Goal: Information Seeking & Learning: Learn about a topic

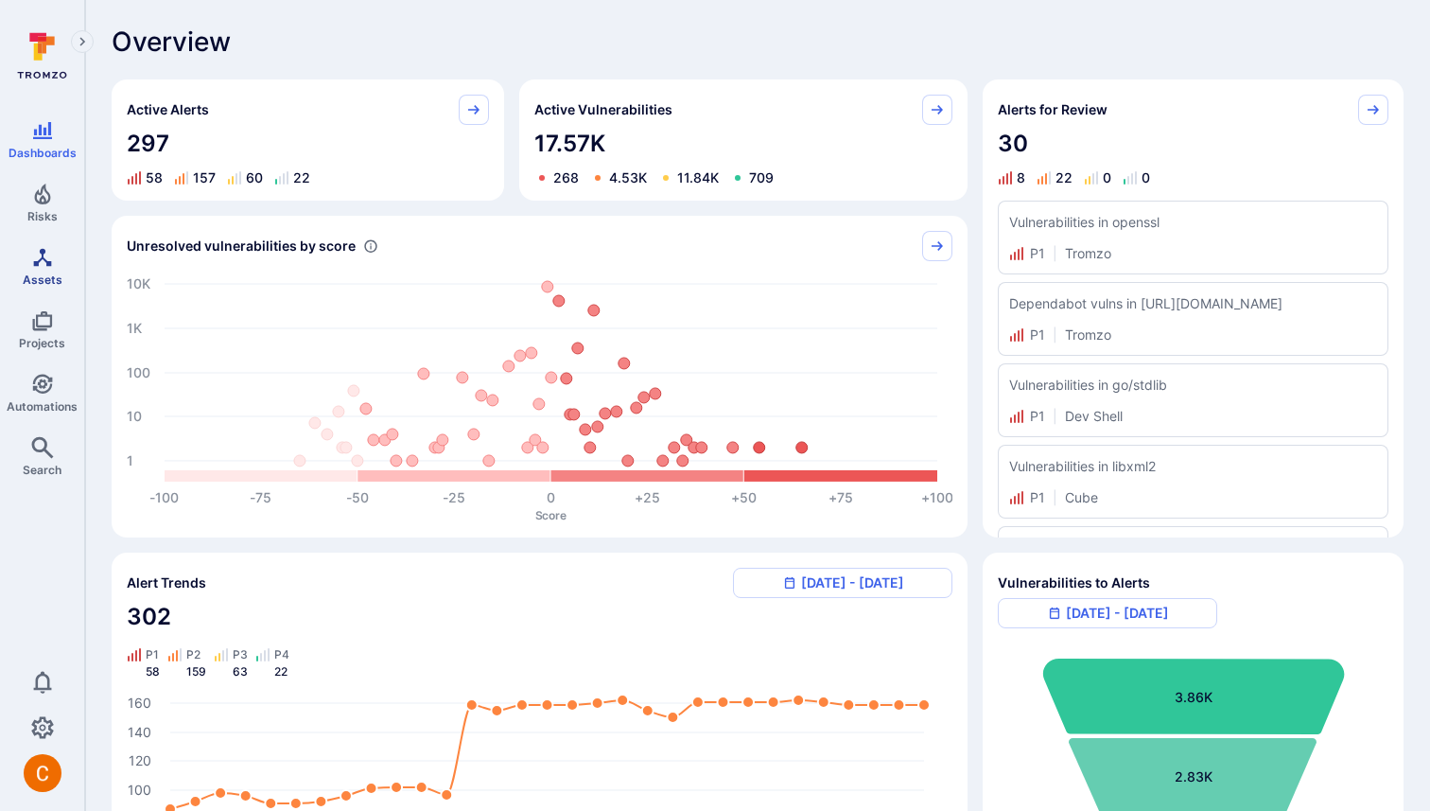
click at [25, 274] on span "Assets" at bounding box center [43, 279] width 40 height 14
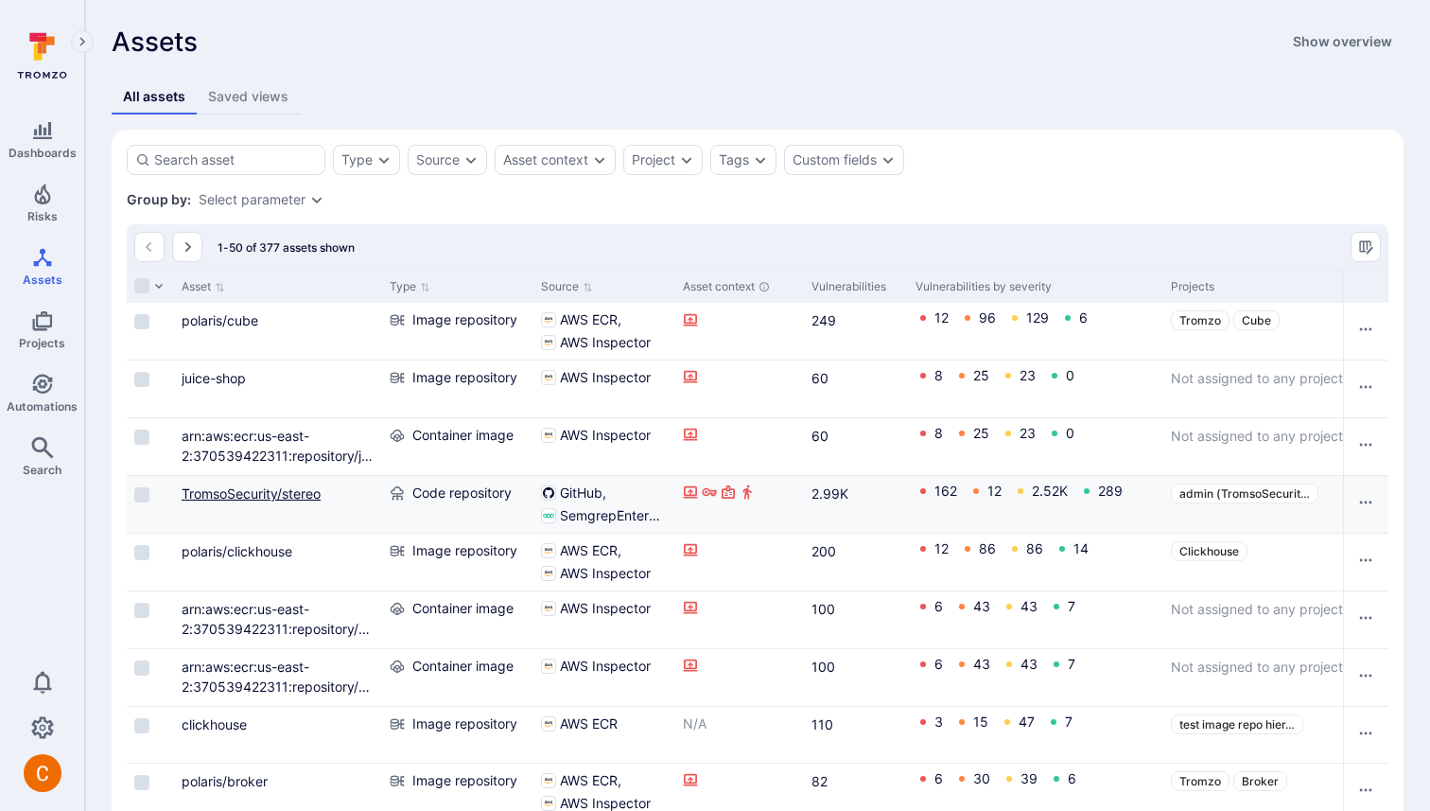
click at [262, 493] on link "TromsoSecurity/stereo" at bounding box center [251, 493] width 139 height 16
click at [284, 486] on body "Dashboards Risks Assets Projects Automations Search 0 Assets Assets Pull reques…" at bounding box center [715, 405] width 1430 height 811
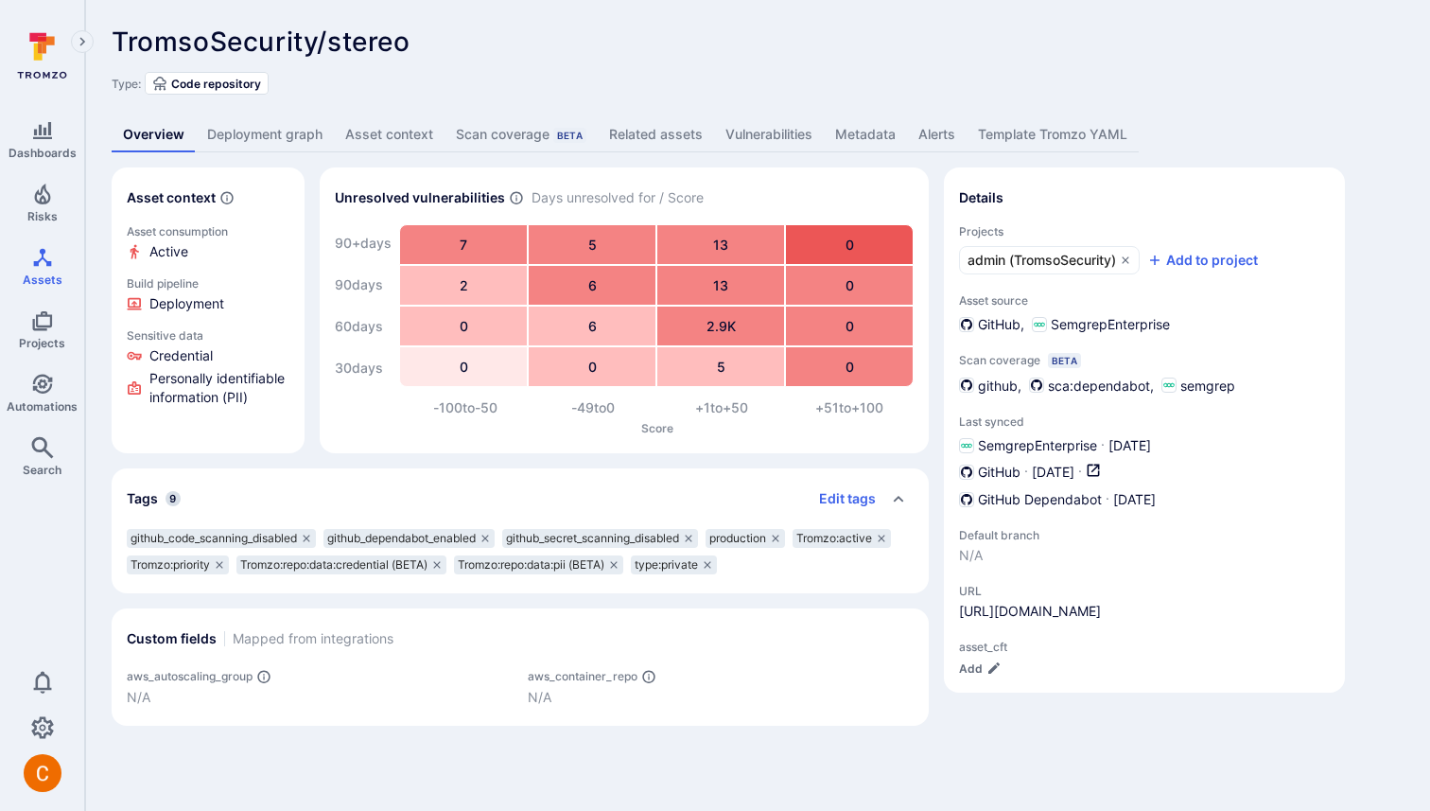
click at [254, 135] on link "Deployment graph" at bounding box center [265, 134] width 138 height 35
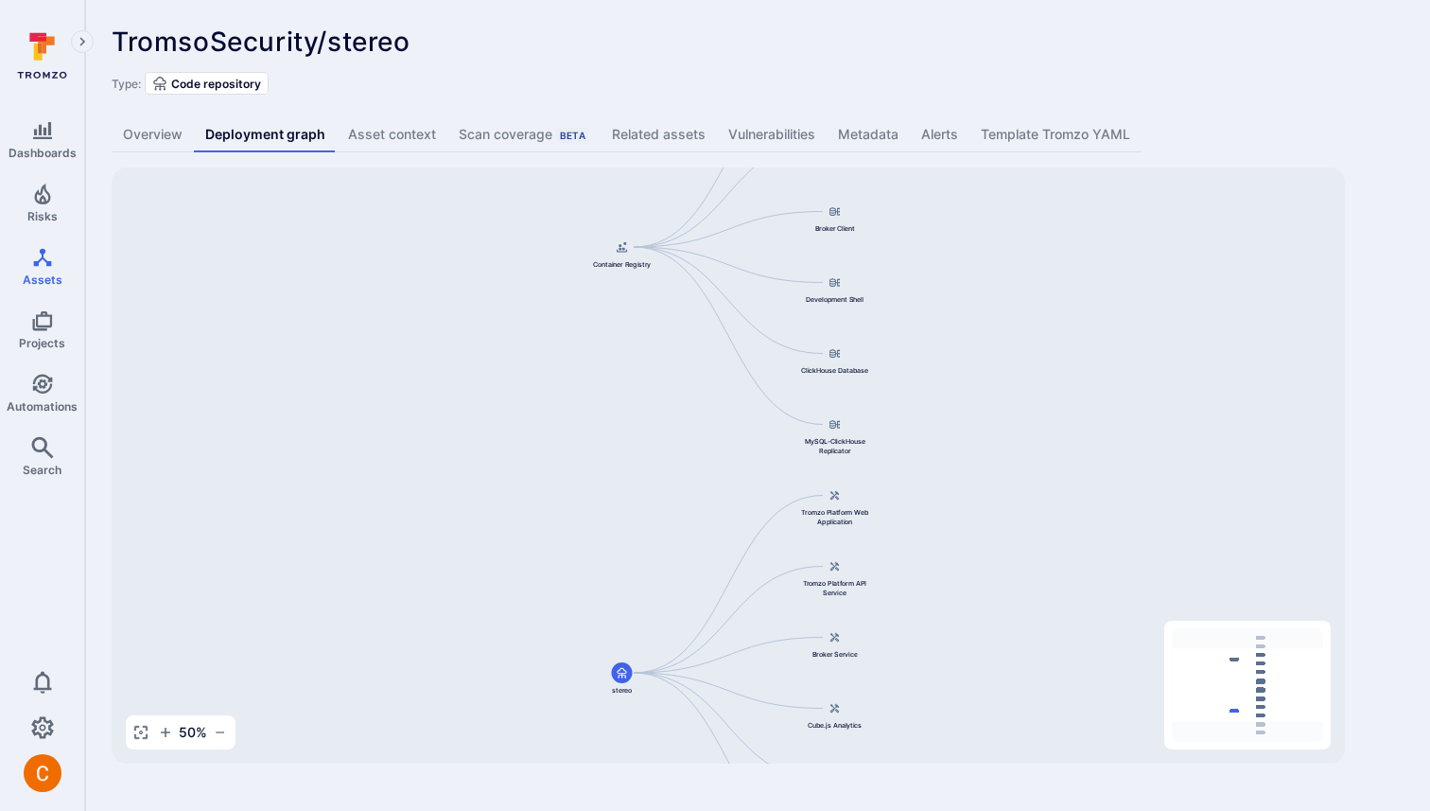
click at [149, 122] on link "Overview" at bounding box center [153, 134] width 82 height 35
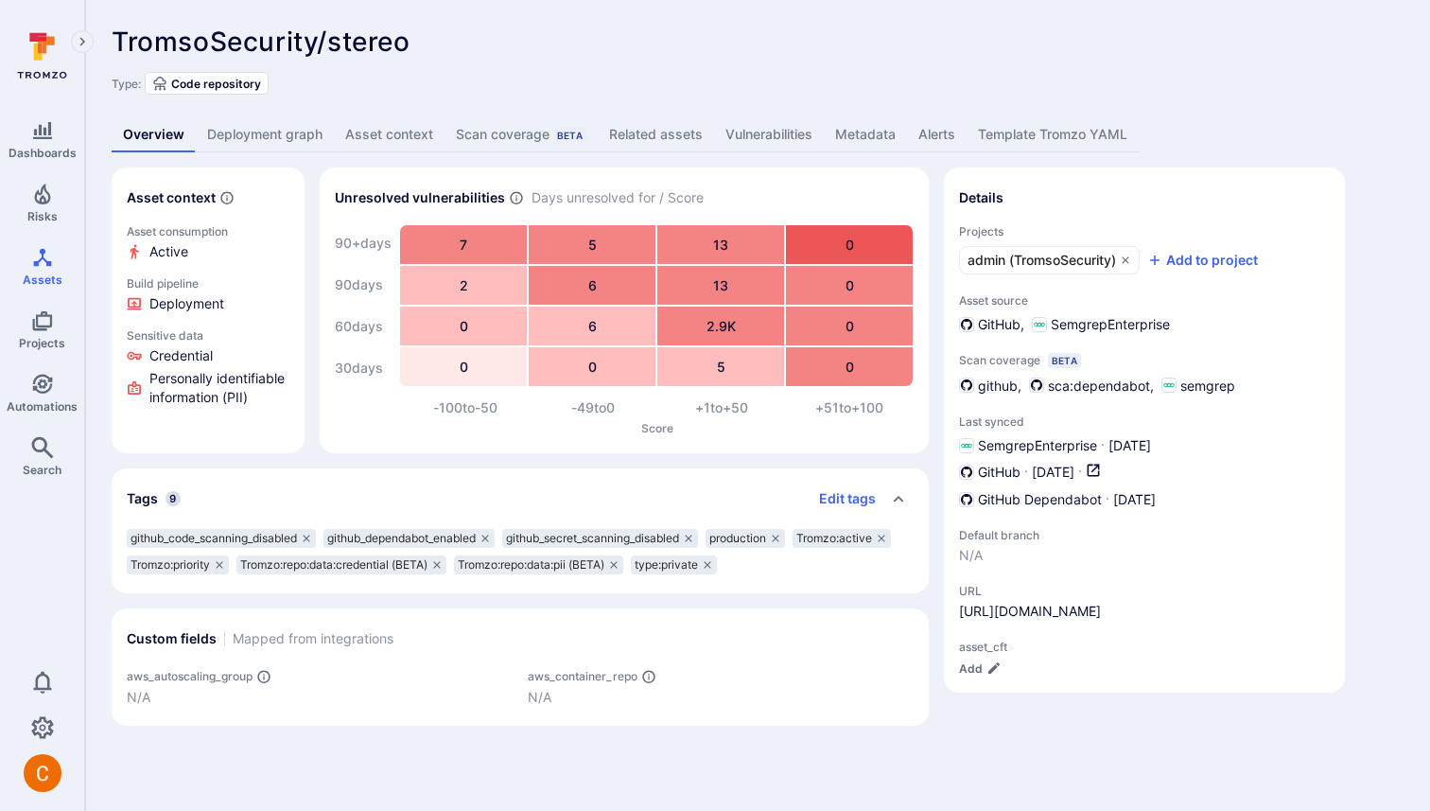
click at [178, 146] on link "Overview" at bounding box center [154, 134] width 84 height 35
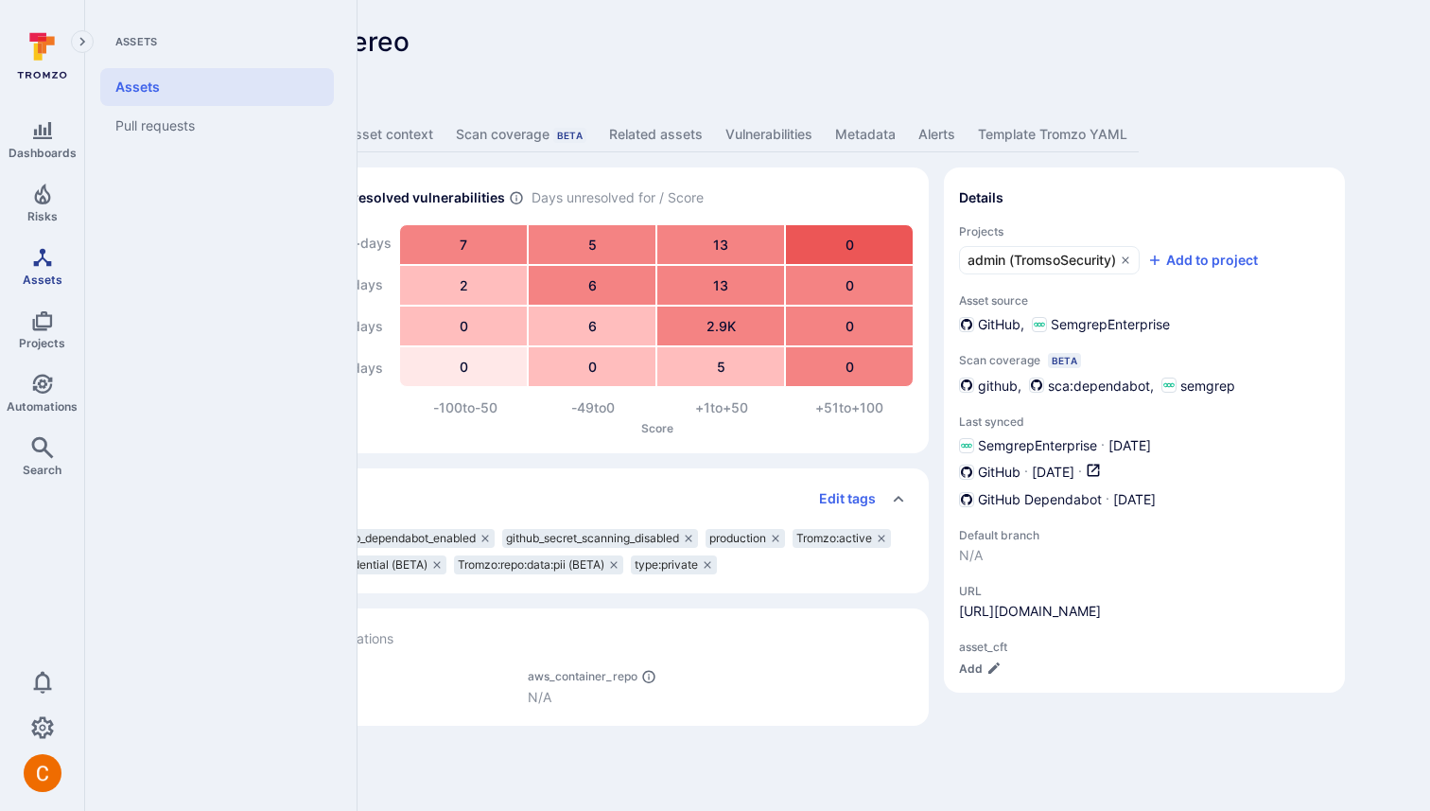
click at [60, 275] on span "Assets" at bounding box center [43, 279] width 40 height 14
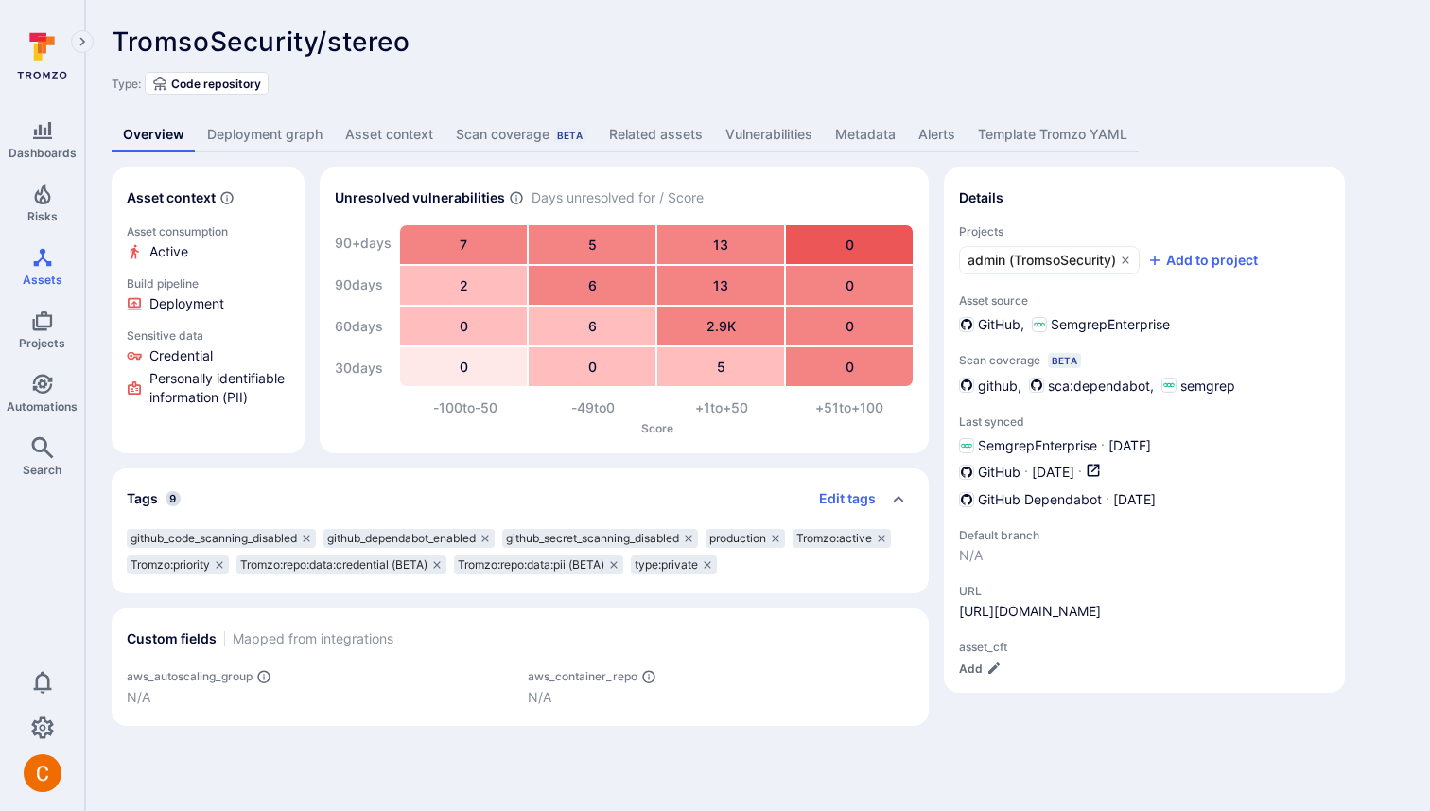
click at [768, 140] on link "Vulnerabilities" at bounding box center [769, 134] width 110 height 35
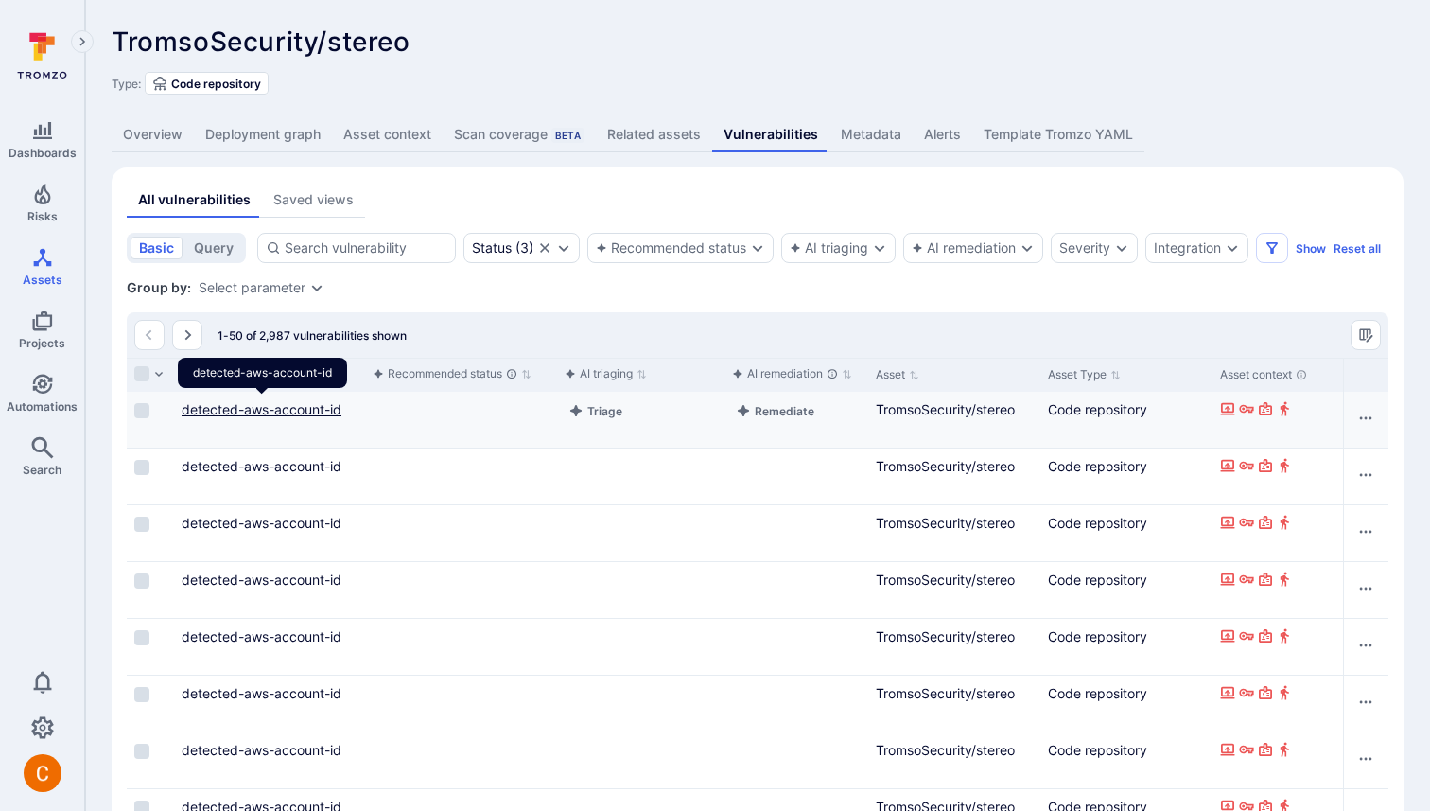
click at [281, 410] on link "detected-aws-account-id" at bounding box center [262, 409] width 160 height 16
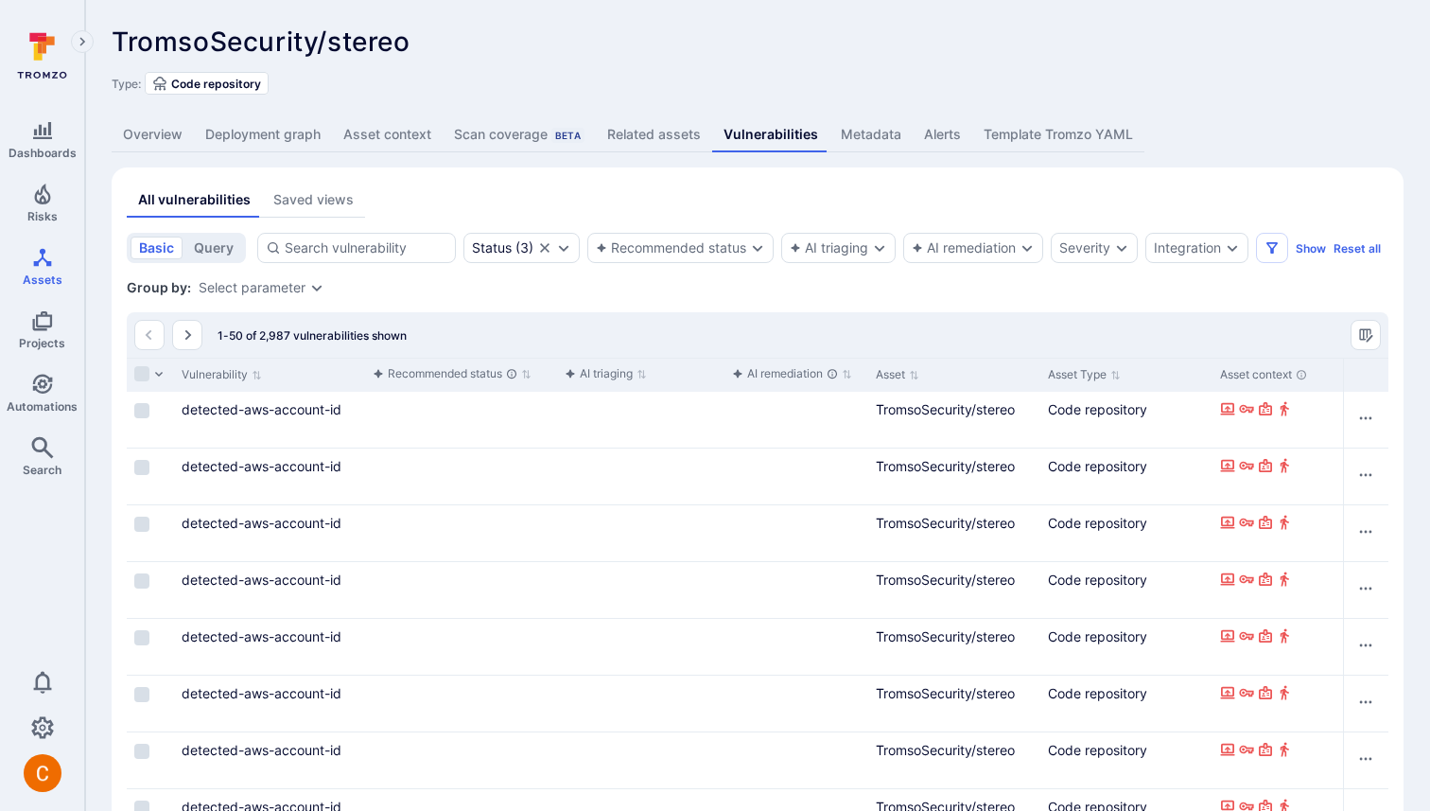
click at [272, 129] on link "Deployment graph" at bounding box center [263, 134] width 138 height 35
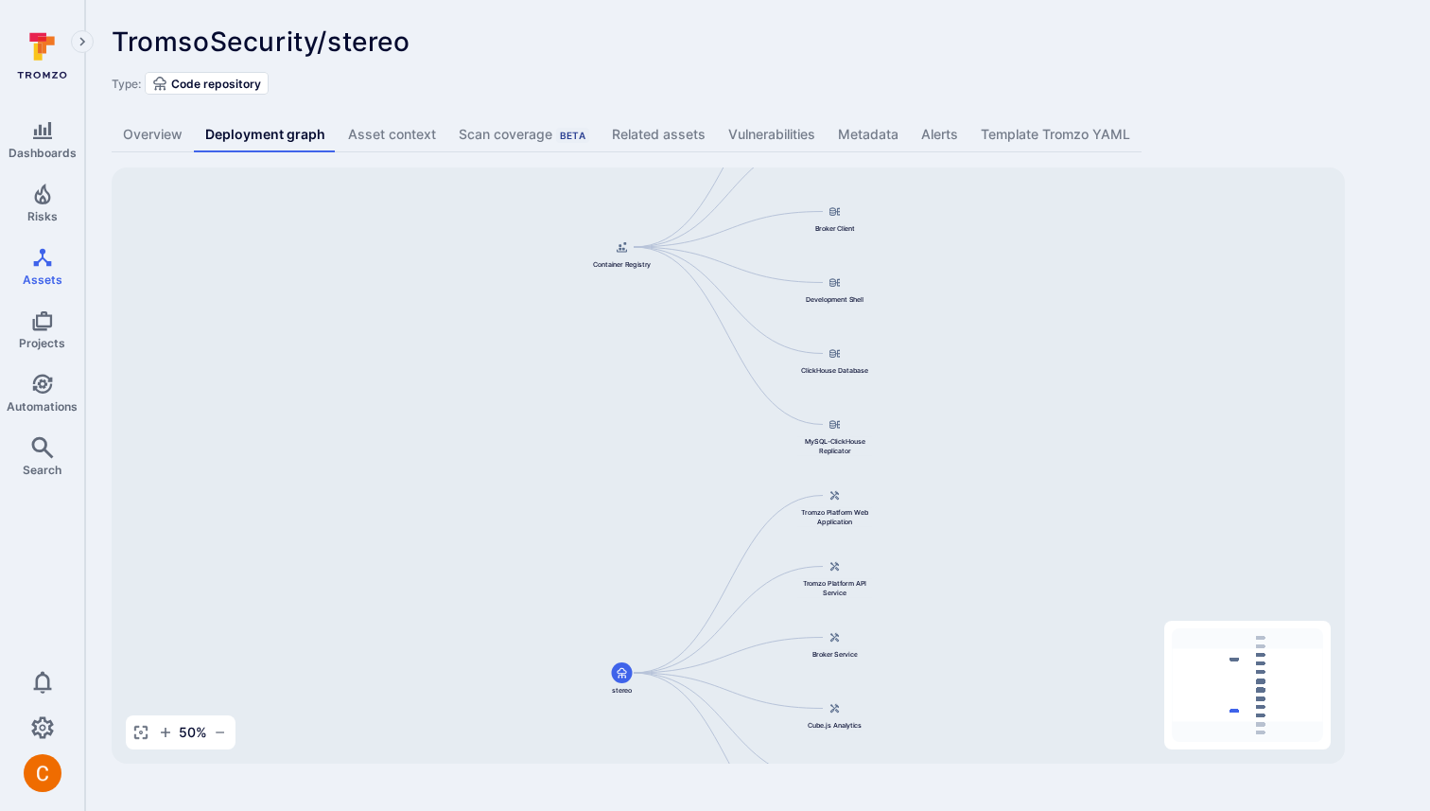
click at [744, 131] on link "Vulnerabilities" at bounding box center [772, 134] width 110 height 35
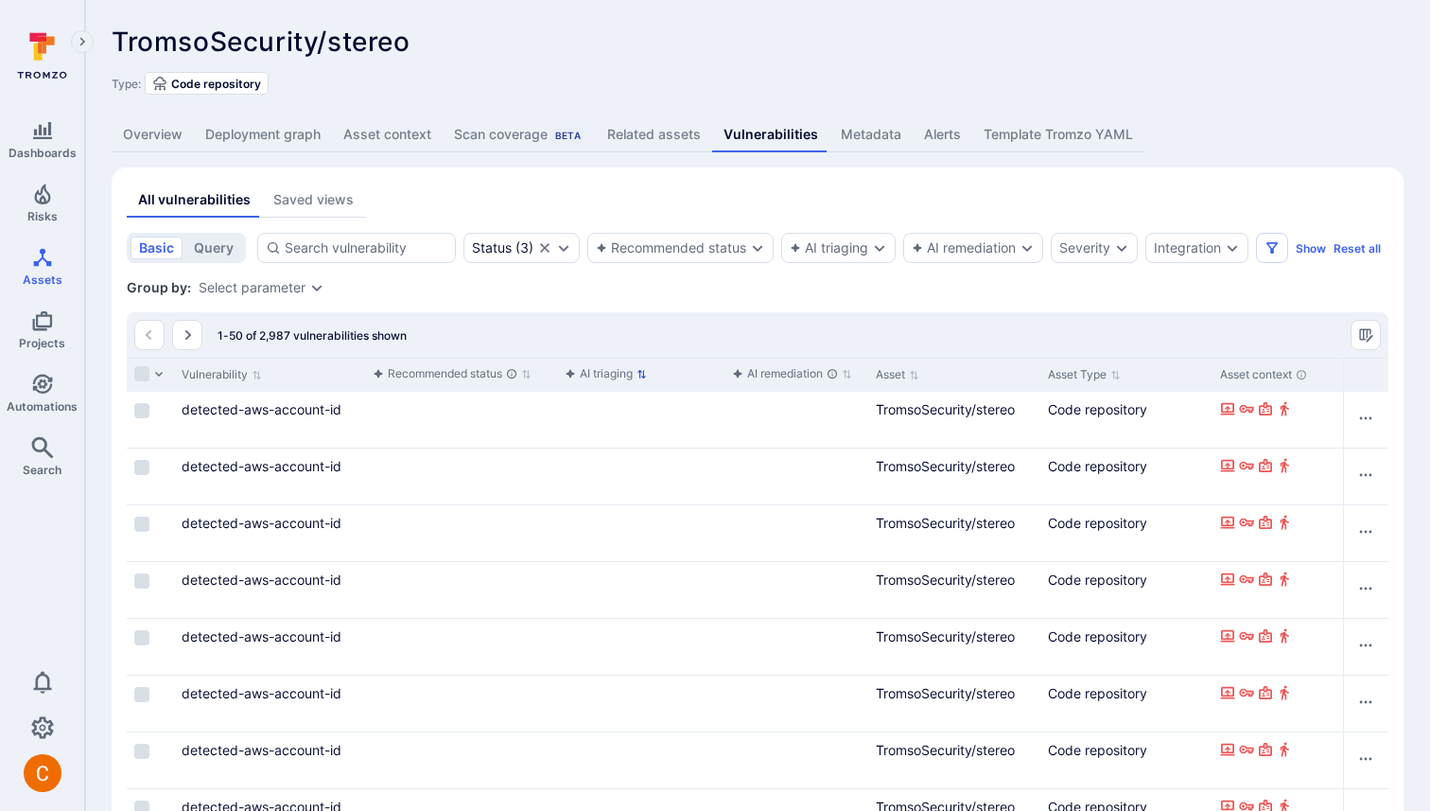
click at [607, 375] on div "AI triaging" at bounding box center [599, 373] width 68 height 19
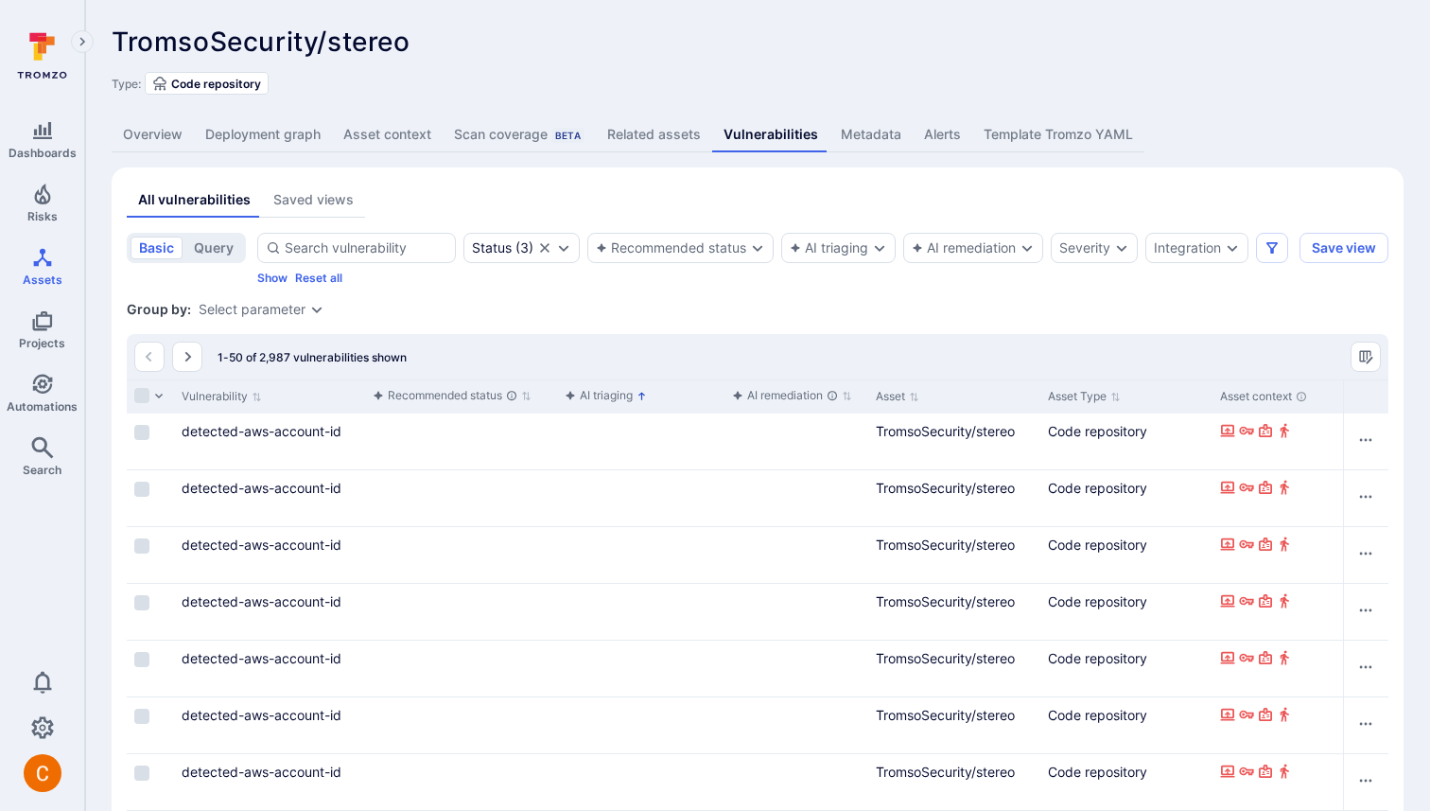
click at [612, 395] on div "AI triaging" at bounding box center [599, 395] width 68 height 19
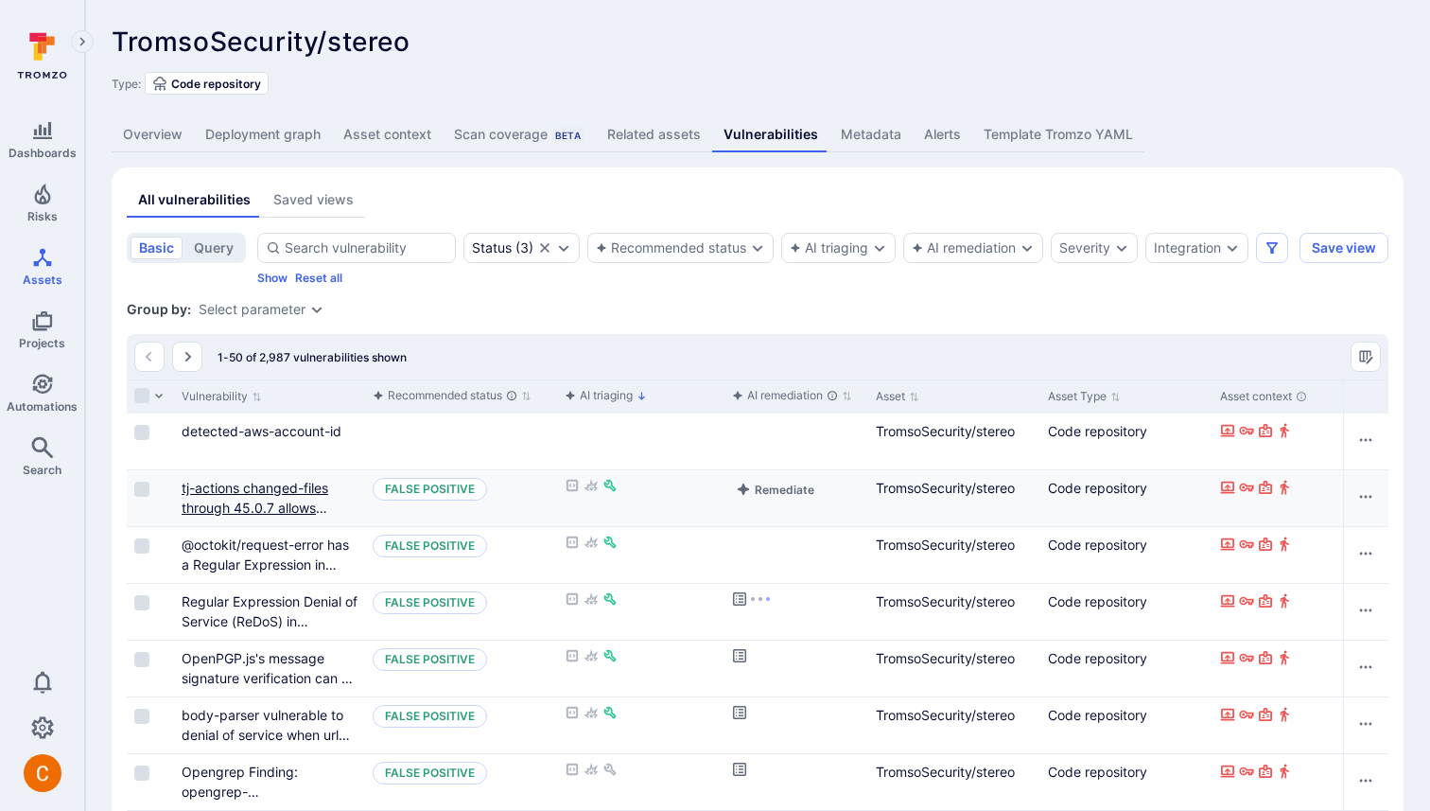
click at [251, 505] on link "tj-actions changed-files through 45.0.7 allows remote attackers to discover sec…" at bounding box center [268, 528] width 173 height 96
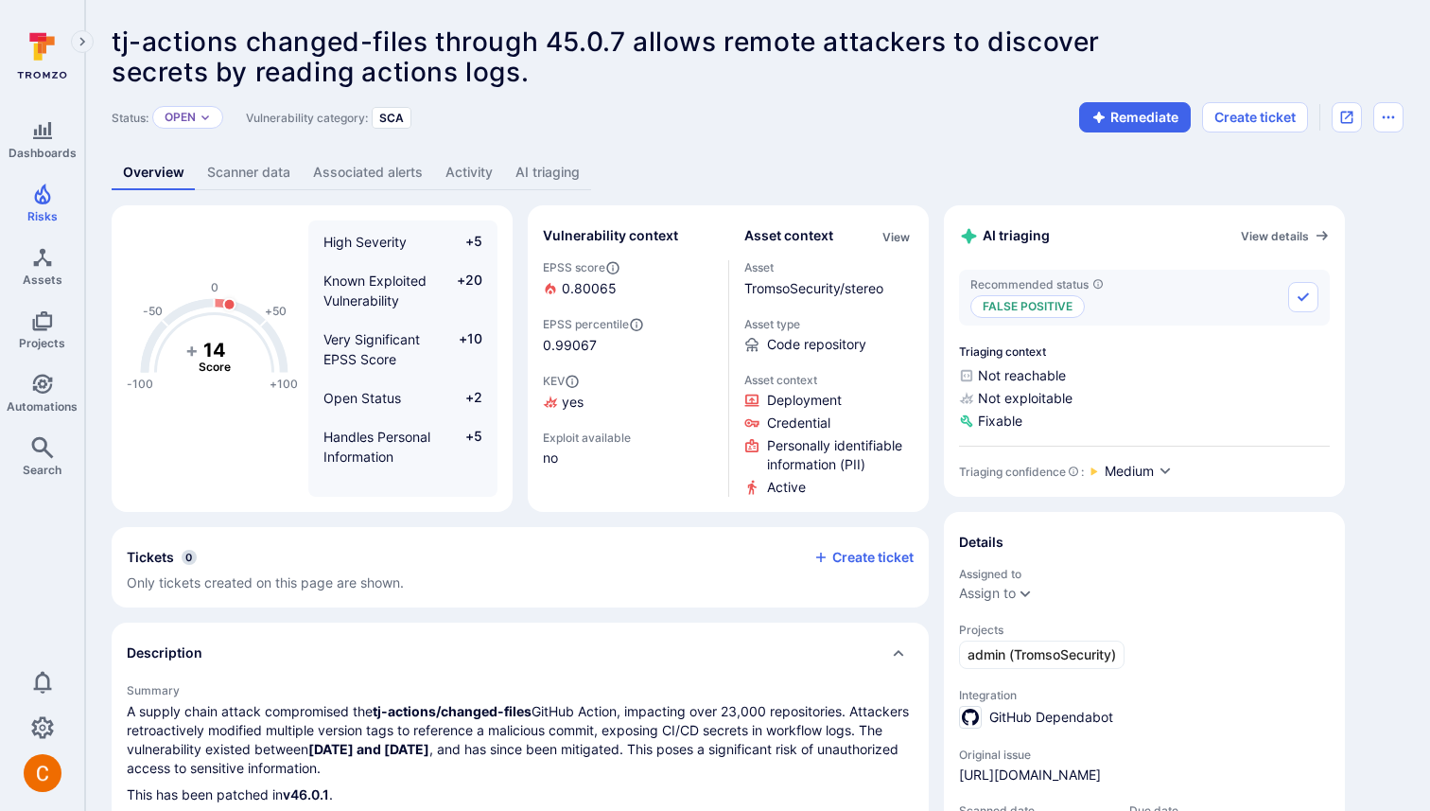
click at [525, 183] on link "AI triaging" at bounding box center [547, 172] width 87 height 35
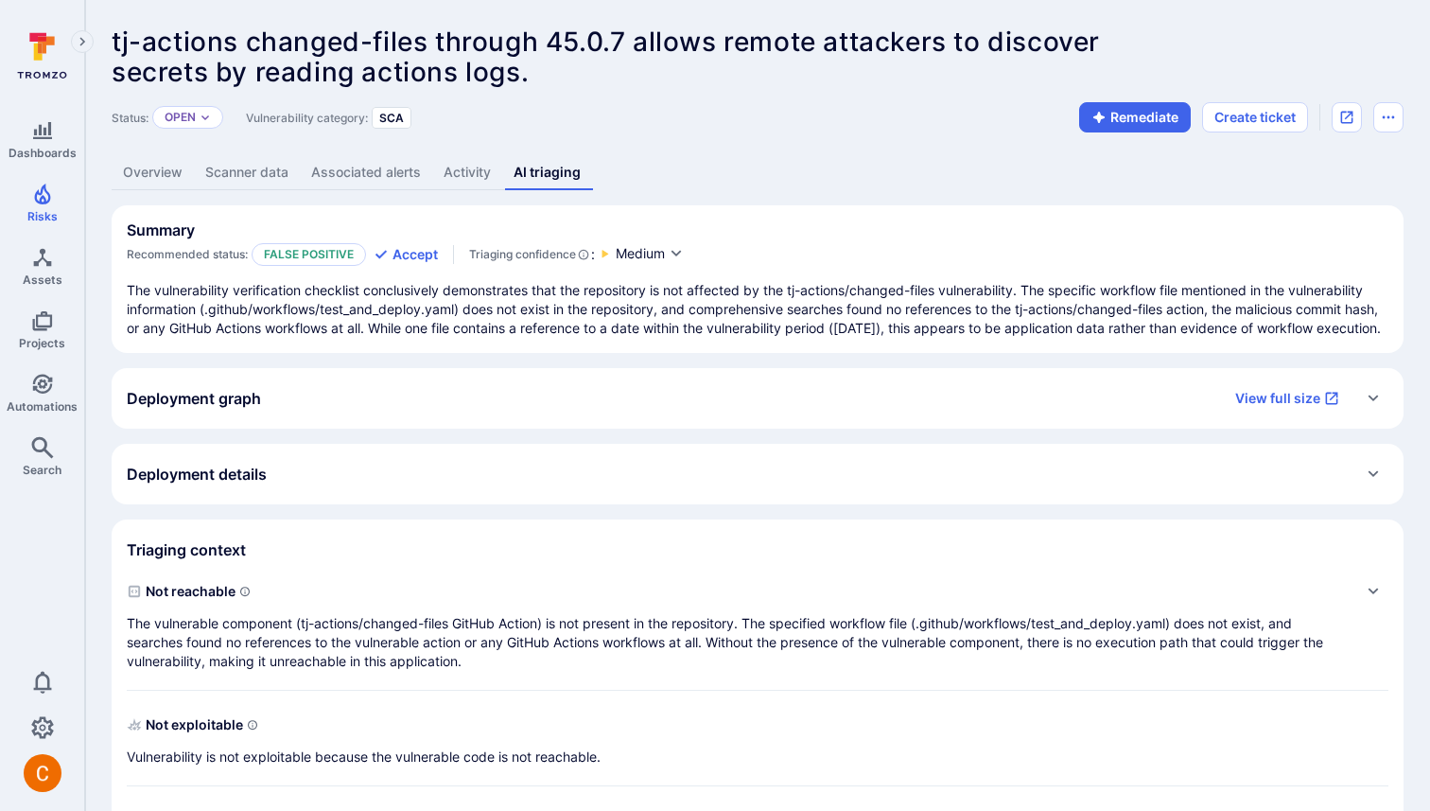
click at [495, 413] on div "Deployment graph View full size" at bounding box center [739, 398] width 1224 height 30
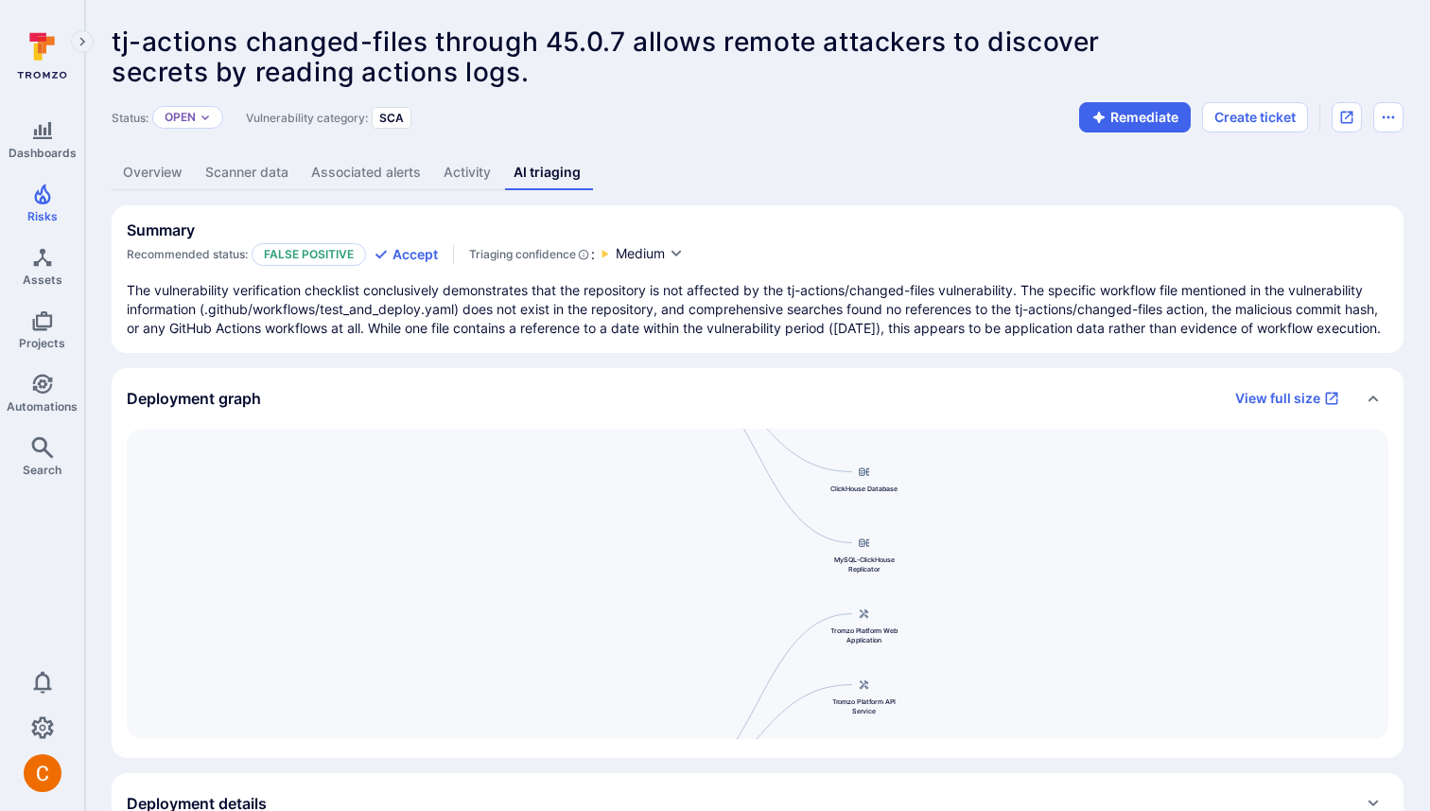
click at [667, 601] on div "Cube.js Analytics Container Registry Broker Service Broker Client Development S…" at bounding box center [758, 584] width 1262 height 310
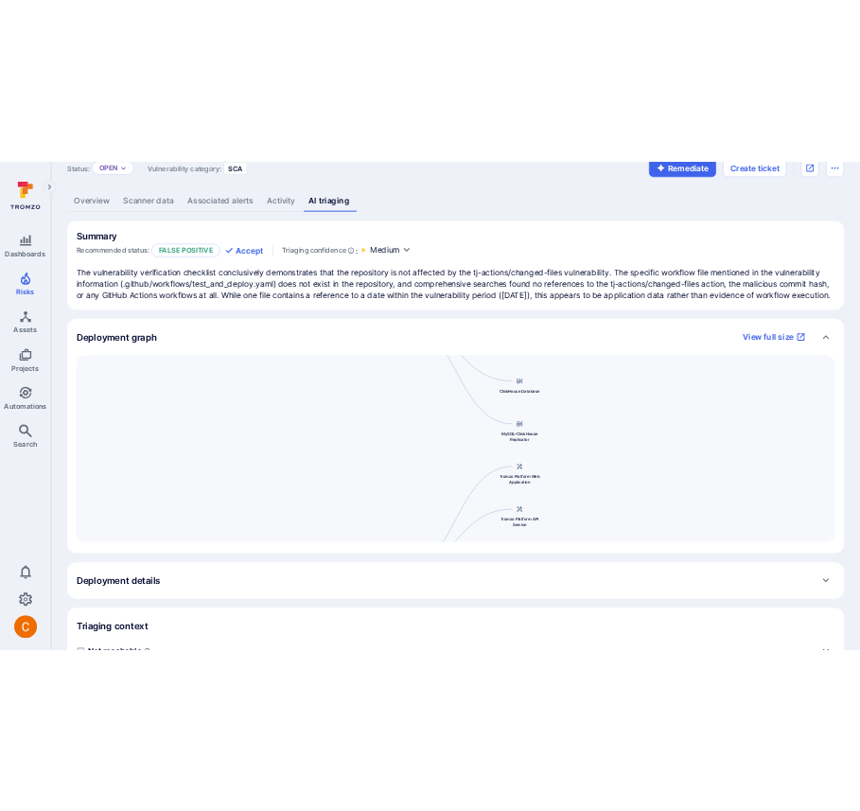
scroll to position [109, 0]
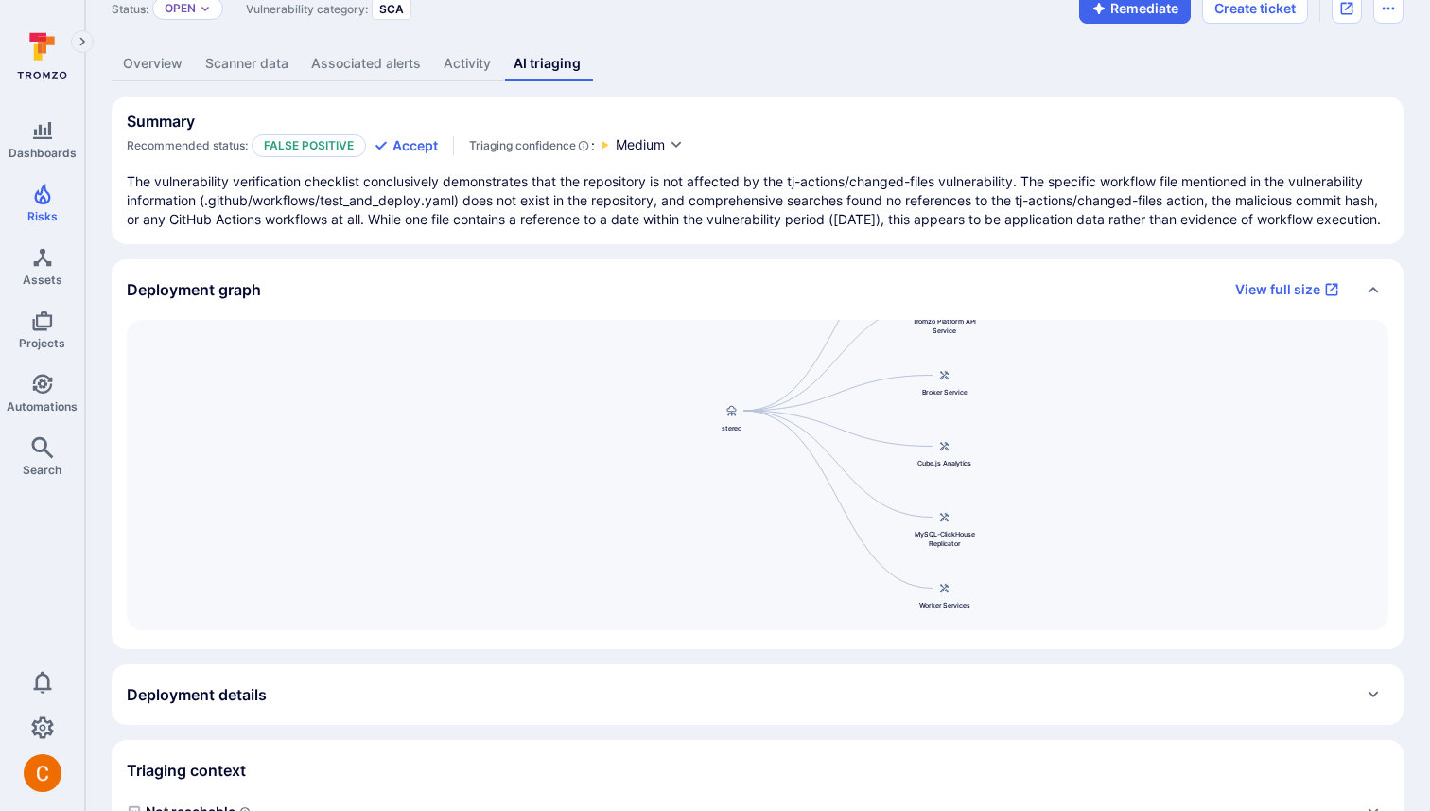
drag, startPoint x: 717, startPoint y: 512, endPoint x: 797, endPoint y: 240, distance: 283.1
click at [797, 240] on div "Summary Recommended status: False positive Accept Triaging confidence : Medium …" at bounding box center [758, 615] width 1292 height 1039
drag, startPoint x: 696, startPoint y: 418, endPoint x: 681, endPoint y: 810, distance: 391.9
click at [681, 810] on div "Summary Recommended status: False positive Accept Triaging confidence : Medium …" at bounding box center [758, 615] width 1292 height 1039
drag, startPoint x: 845, startPoint y: 411, endPoint x: 817, endPoint y: 7, distance: 404.8
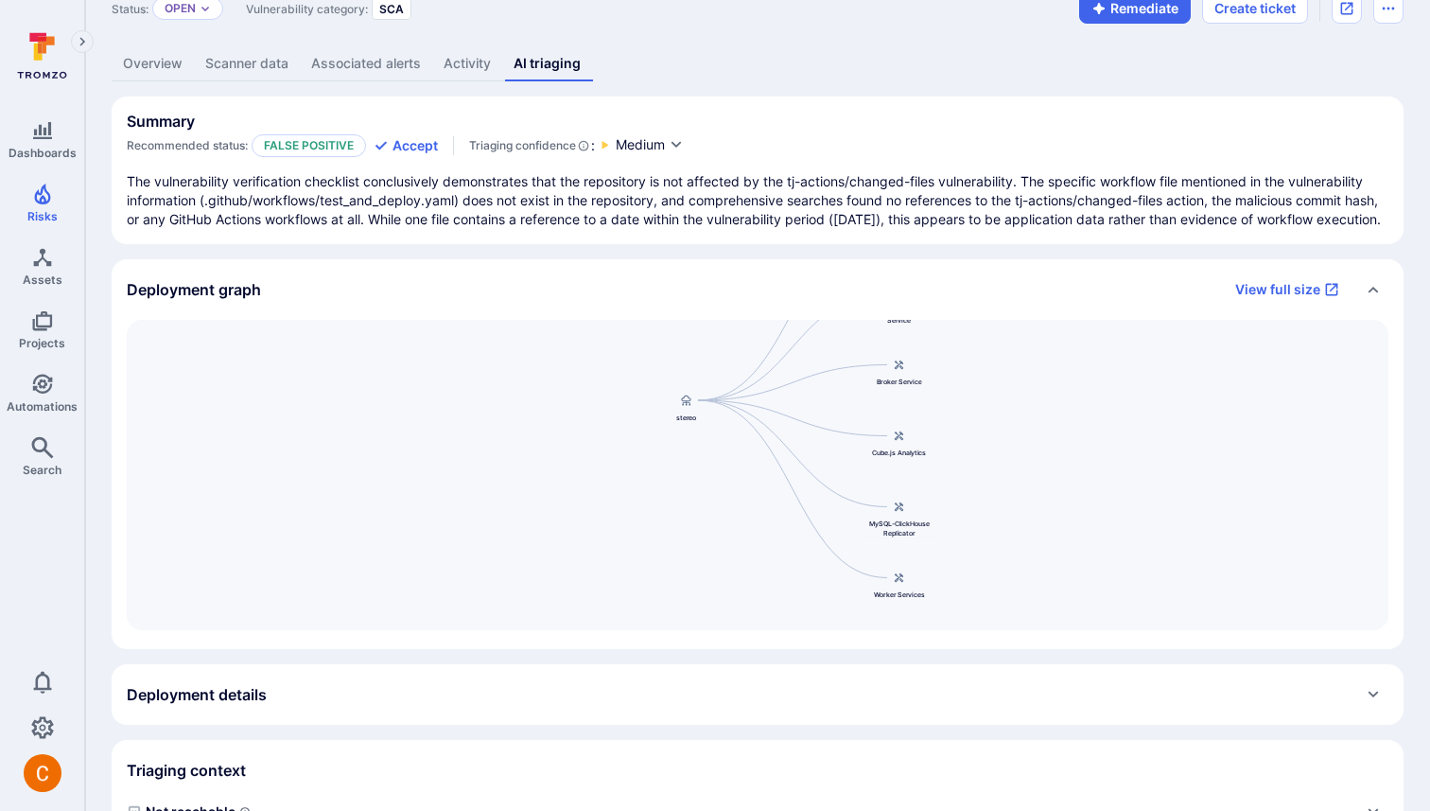
click at [817, 7] on div "tj-actions changed-files through 45.0.7 allows remote attackers to discover sec…" at bounding box center [757, 526] width 1345 height 1270
drag, startPoint x: 656, startPoint y: 499, endPoint x: 595, endPoint y: 582, distance: 102.2
click at [595, 582] on div "Cube.js Analytics Container Registry Broker Service Broker Client Development S…" at bounding box center [758, 475] width 1262 height 310
drag, startPoint x: 655, startPoint y: 373, endPoint x: 564, endPoint y: 481, distance: 141.0
click at [564, 481] on div "Cube.js Analytics Container Registry Broker Service Broker Client Development S…" at bounding box center [758, 475] width 1262 height 310
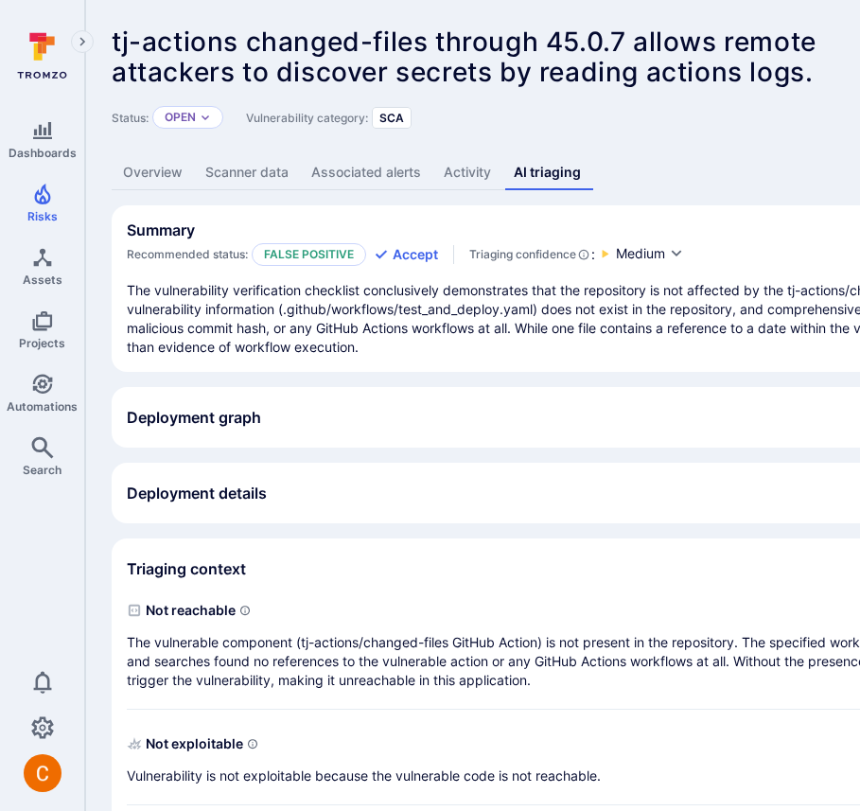
click at [389, 432] on div "Deployment graph View full size" at bounding box center [705, 417] width 1156 height 30
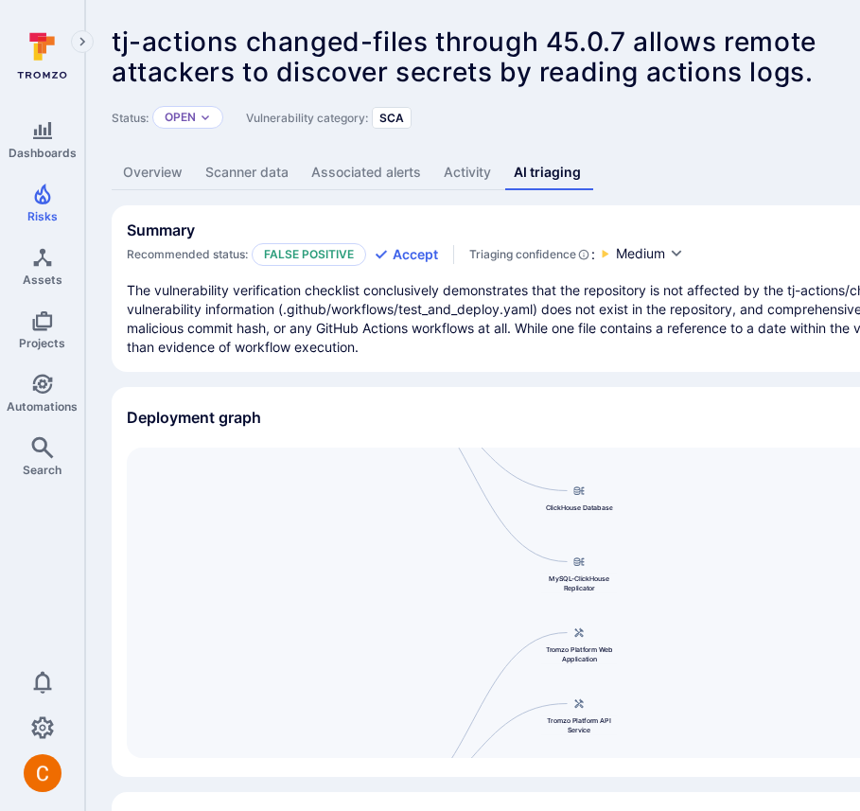
click at [428, 430] on div "Deployment graph View full size" at bounding box center [724, 417] width 1224 height 61
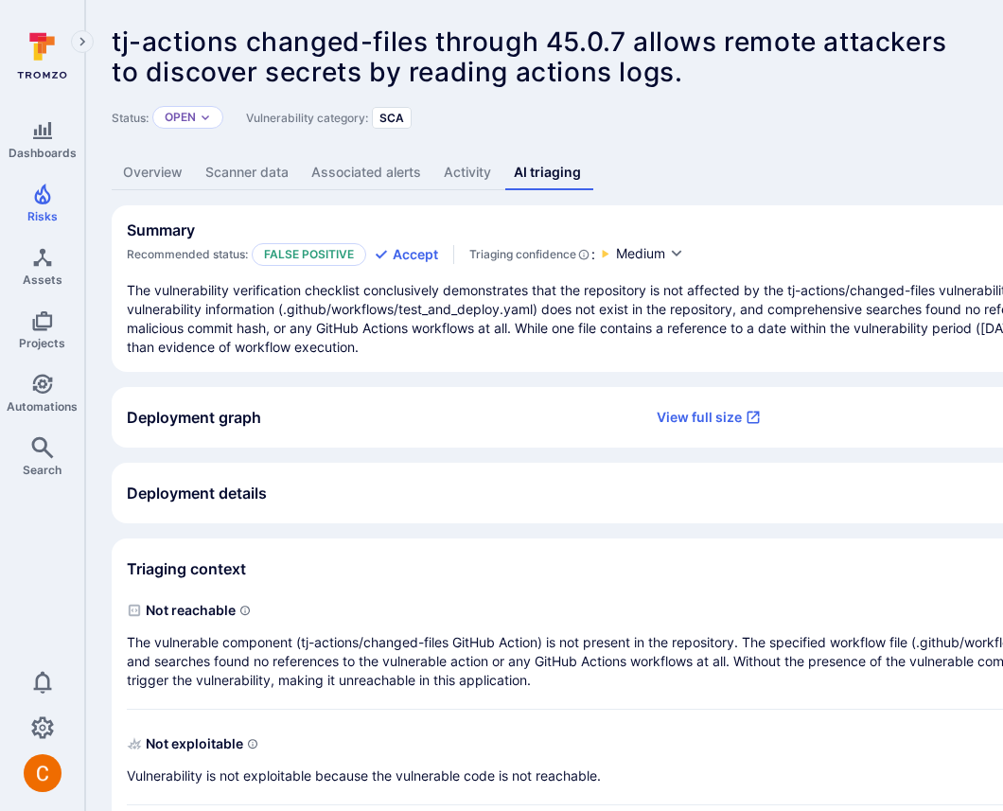
click at [594, 432] on div "Deployment graph View full size" at bounding box center [705, 417] width 1156 height 30
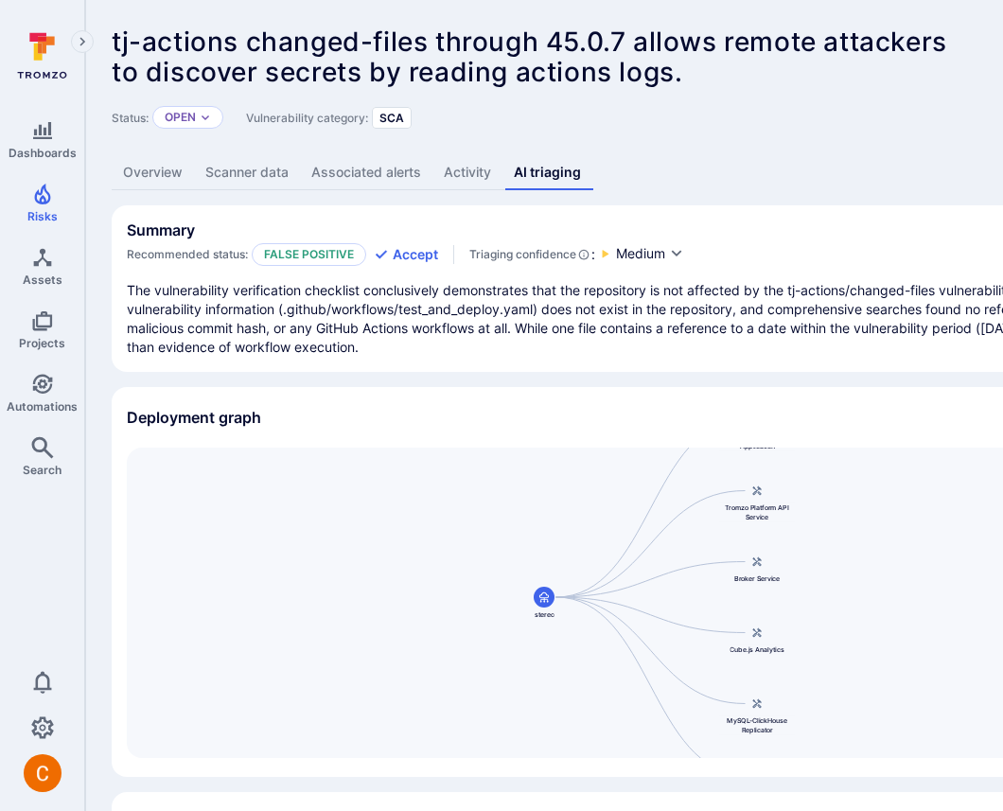
click at [676, 302] on p "The vulnerability verification checklist conclusively demonstrates that the rep…" at bounding box center [724, 319] width 1194 height 76
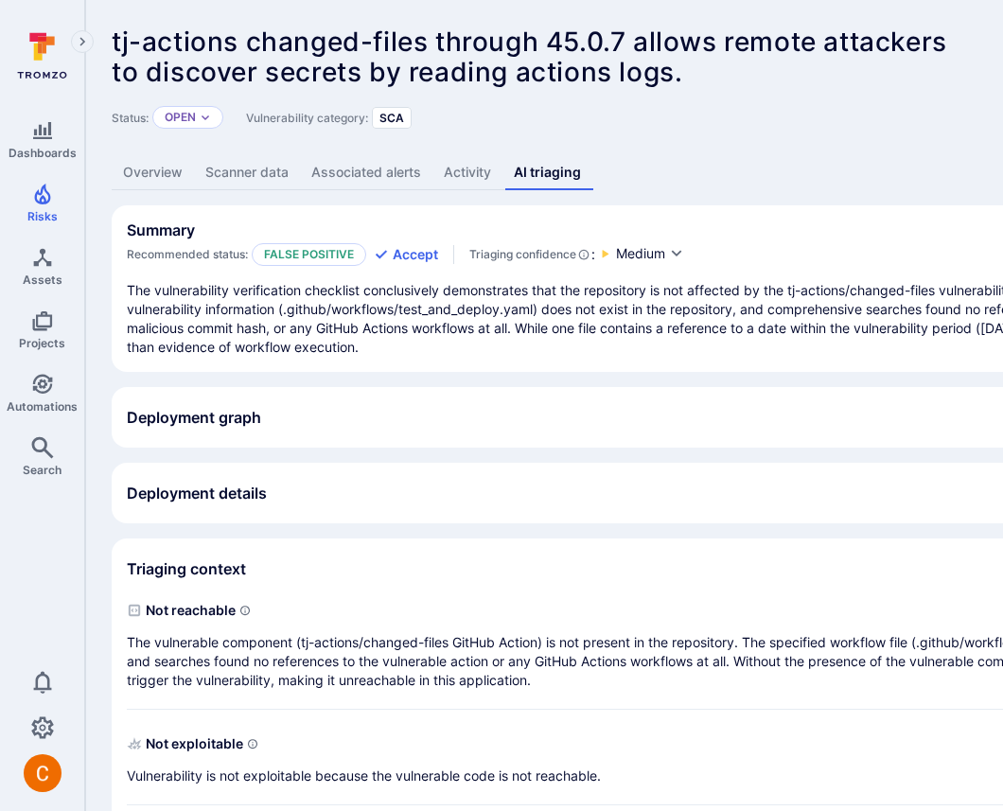
click at [136, 196] on div "tj-actions changed-files through 45.0.7 allows remote attackers to discover sec…" at bounding box center [723, 480] width 1277 height 960
click at [140, 187] on link "Overview" at bounding box center [153, 172] width 82 height 35
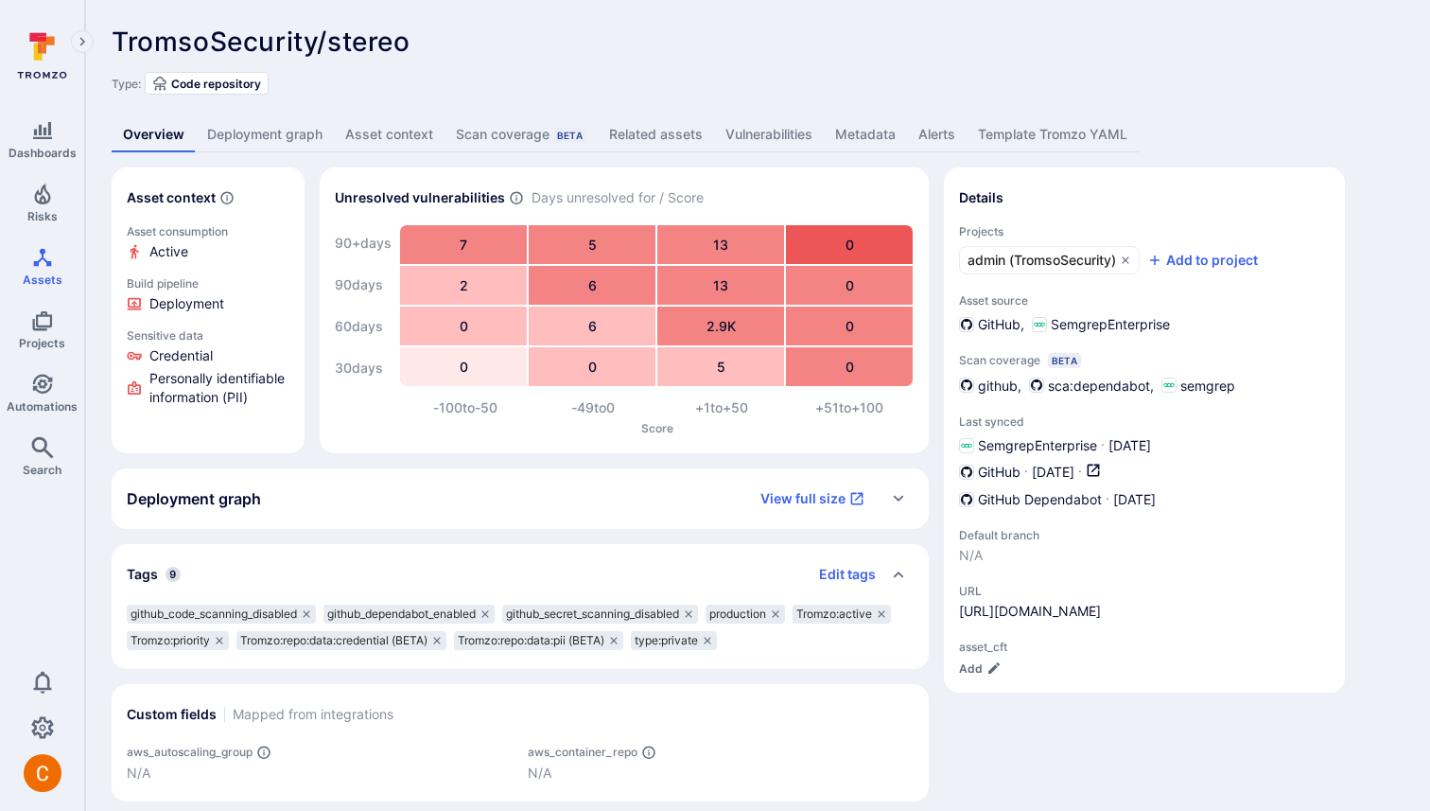
click at [932, 290] on div "Asset context Asset consumption Active Build pipeline Deployment Sensitive data…" at bounding box center [758, 484] width 1292 height 634
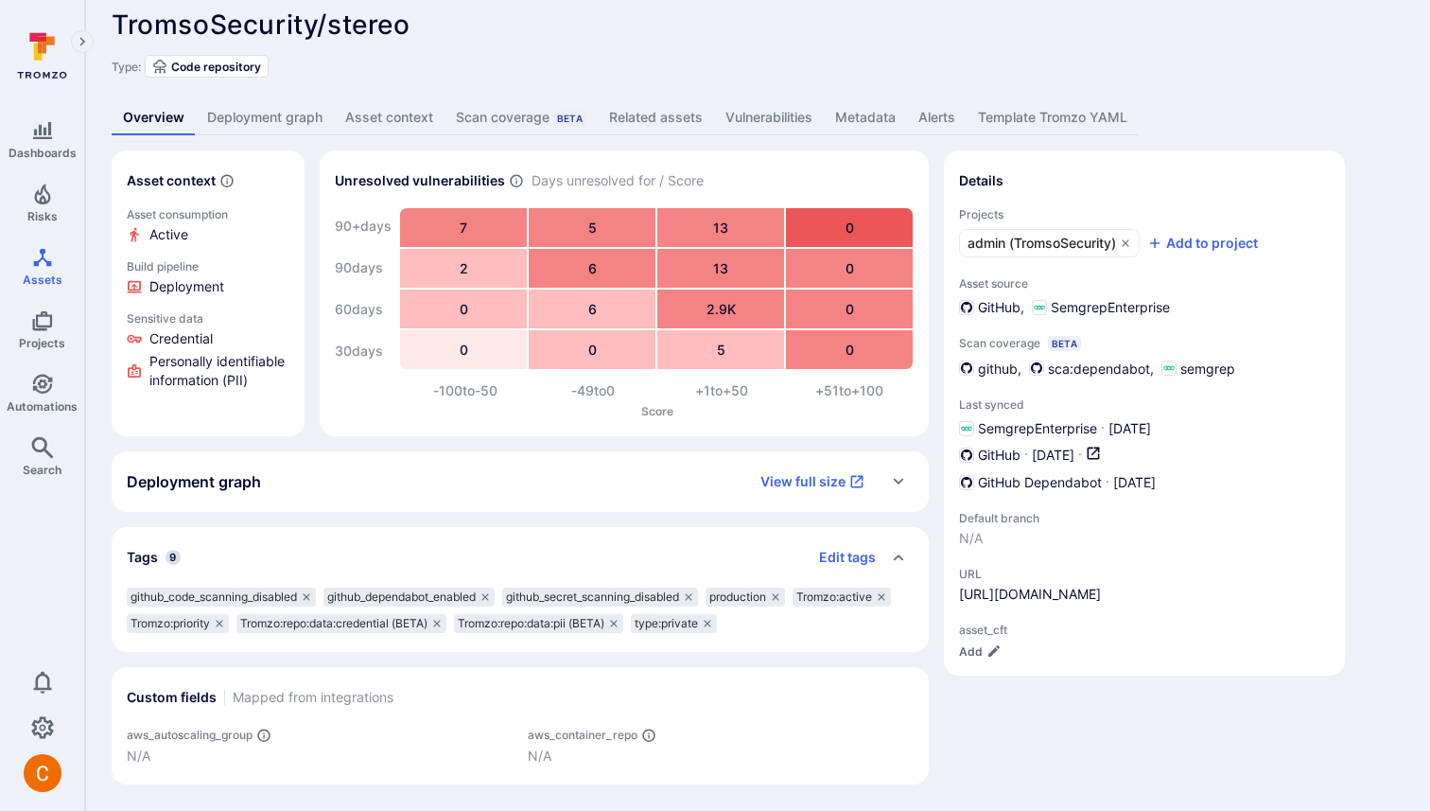
click at [653, 470] on div "Deployment graph View full size" at bounding box center [501, 481] width 749 height 30
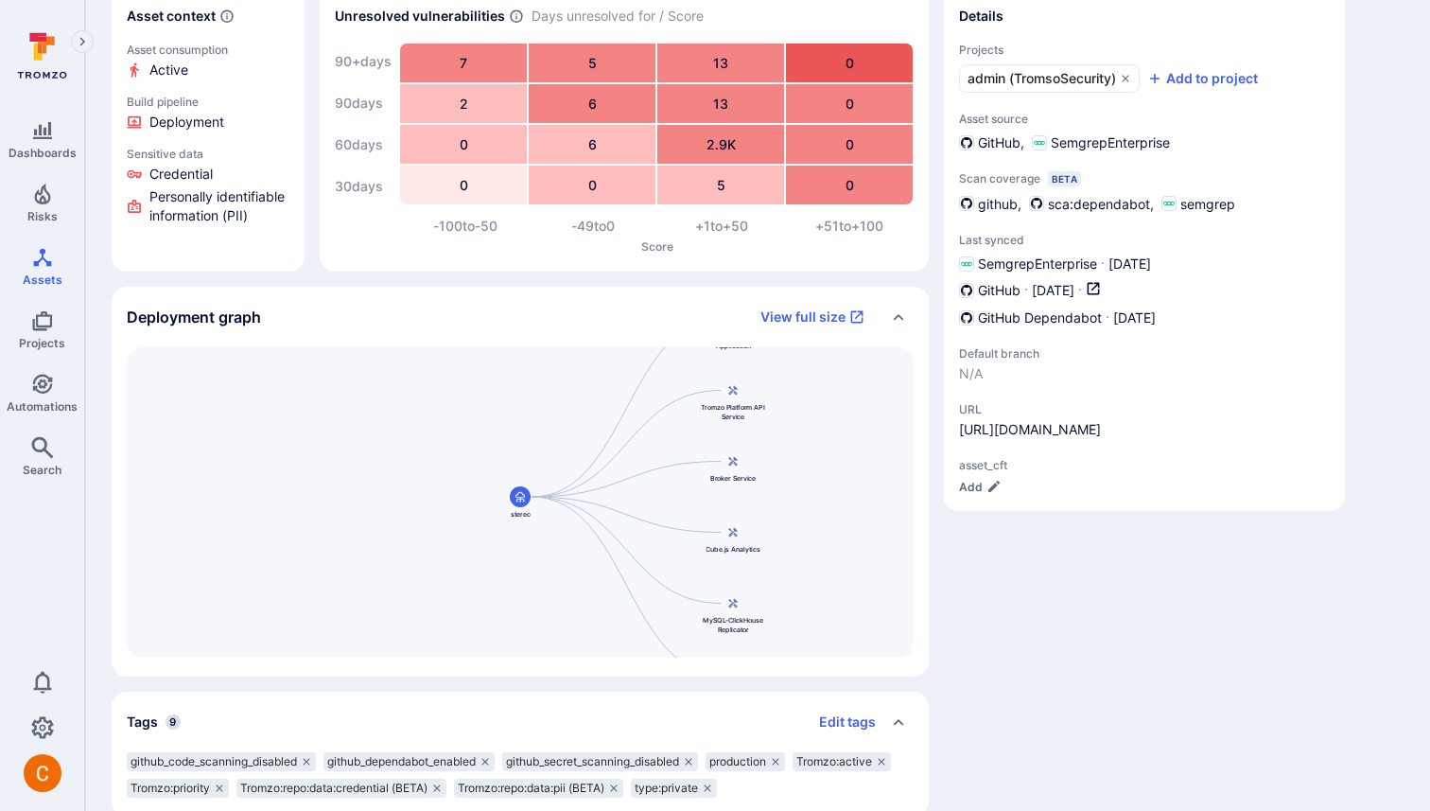
scroll to position [174, 0]
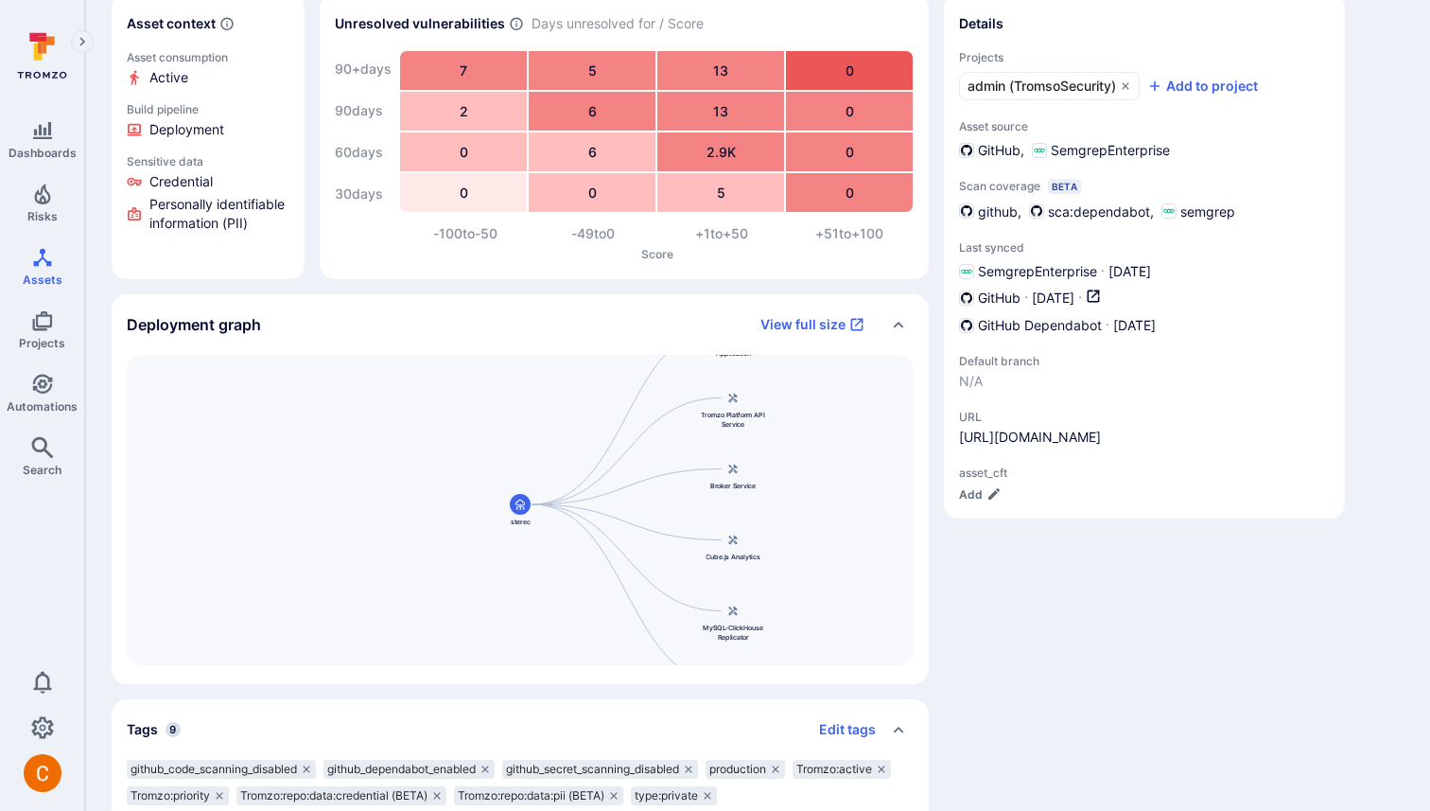
click at [947, 143] on section "Details Projects admin (TromsoSecurity) Add to project Asset source GitHub Semg…" at bounding box center [1144, 255] width 401 height 525
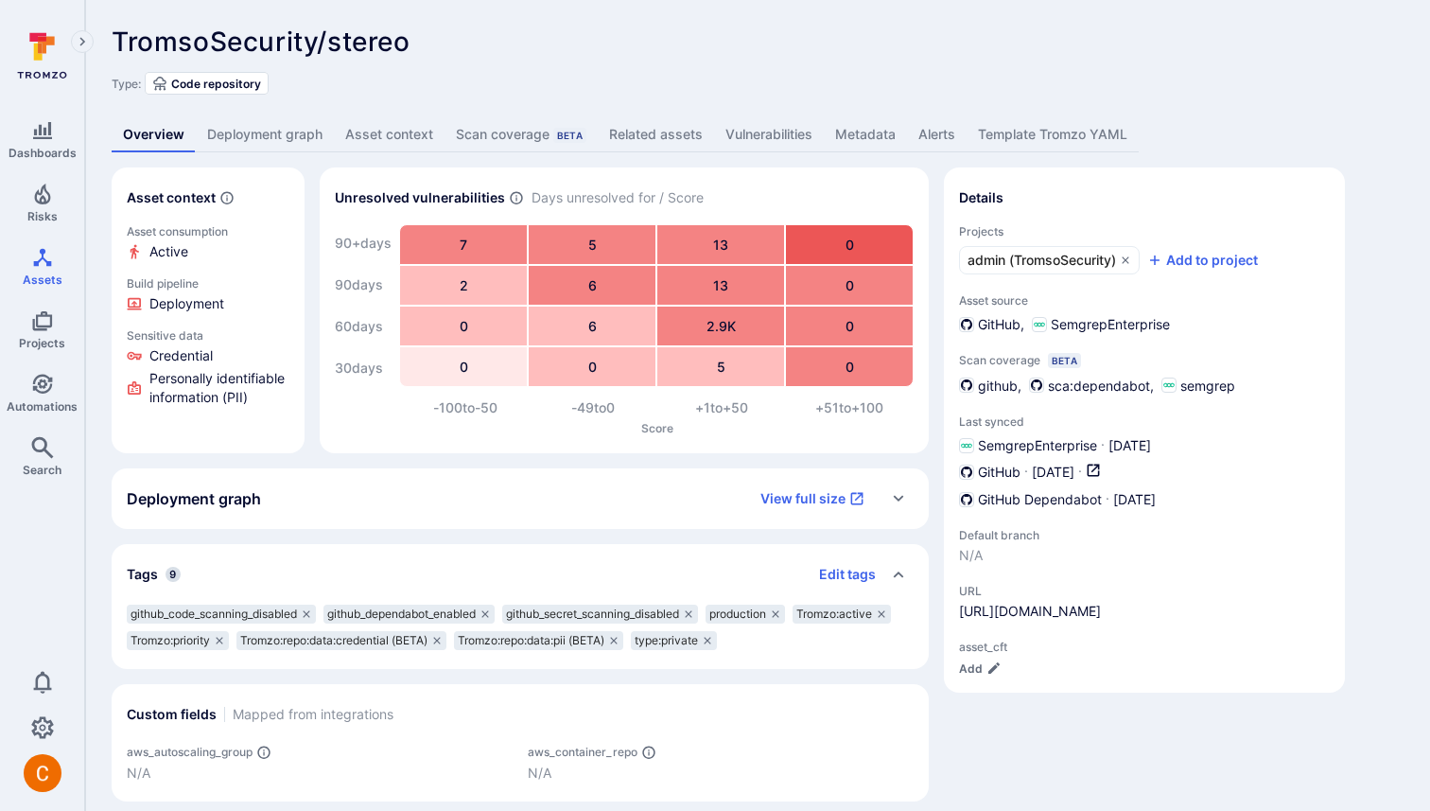
click at [936, 326] on div "Asset context Asset consumption Active Build pipeline Deployment Sensitive data…" at bounding box center [758, 484] width 1292 height 634
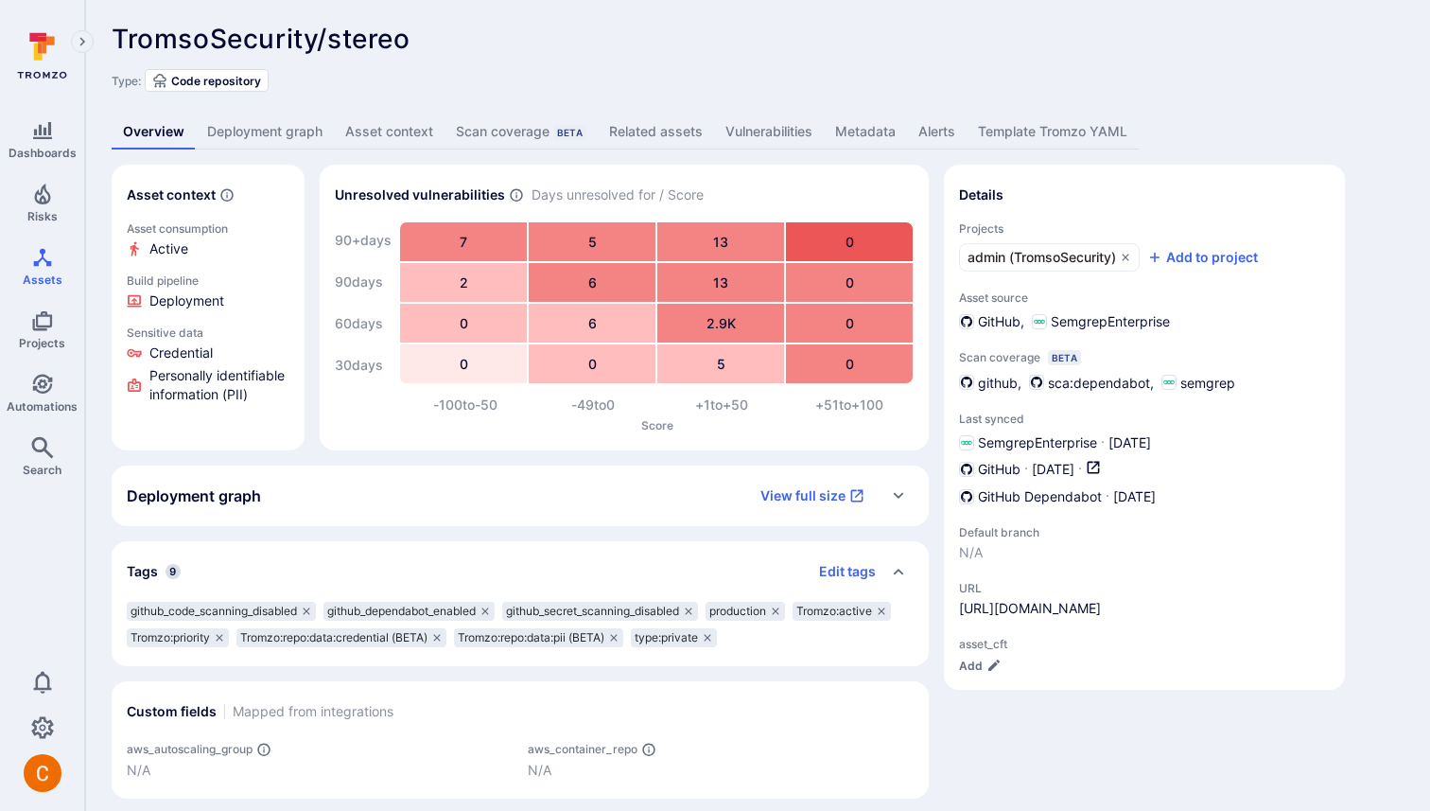
scroll to position [17, 0]
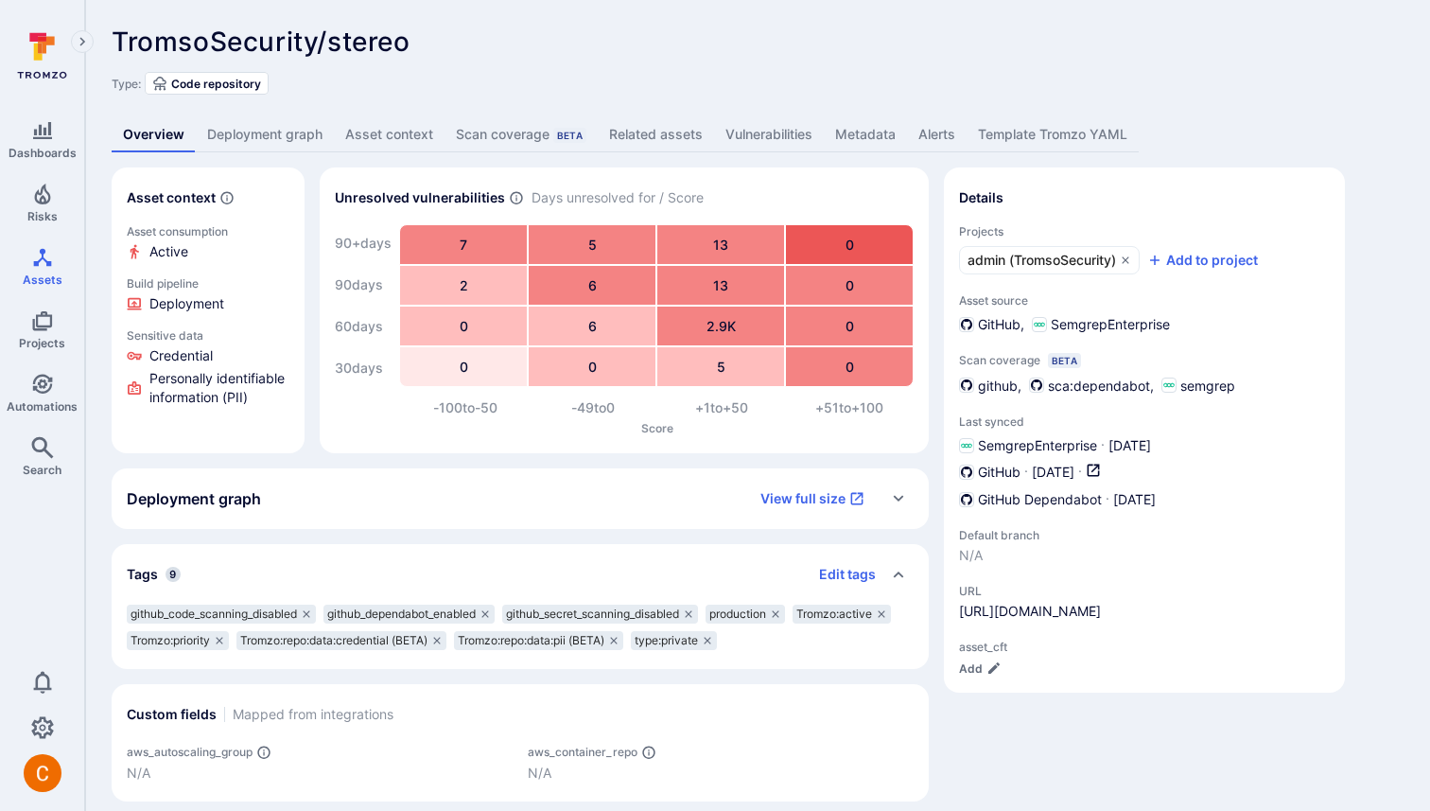
click at [711, 64] on div "TromsoSecurity/stereo ... Show more Type: Code repository" at bounding box center [758, 60] width 1292 height 68
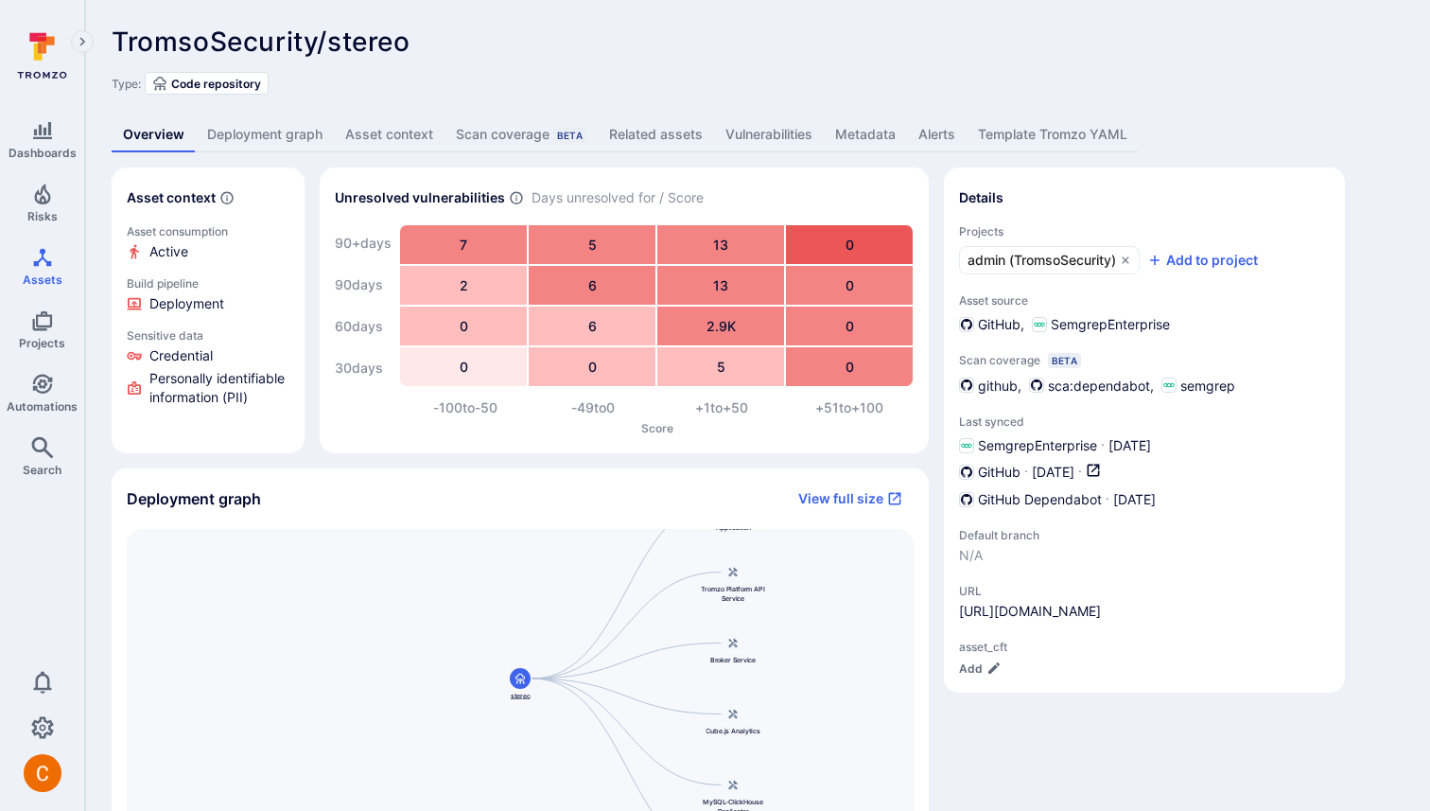
scroll to position [346, 0]
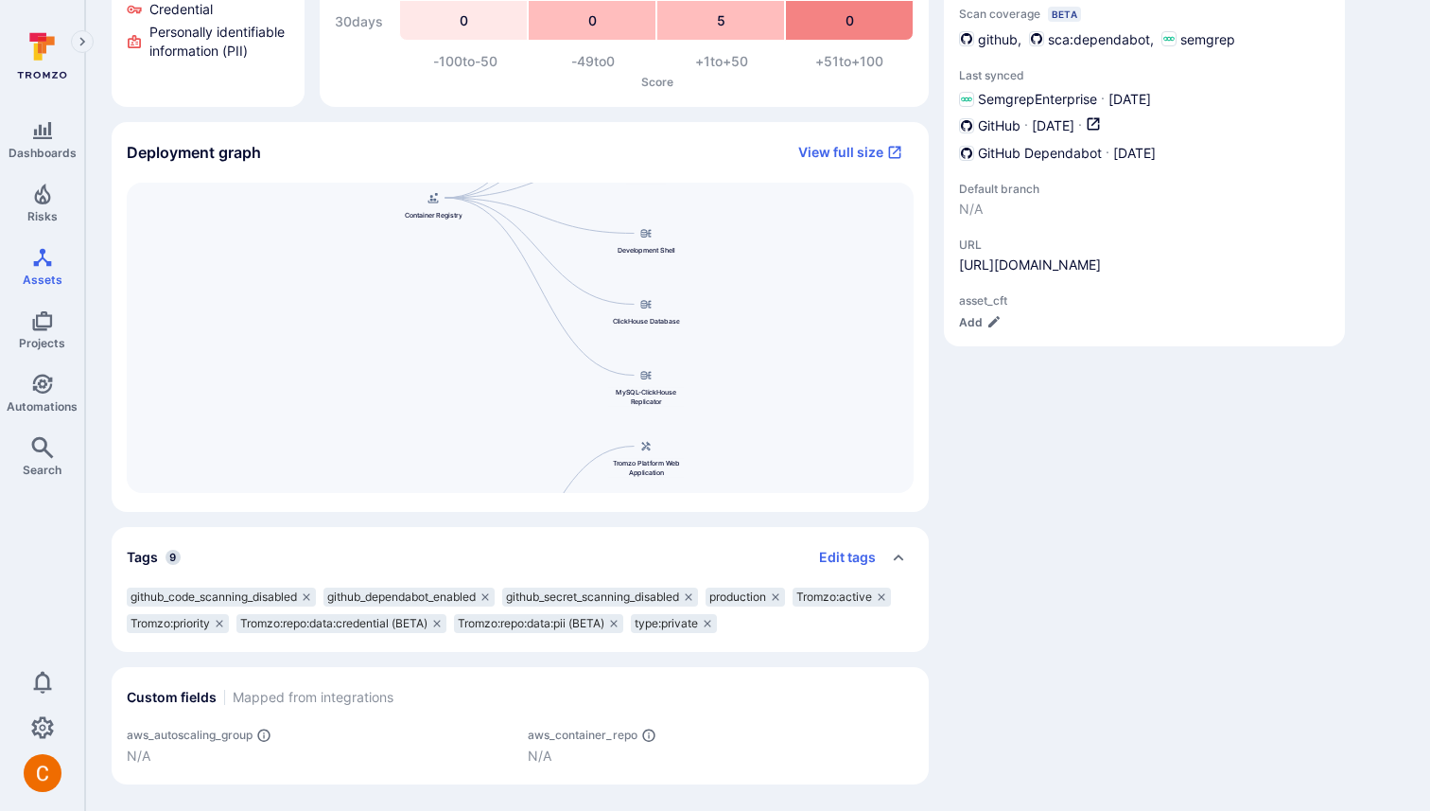
drag, startPoint x: 645, startPoint y: 317, endPoint x: 557, endPoint y: 610, distance: 306.2
click at [557, 610] on div "Asset context Asset consumption Active Build pipeline Deployment Sensitive data…" at bounding box center [520, 302] width 817 height 963
drag, startPoint x: 510, startPoint y: 243, endPoint x: 723, endPoint y: -79, distance: 385.7
click at [723, 0] on html "Dashboards Risks Assets Projects Automations Search 0 Assets Assets Pull reques…" at bounding box center [715, 59] width 1430 height 811
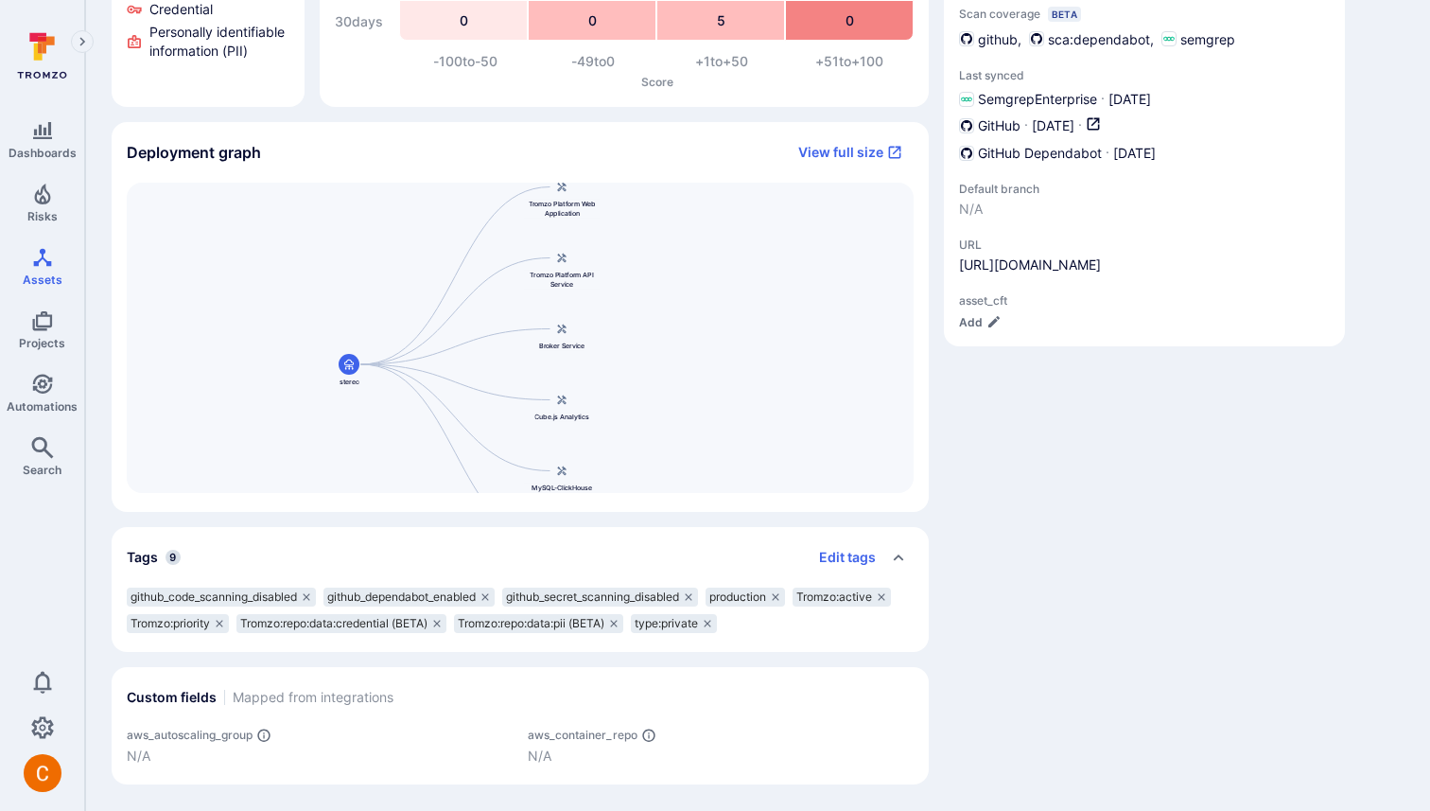
drag, startPoint x: 778, startPoint y: 279, endPoint x: 481, endPoint y: 340, distance: 302.2
click at [481, 340] on div "Cube.js Analytics Container Registry Broker Service Broker Client Development S…" at bounding box center [520, 338] width 787 height 310
click at [1067, 553] on div "Details Projects admin (TromsoSecurity) Add to project Asset source GitHub Semg…" at bounding box center [1144, 302] width 401 height 963
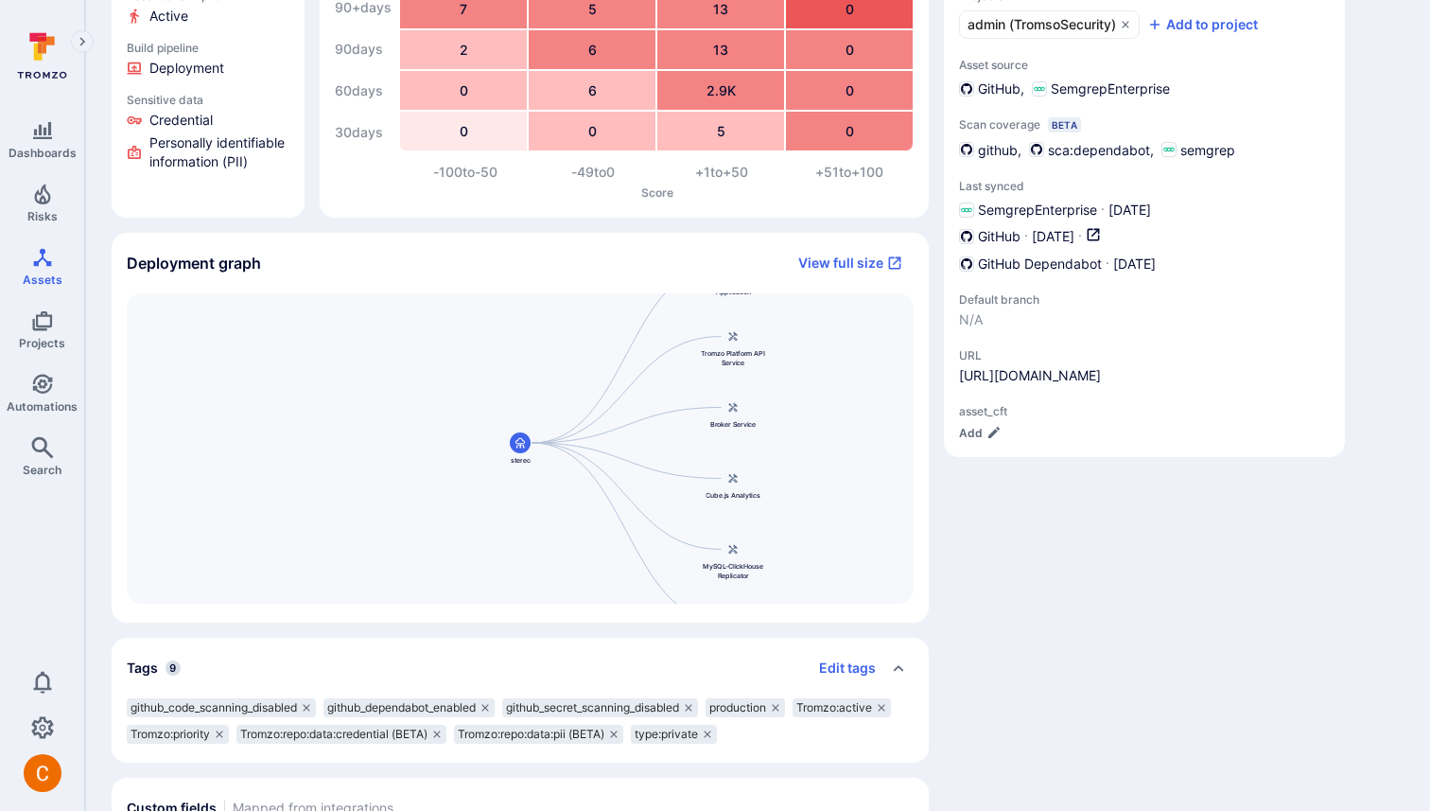
scroll to position [245, 0]
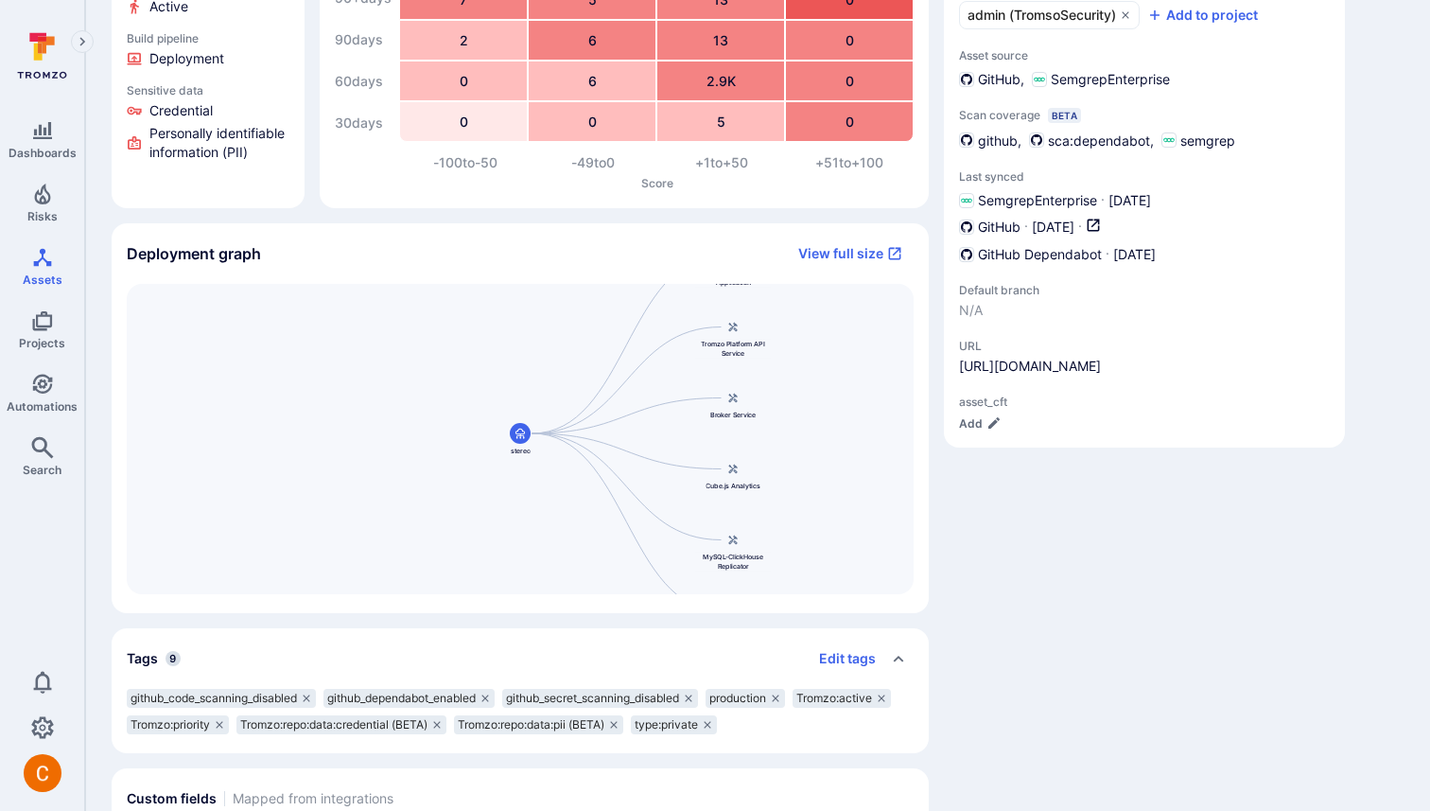
click at [942, 292] on div "Asset context Asset consumption Active Build pipeline Deployment Sensitive data…" at bounding box center [758, 403] width 1292 height 963
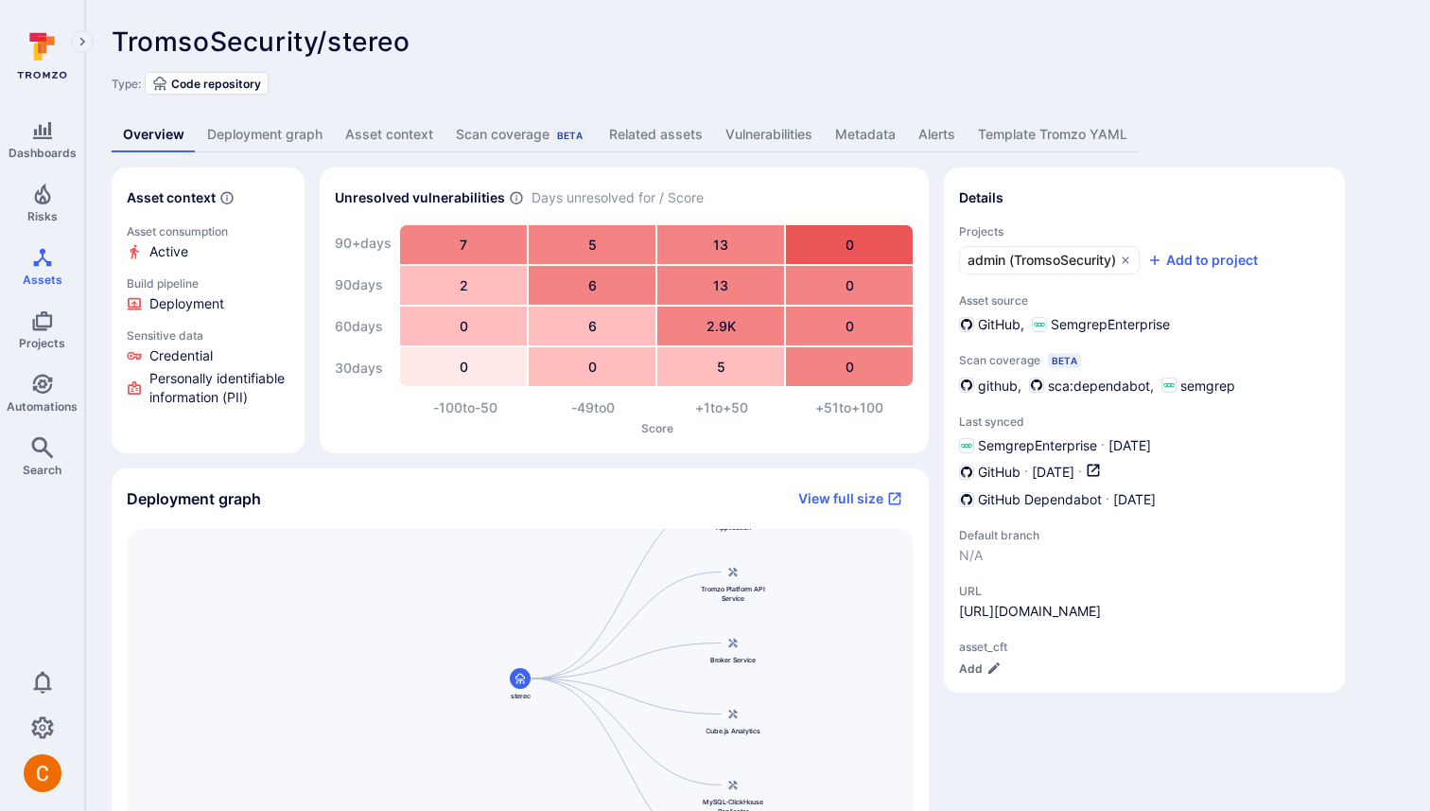
click at [698, 59] on div "TromsoSecurity/stereo ... Show more Type: Code repository" at bounding box center [758, 60] width 1292 height 68
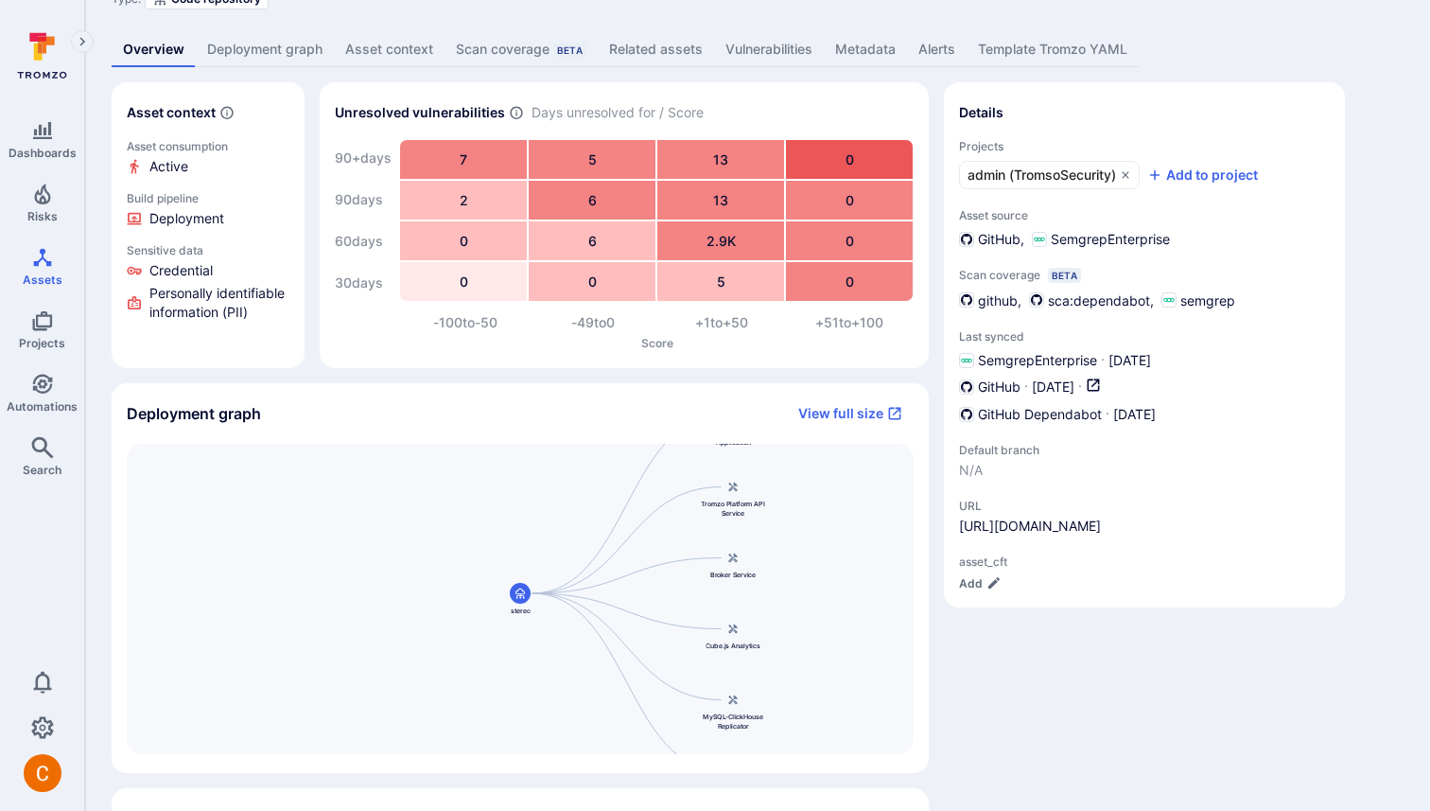
scroll to position [86, 0]
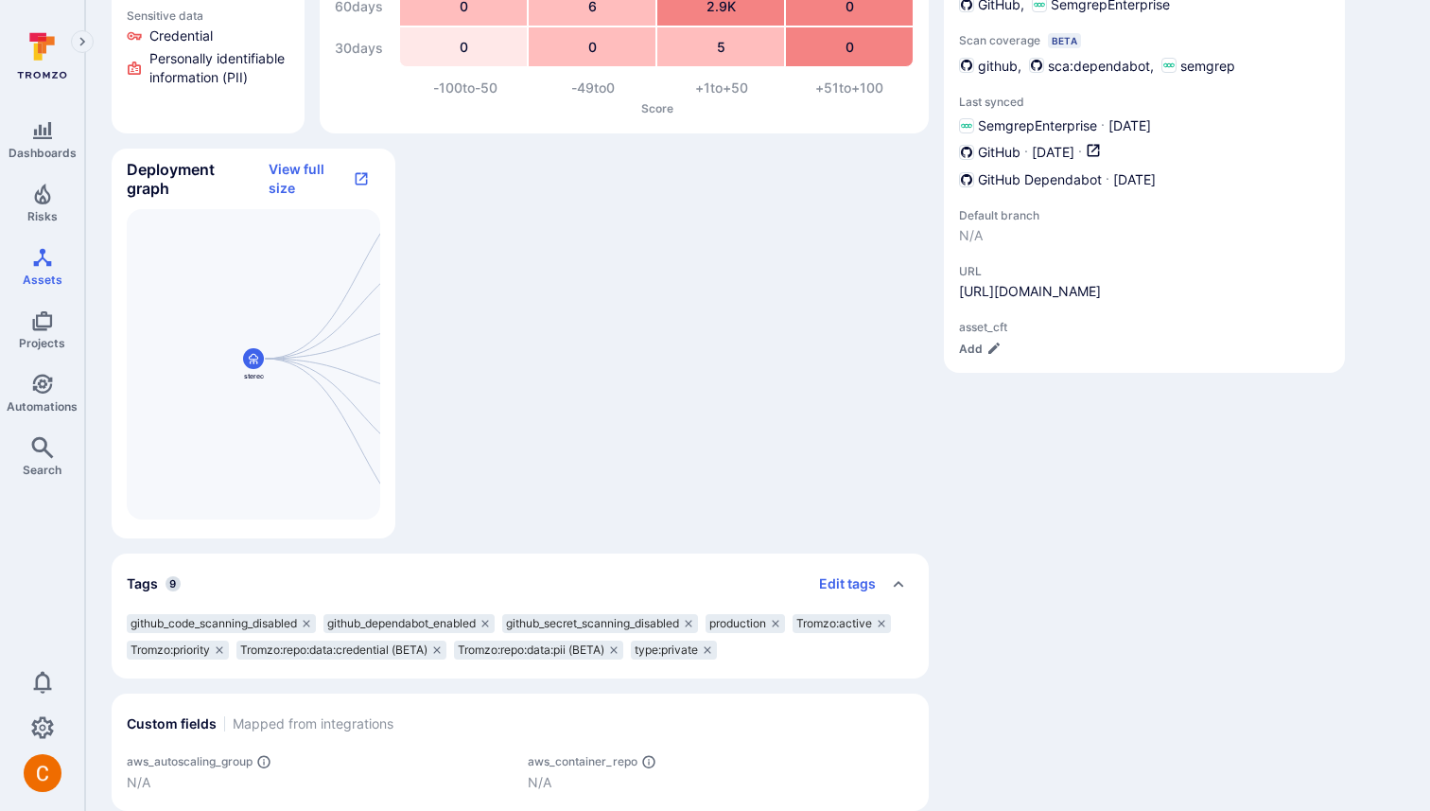
scroll to position [316, 0]
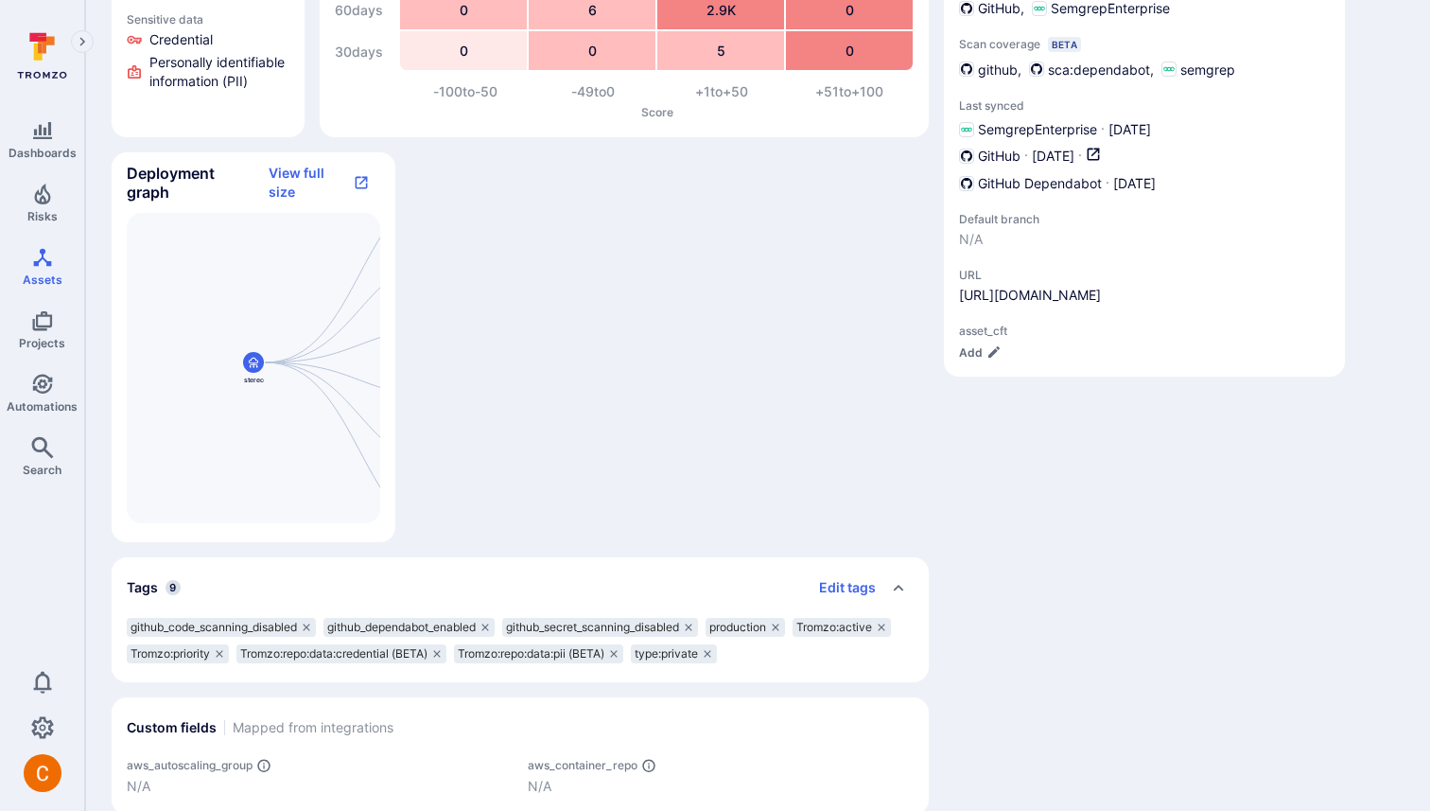
click at [633, 255] on div "Asset context Asset consumption Active Build pipeline Deployment Sensitive data…" at bounding box center [520, 332] width 817 height 963
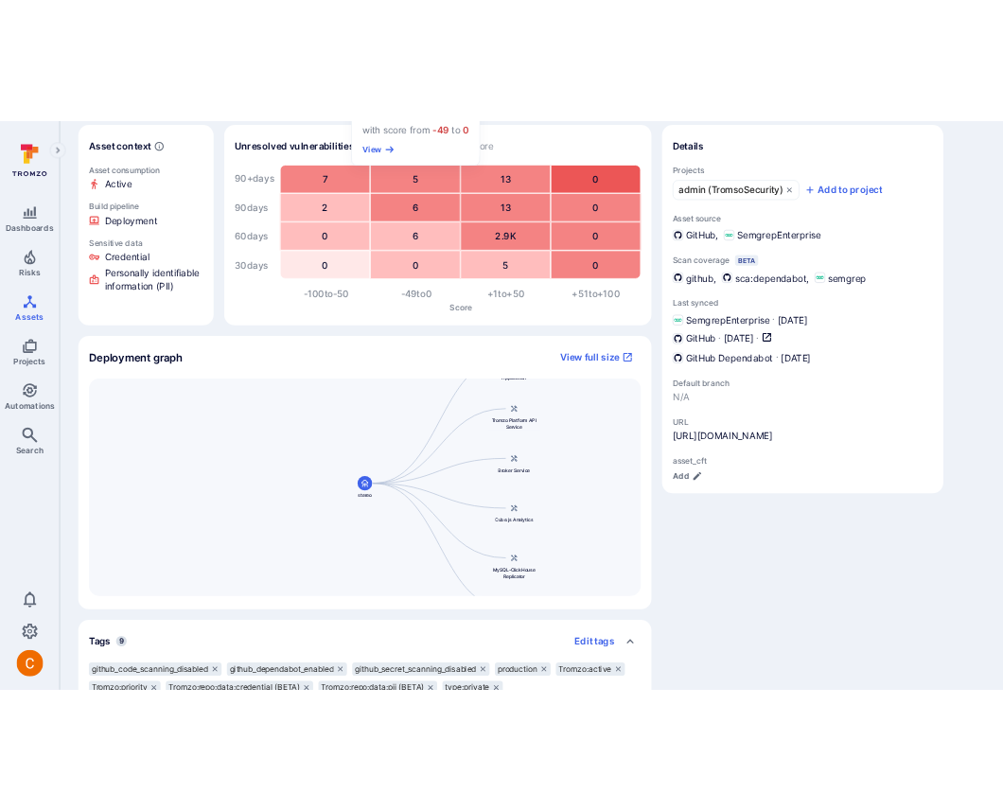
scroll to position [243, 0]
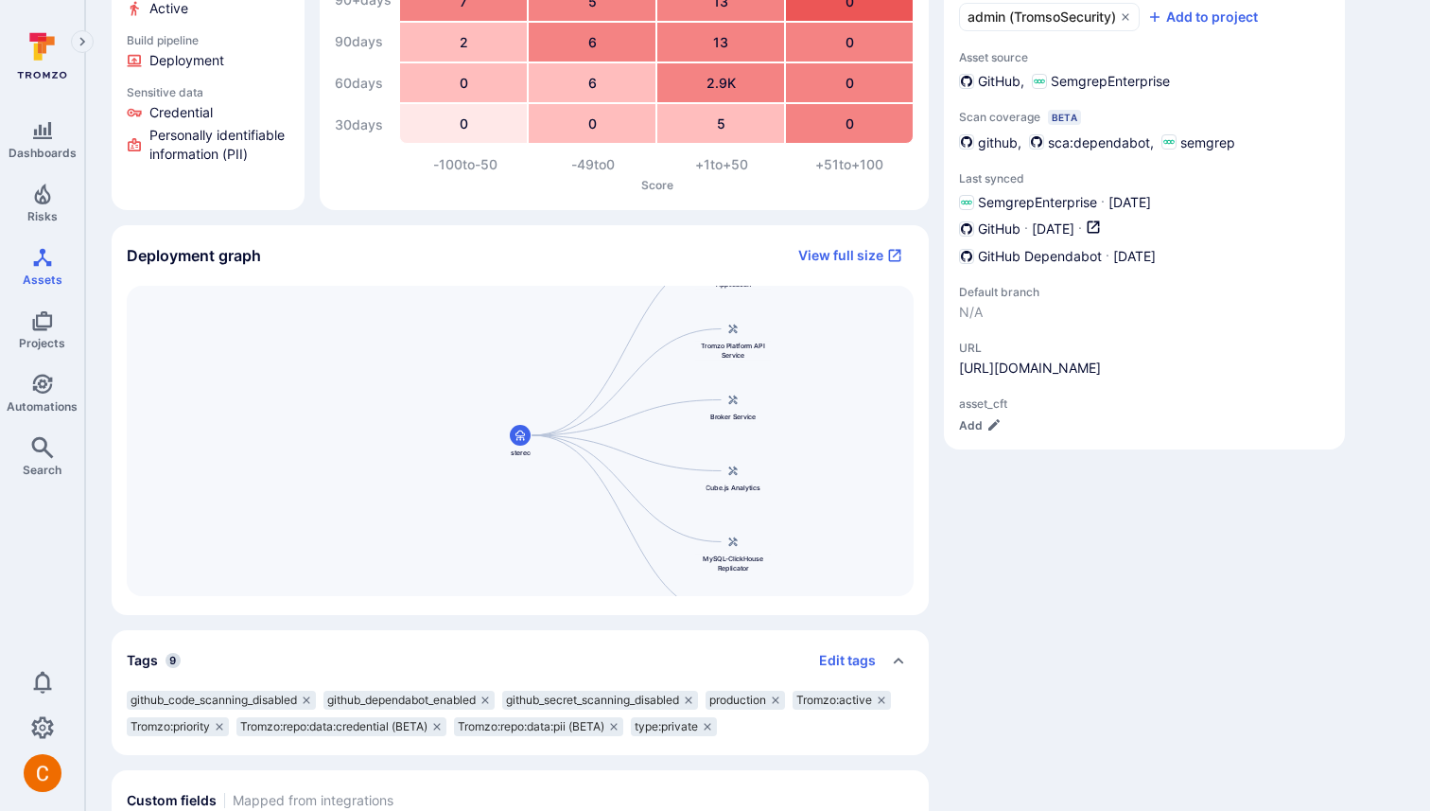
click at [925, 318] on div "Cube.js Analytics Container Registry Broker Service Broker Client Development S…" at bounding box center [520, 450] width 817 height 329
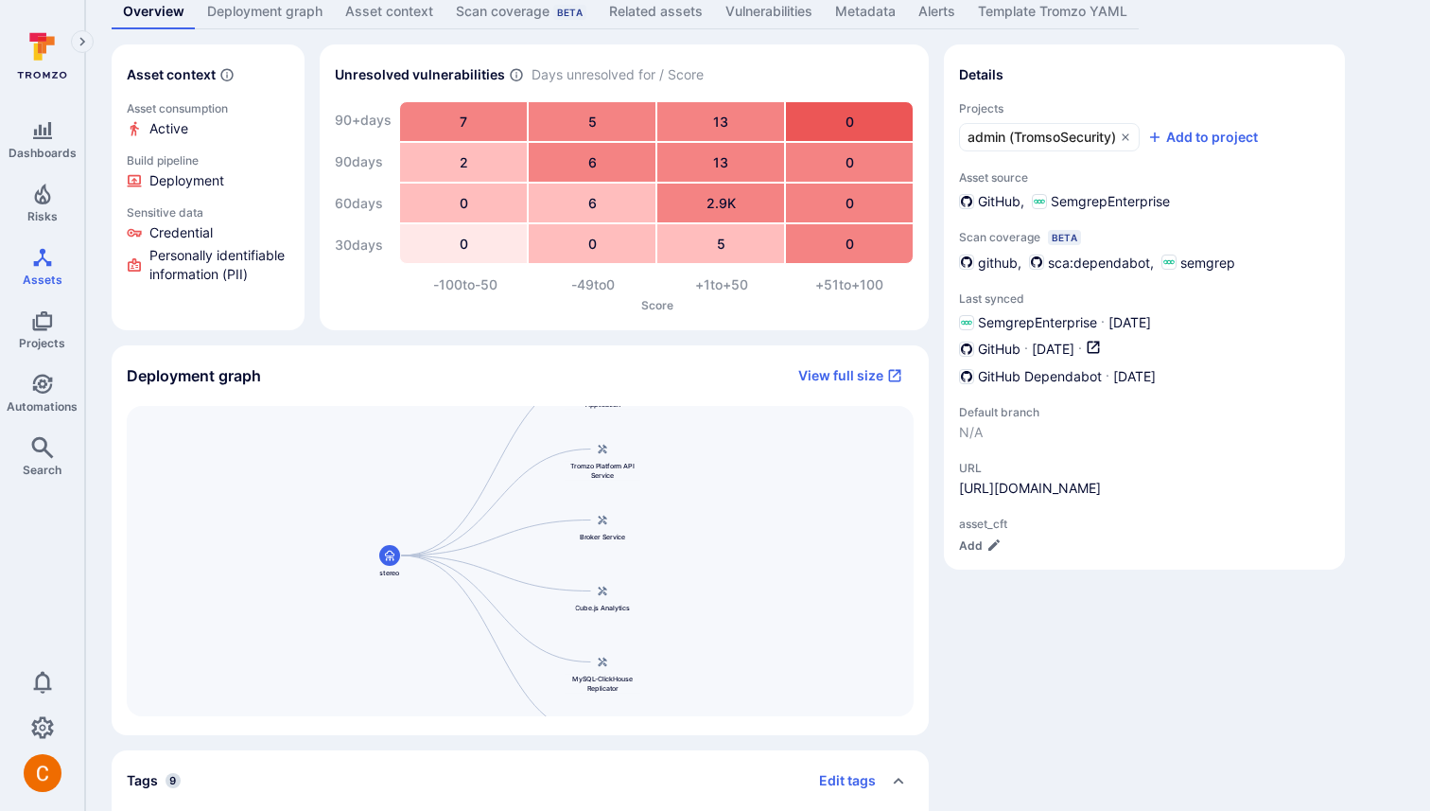
scroll to position [119, 0]
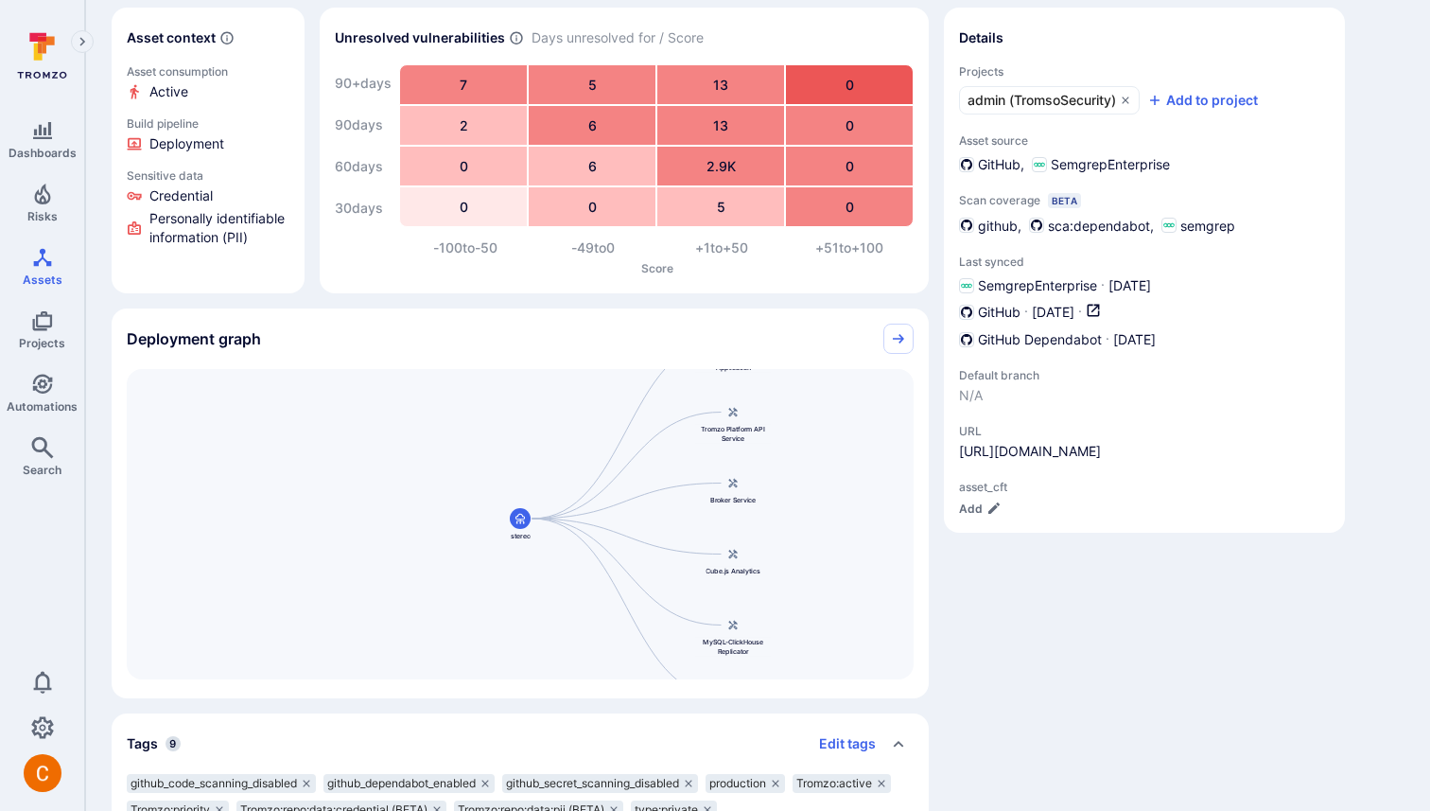
scroll to position [159, 0]
click at [909, 342] on link "Collapse" at bounding box center [899, 339] width 30 height 30
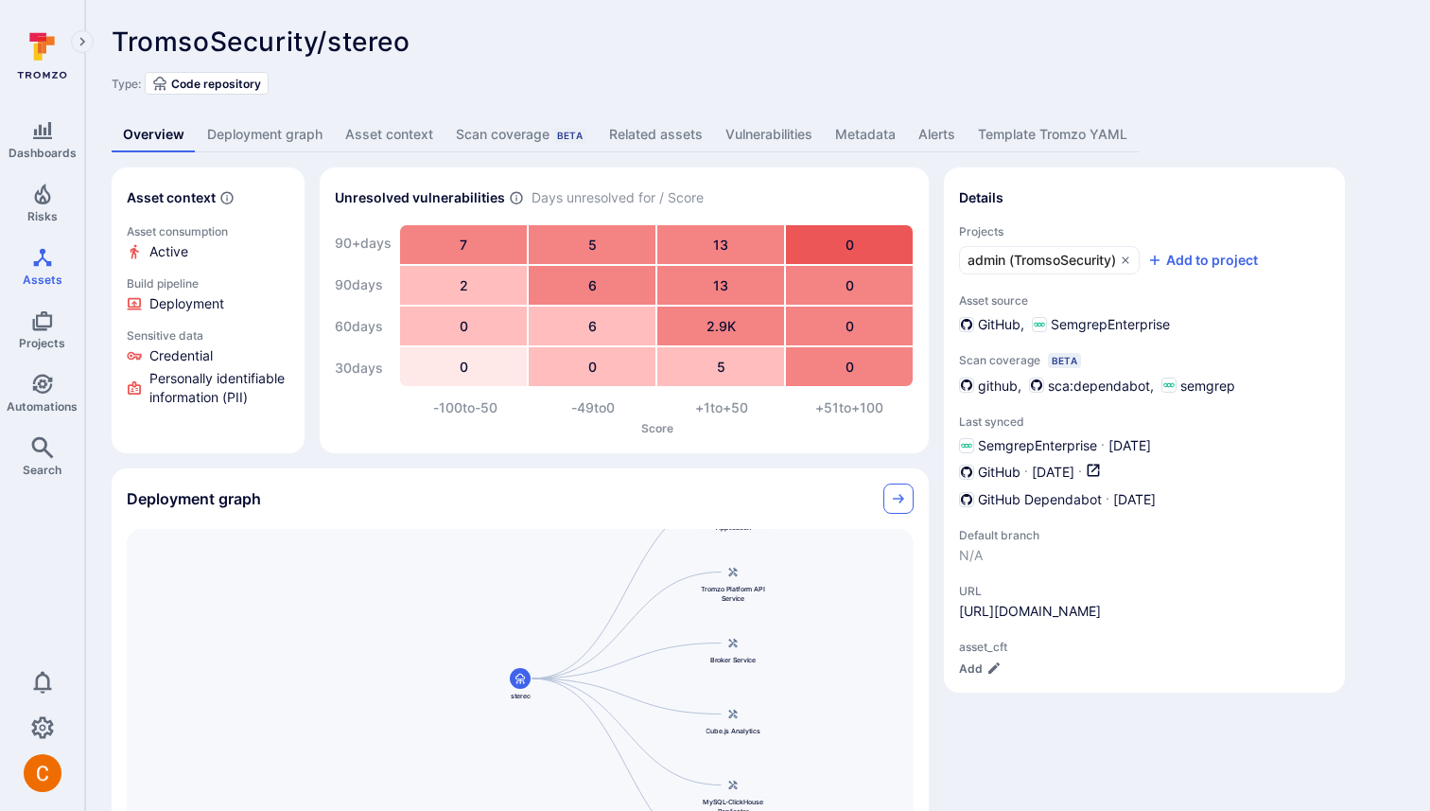
click at [899, 504] on icon "Collapse" at bounding box center [898, 498] width 15 height 15
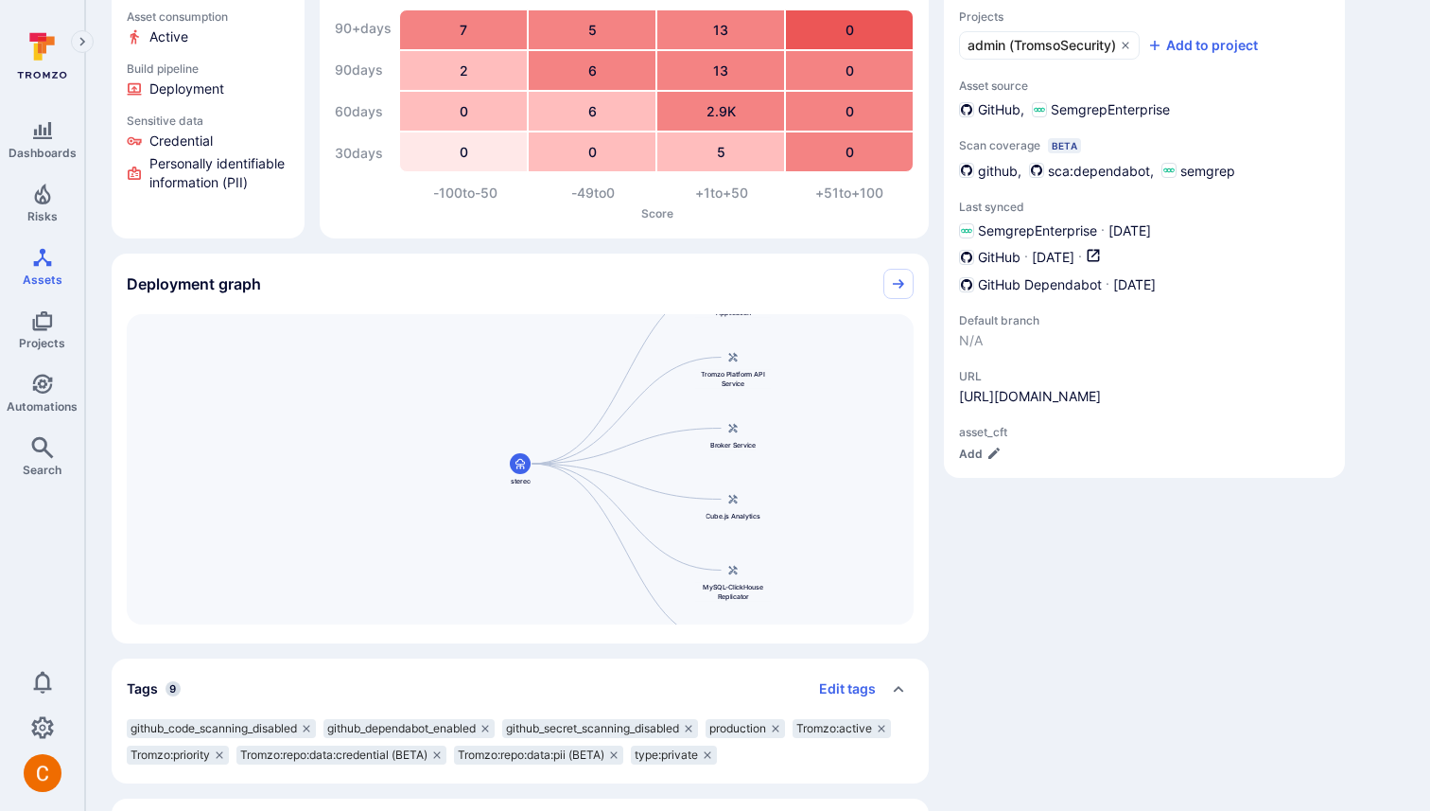
scroll to position [346, 0]
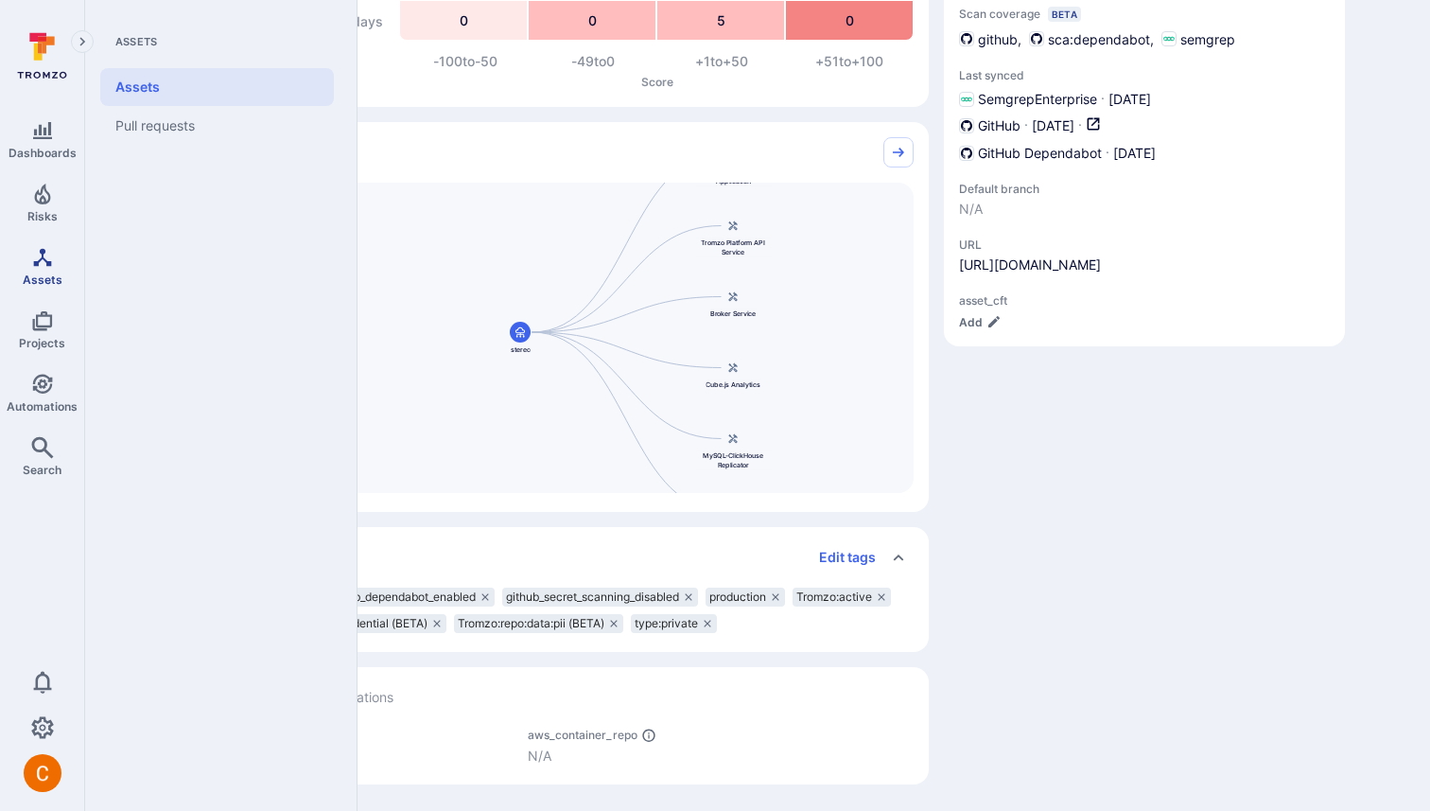
click at [35, 270] on link "Assets" at bounding box center [42, 266] width 84 height 56
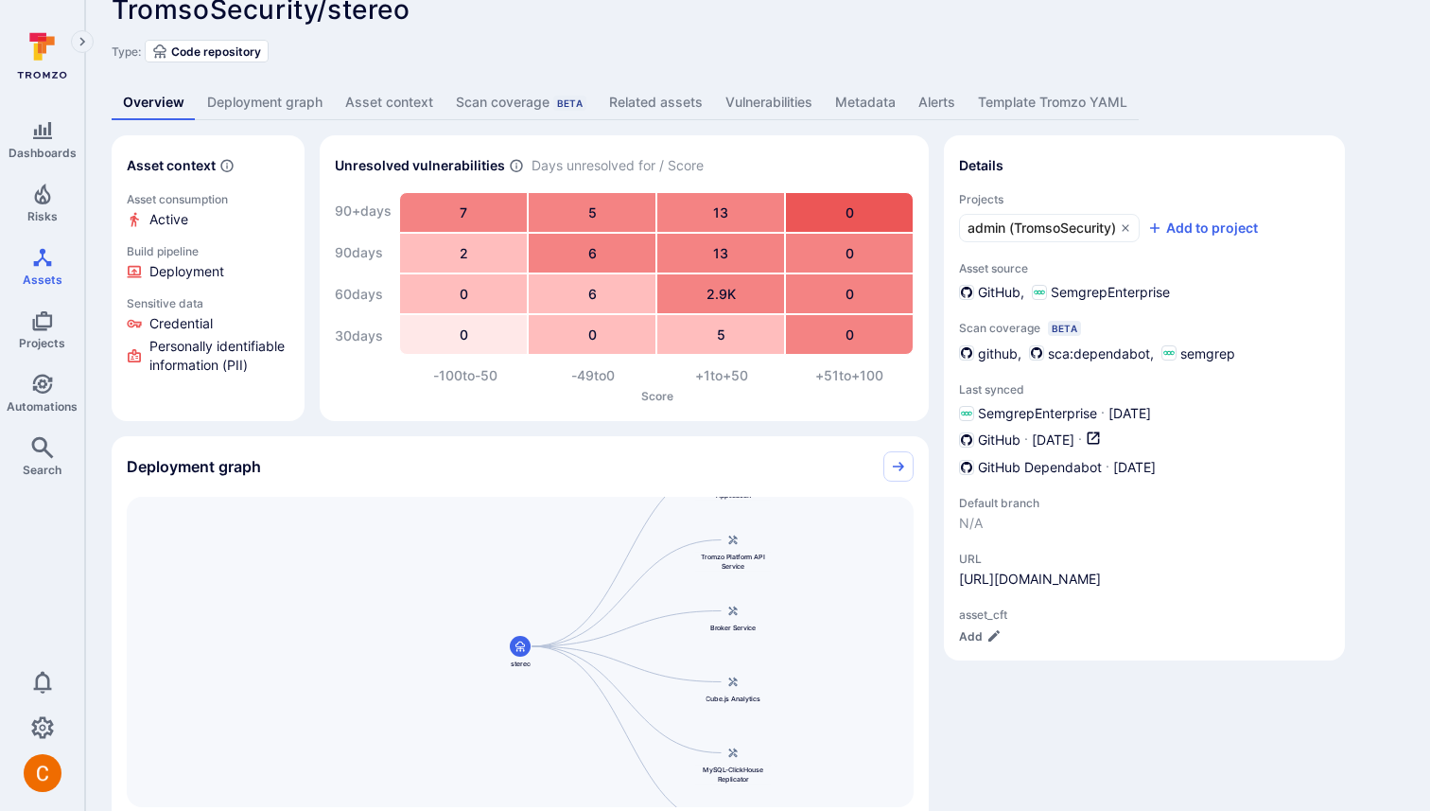
scroll to position [0, 0]
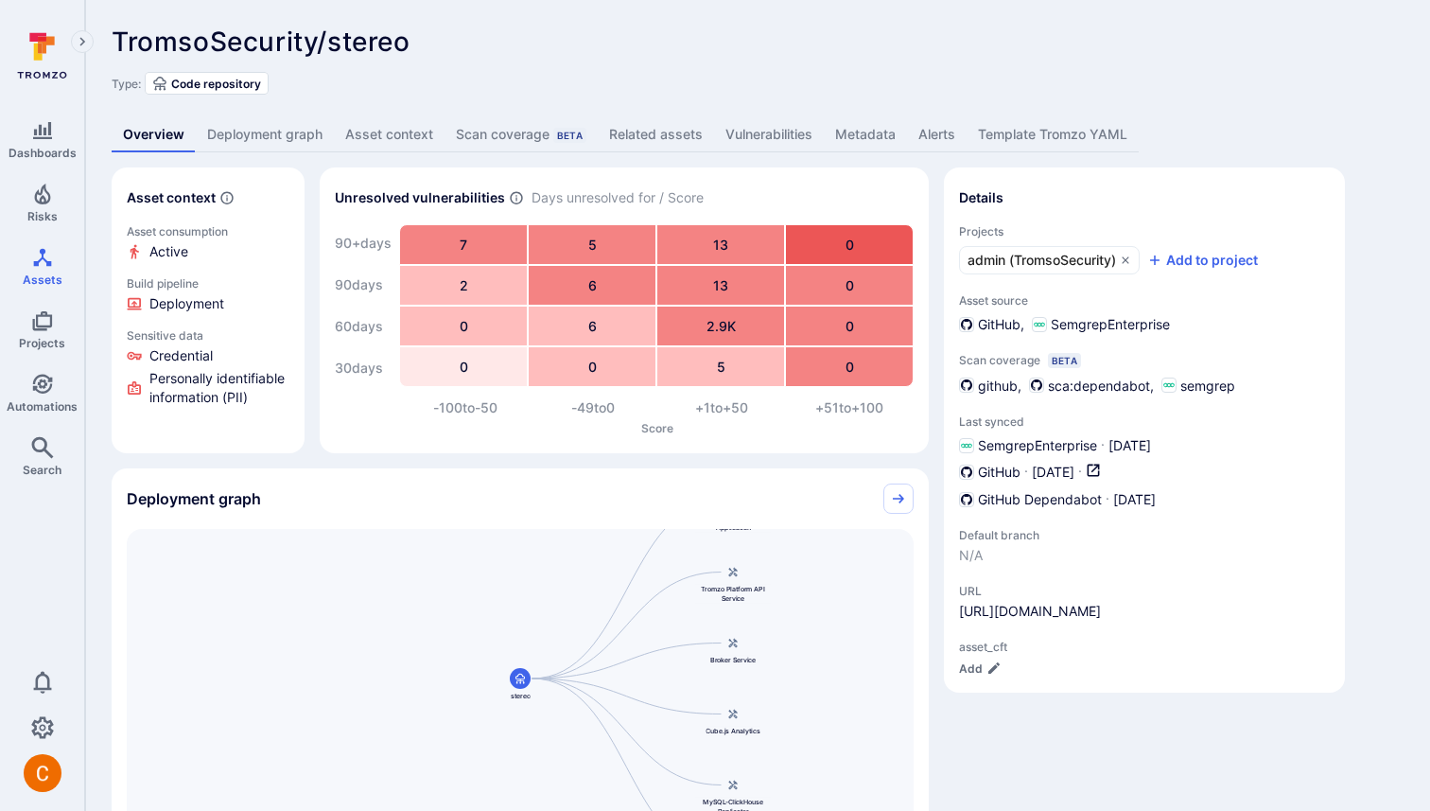
click at [781, 139] on link "Vulnerabilities" at bounding box center [769, 134] width 110 height 35
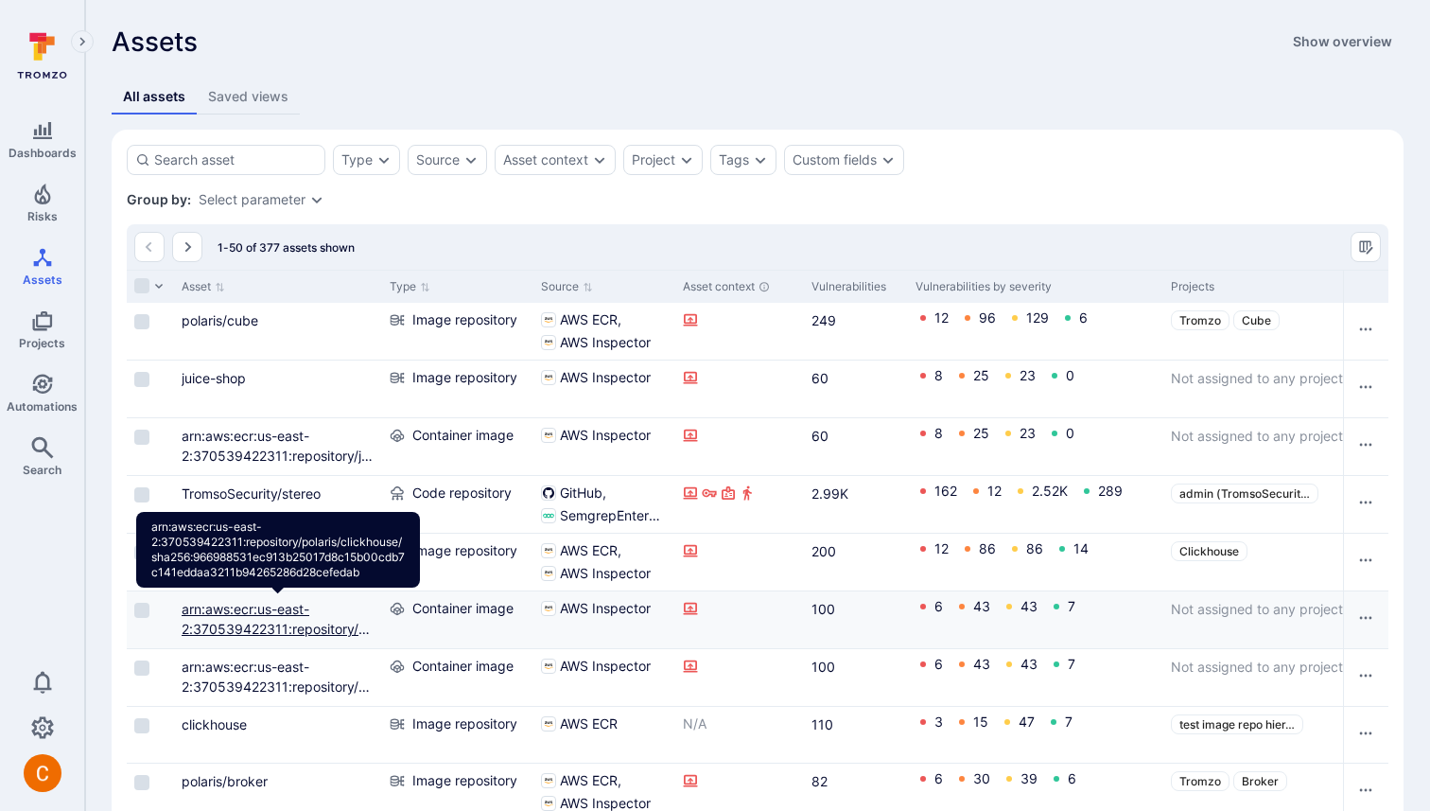
click at [225, 614] on link "arn:aws:ecr:us-east-2:370539422311:repository/polaris/clickhouse/sha256:9669885…" at bounding box center [278, 658] width 193 height 115
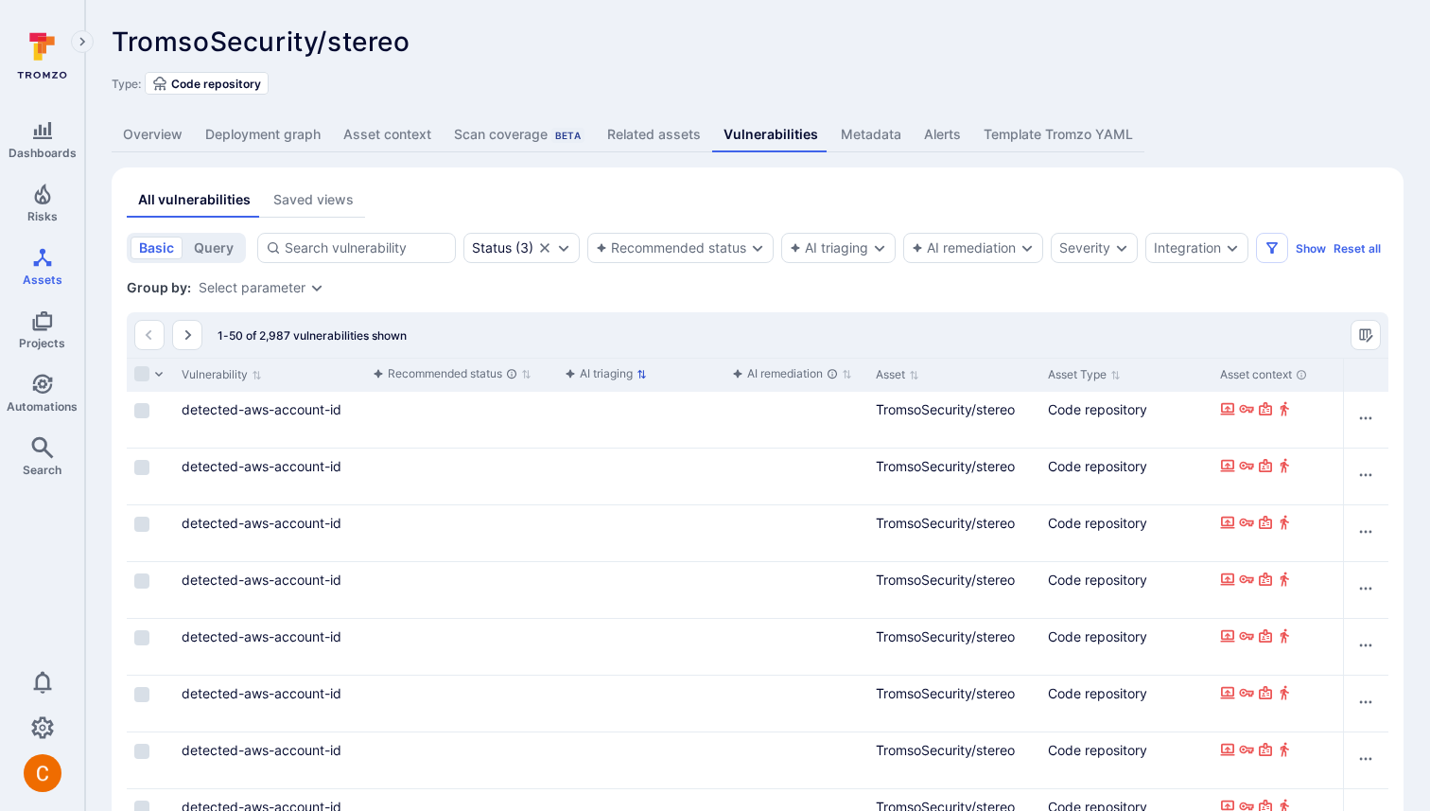
click at [598, 371] on div "AI triaging" at bounding box center [599, 373] width 68 height 19
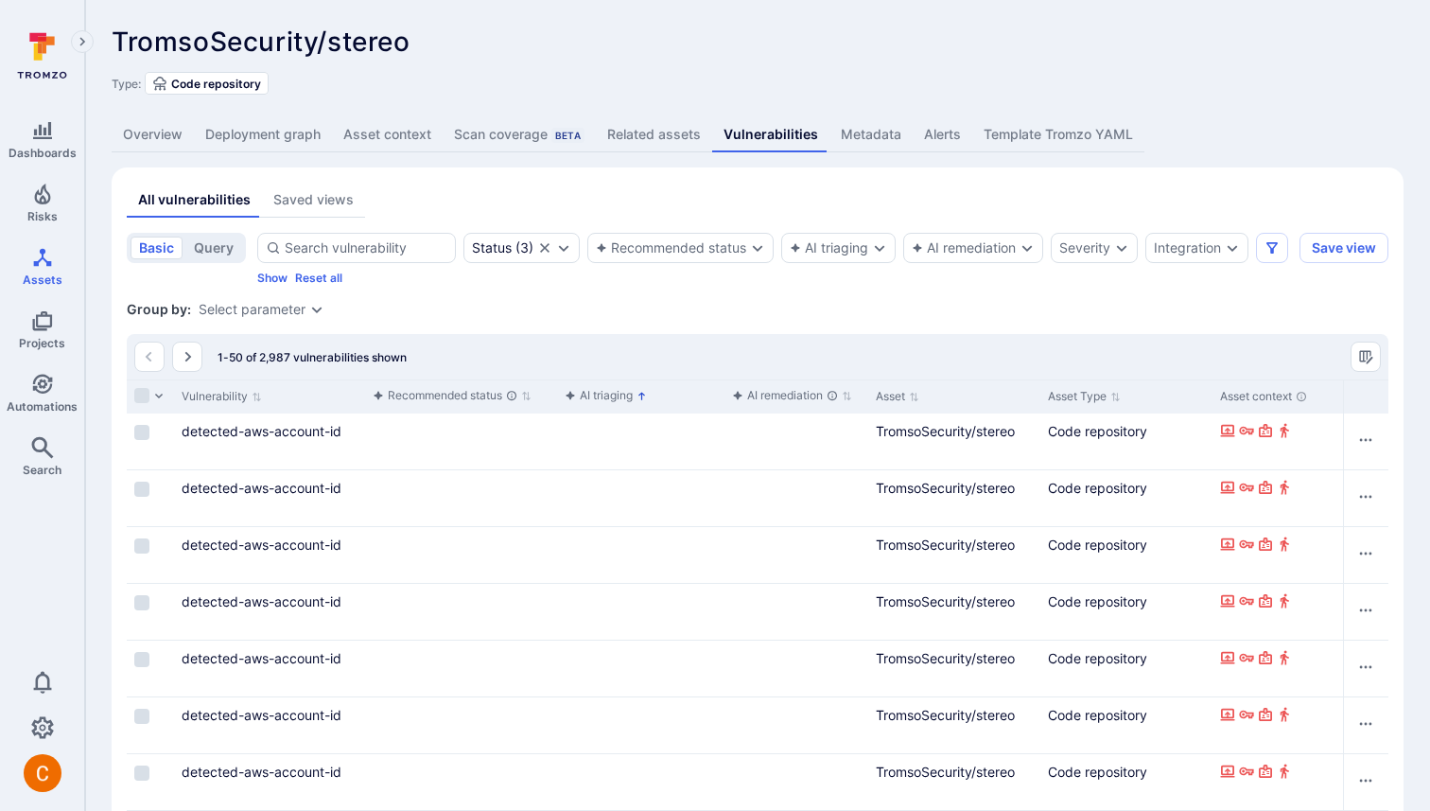
click at [584, 394] on div "AI triaging" at bounding box center [599, 395] width 68 height 19
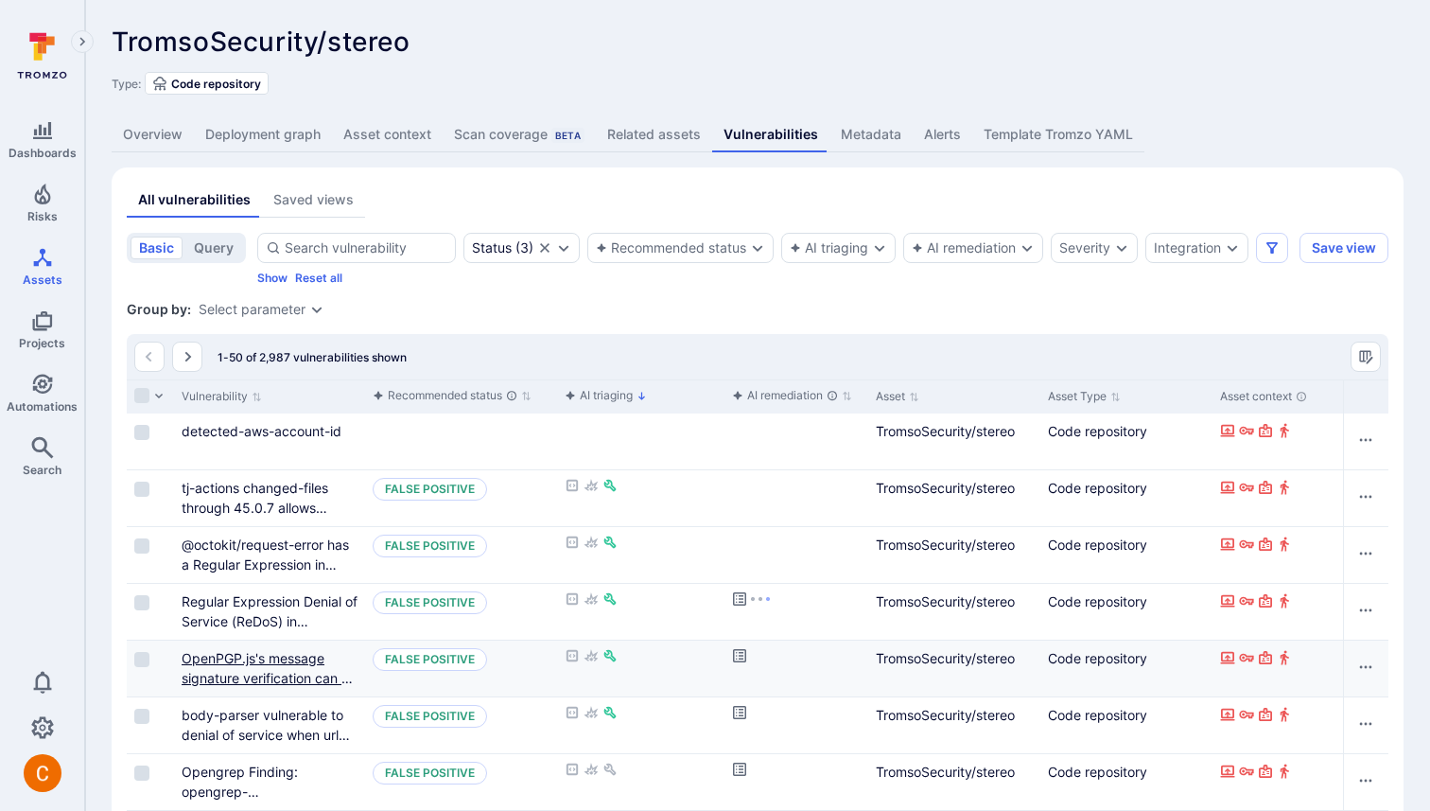
click at [215, 663] on link "OpenPGP.js's message signature verification can be spoofed" at bounding box center [270, 678] width 176 height 56
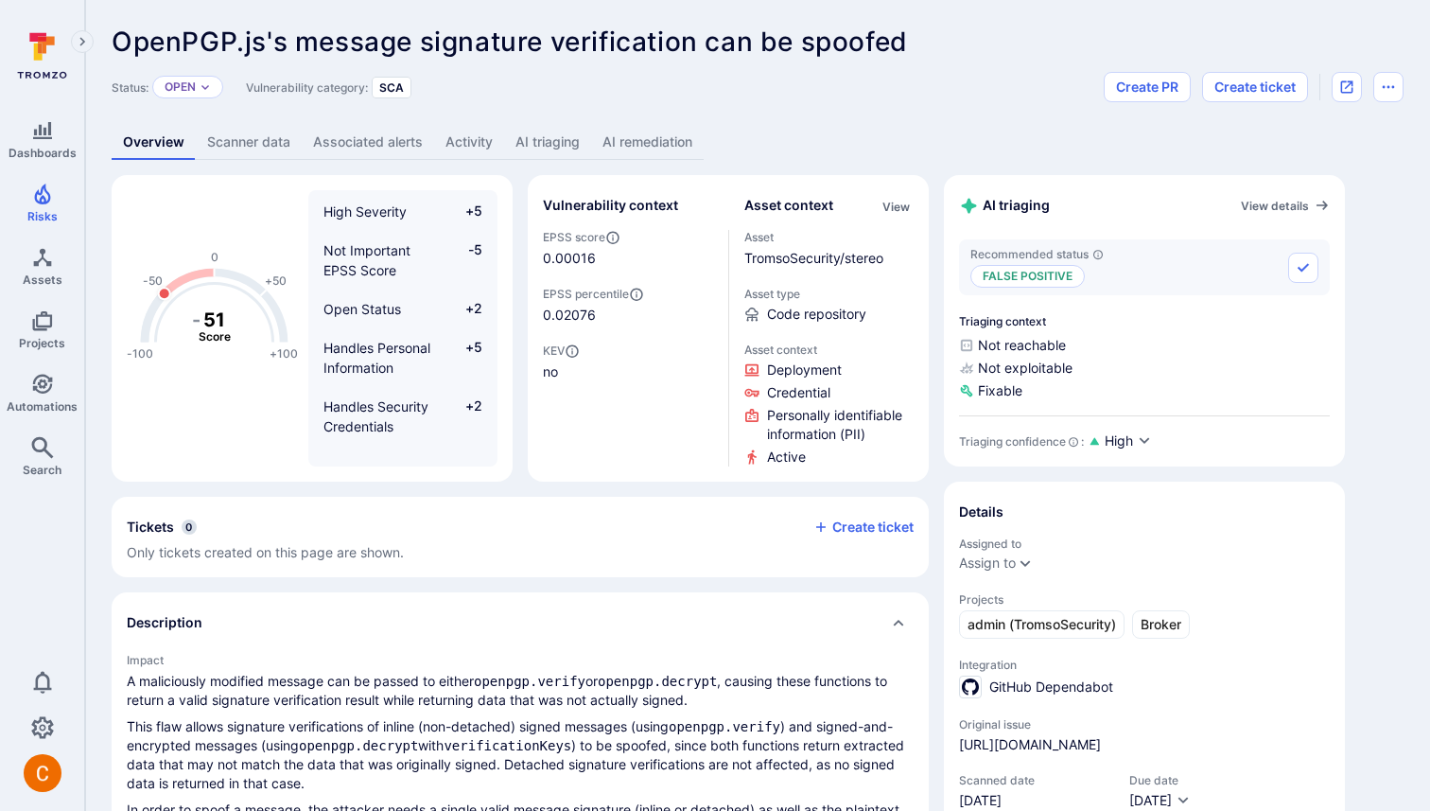
click at [566, 159] on link "AI triaging" at bounding box center [547, 142] width 87 height 35
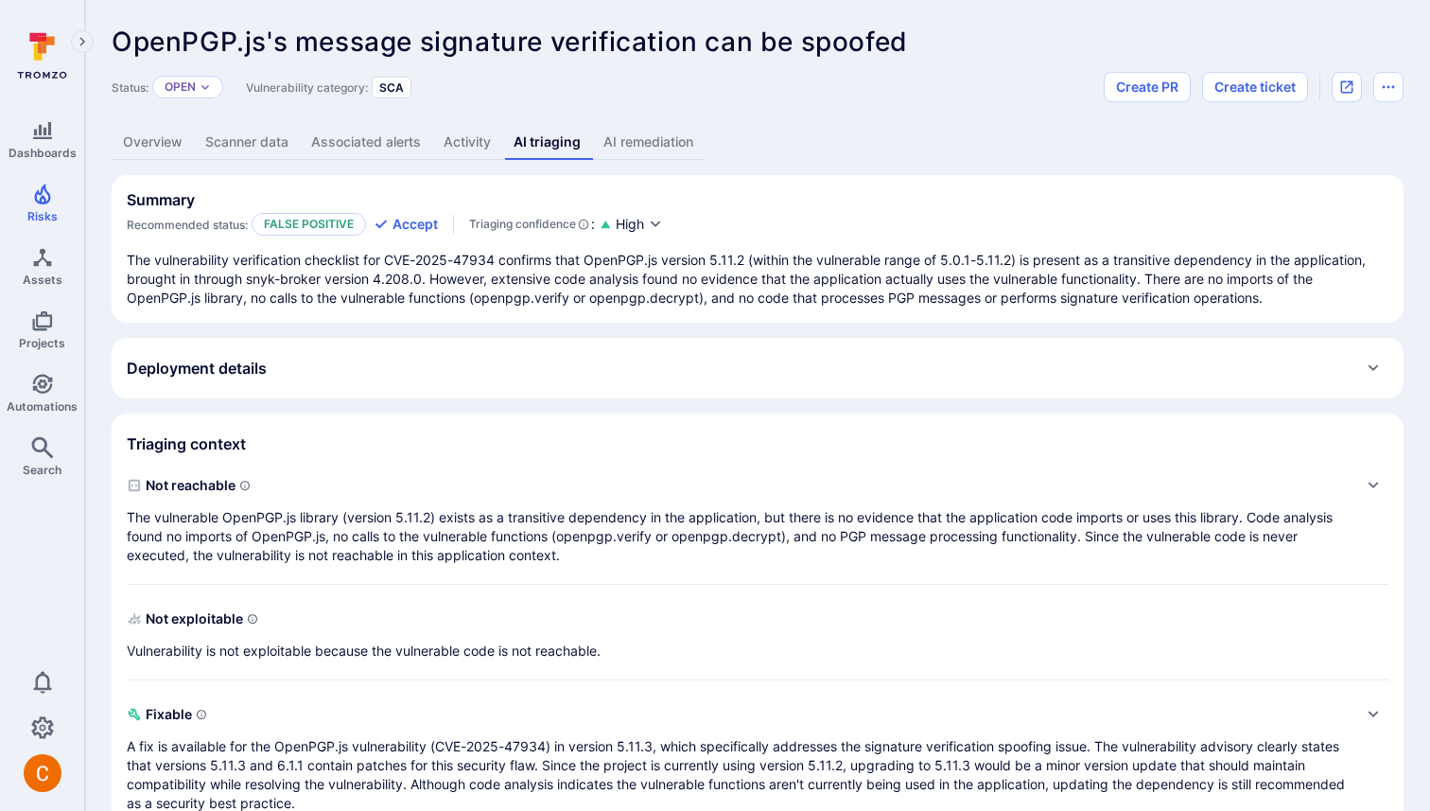
click at [156, 147] on link "Overview" at bounding box center [153, 142] width 82 height 35
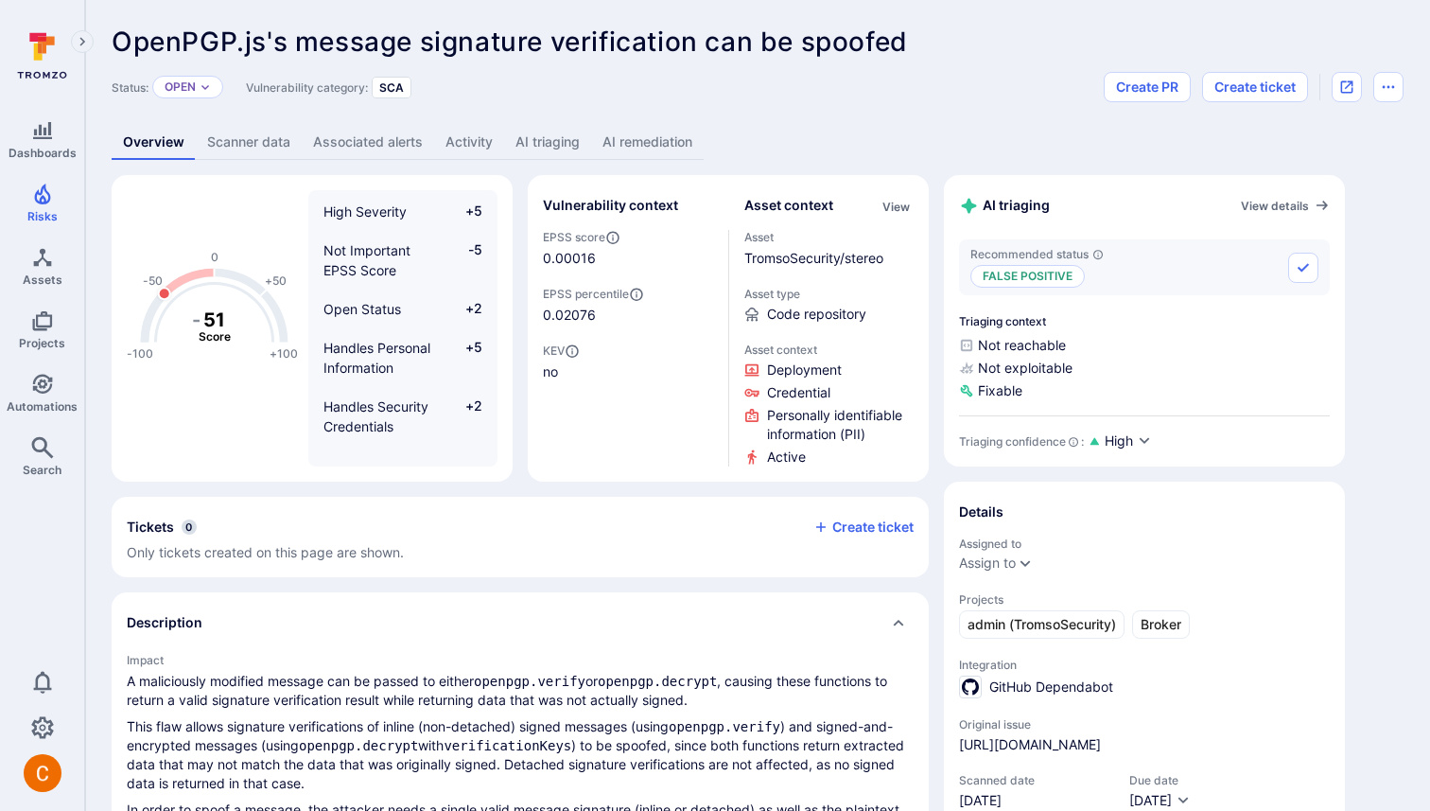
click at [551, 138] on link "AI triaging" at bounding box center [547, 142] width 87 height 35
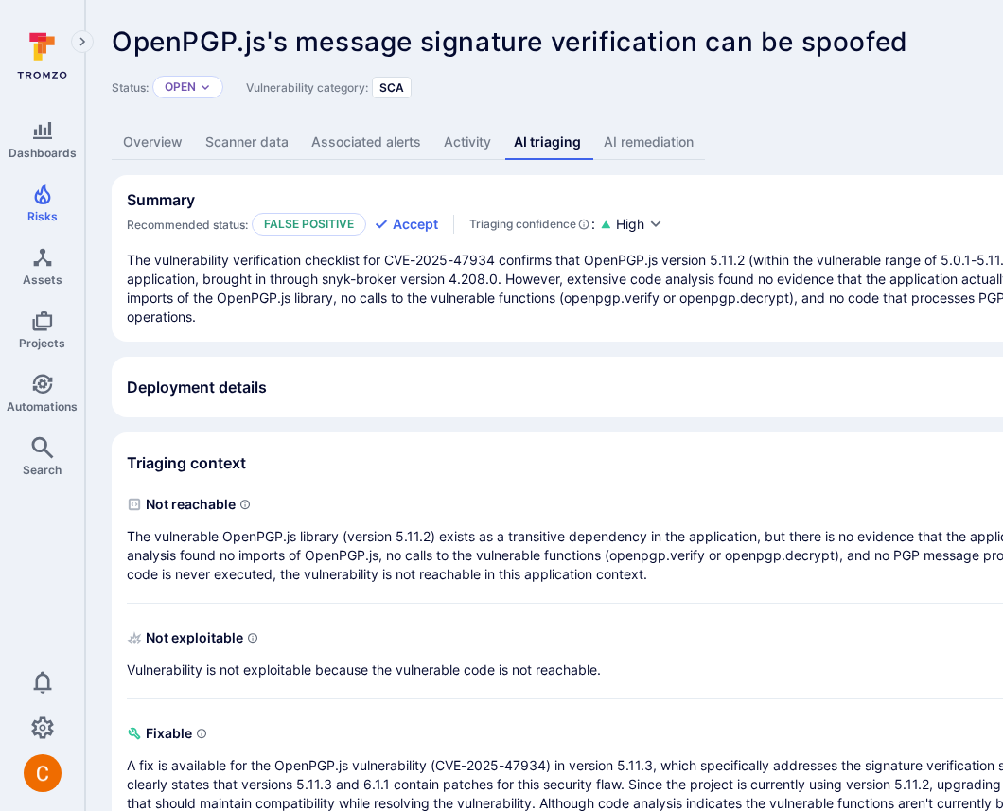
click at [703, 235] on div "Summary Recommended status: False positive Accept Triaging confidence : High" at bounding box center [724, 212] width 1194 height 45
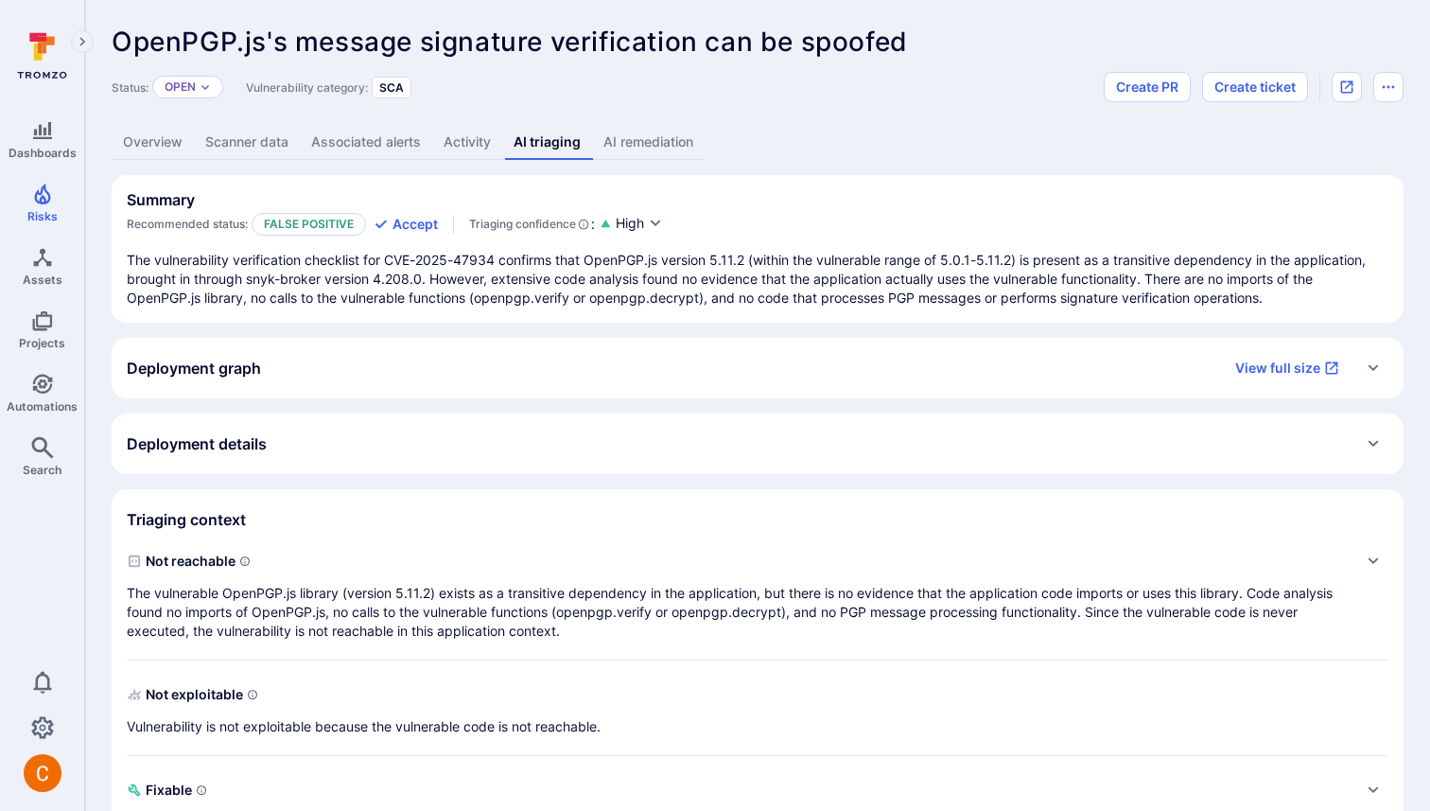
click at [469, 356] on div "Deployment graph View full size" at bounding box center [739, 368] width 1224 height 30
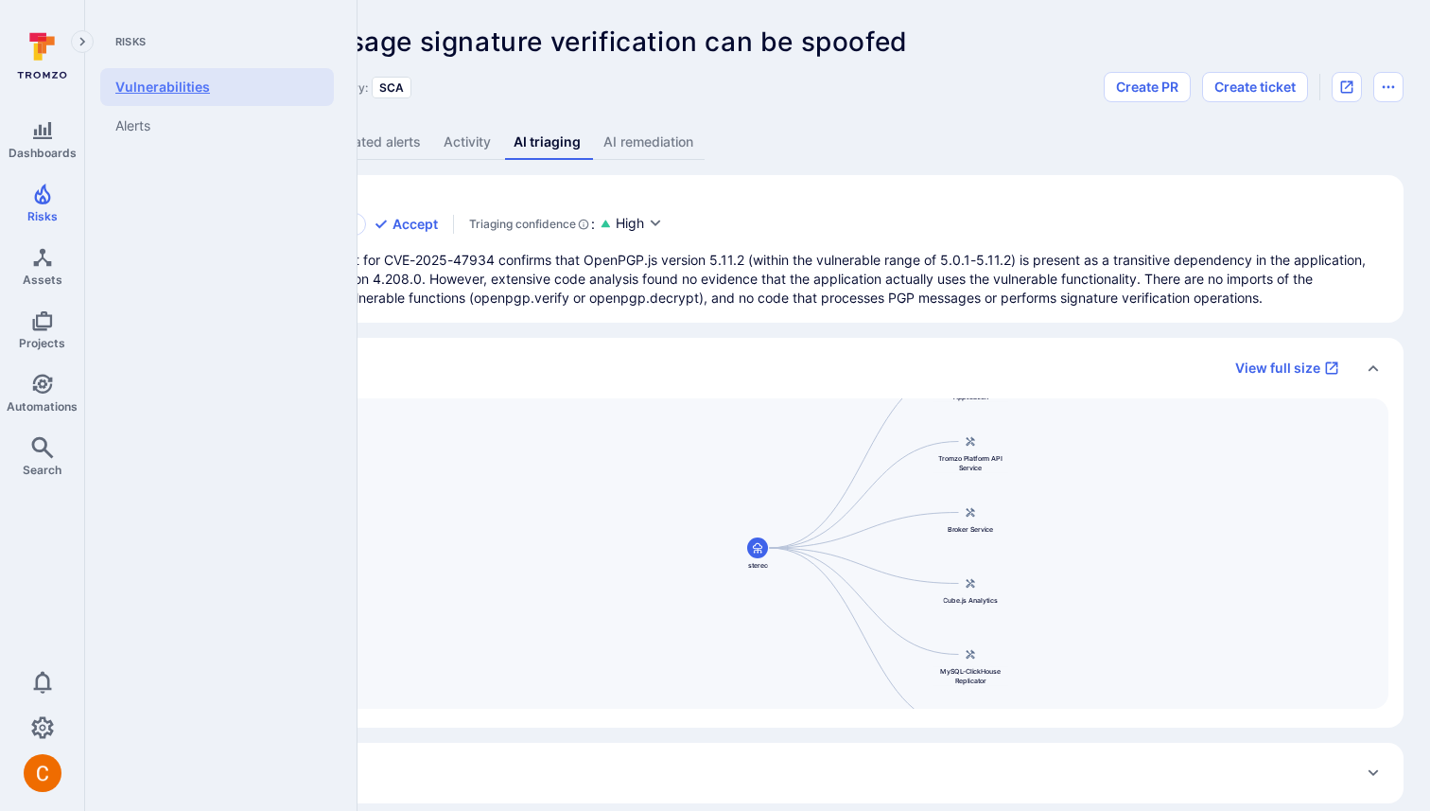
click at [184, 94] on link "Vulnerabilities" at bounding box center [217, 87] width 234 height 38
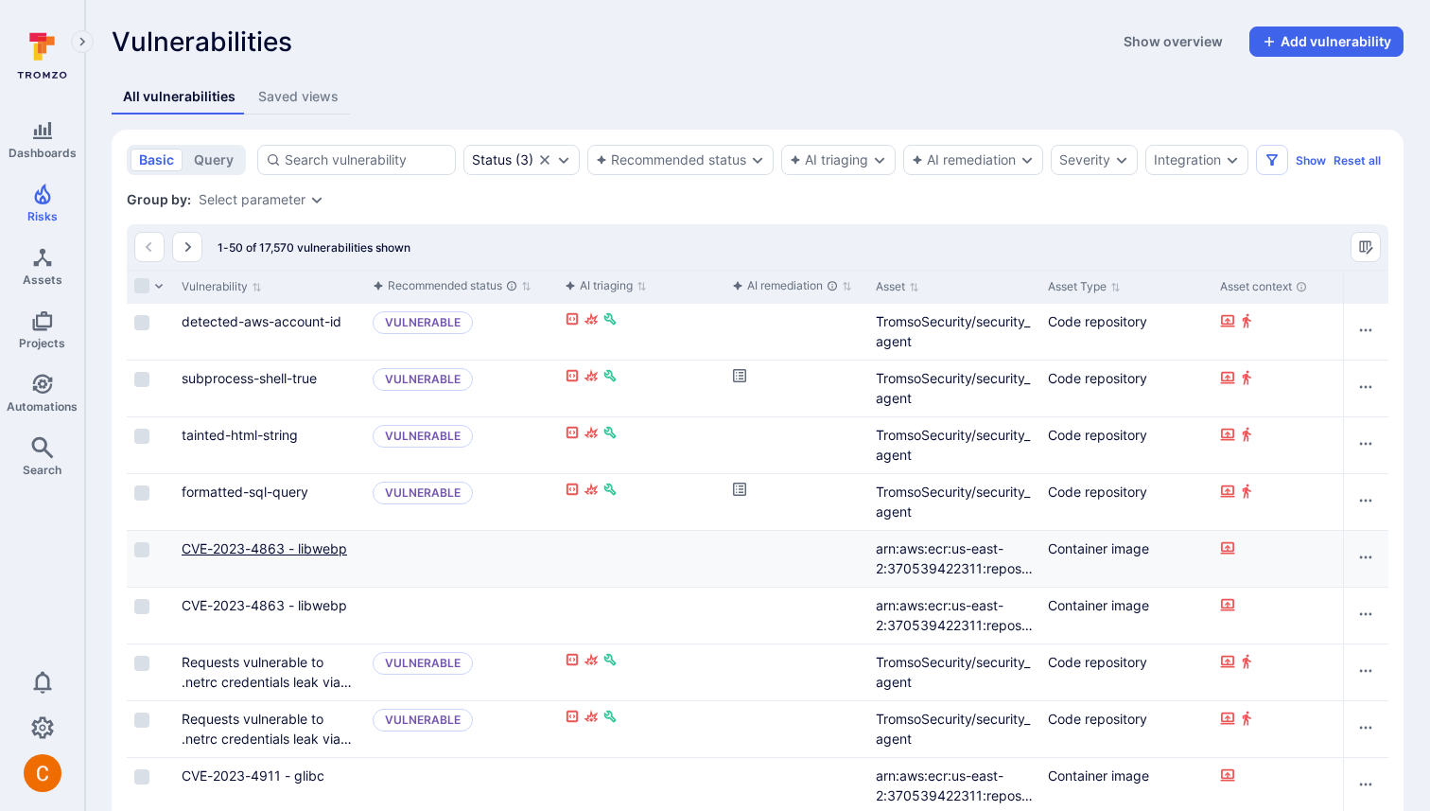
click at [223, 551] on link "CVE-2023-4863 - libwebp" at bounding box center [265, 548] width 166 height 16
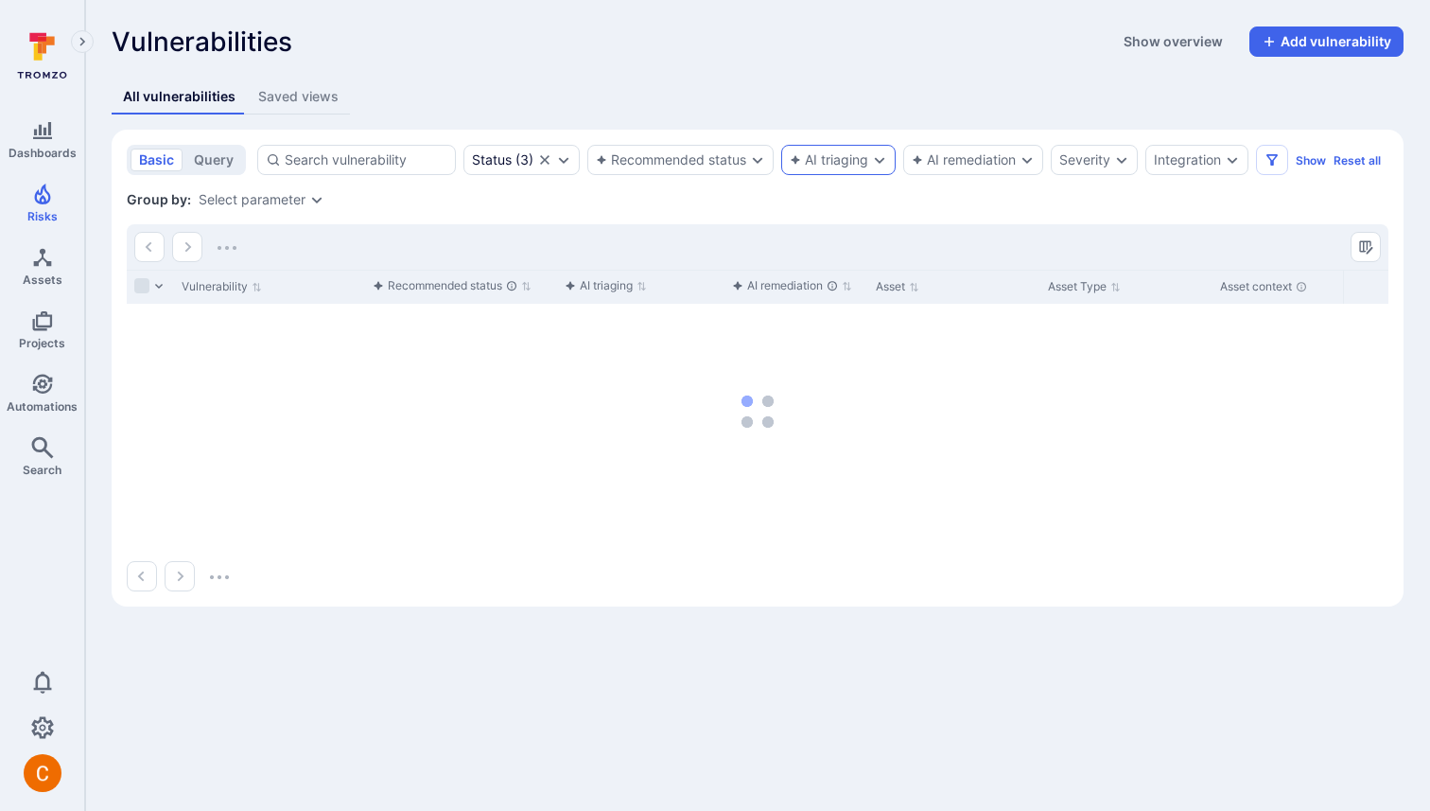
click at [858, 163] on div "AI triaging" at bounding box center [829, 159] width 79 height 15
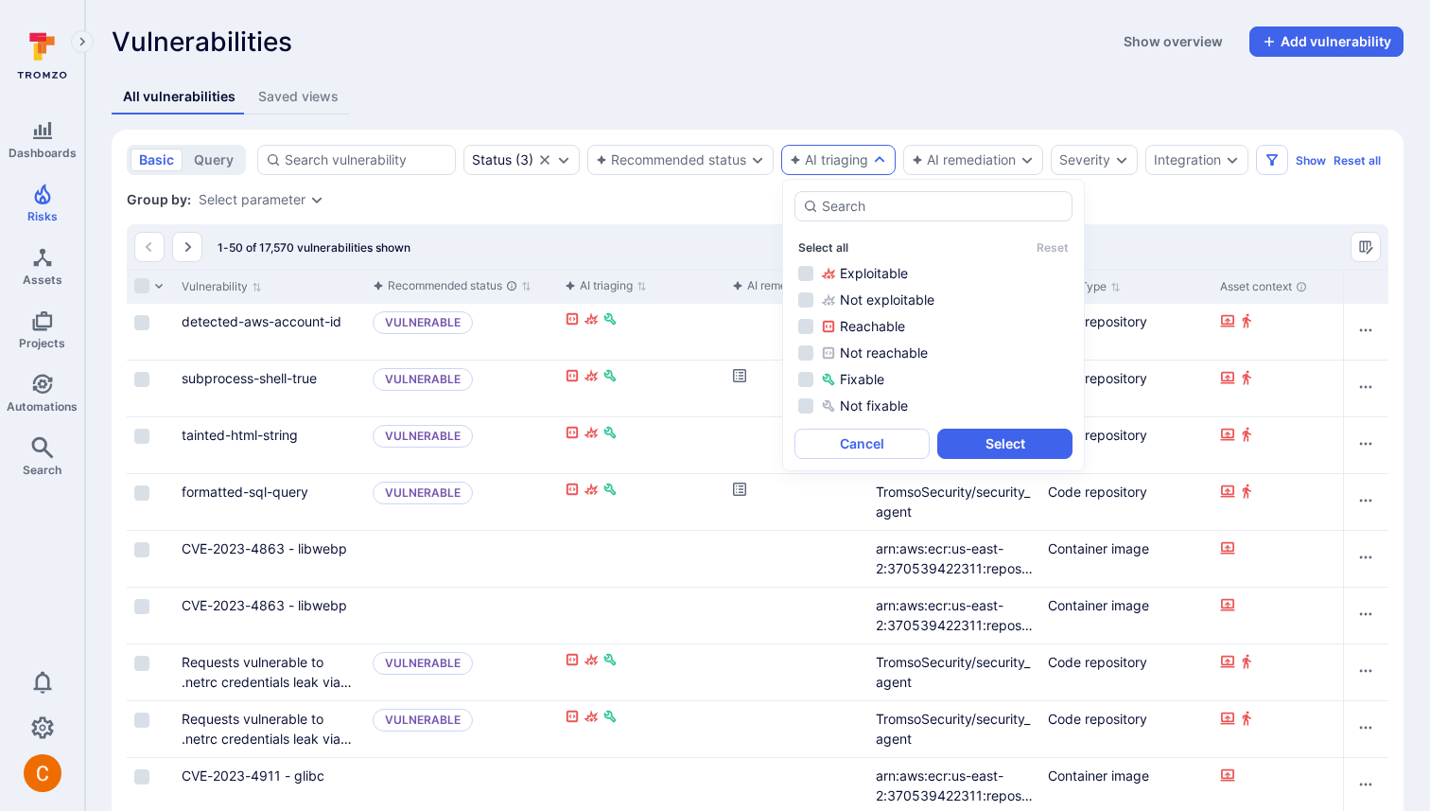
click at [814, 247] on button "Select all" at bounding box center [823, 247] width 50 height 14
click at [1027, 449] on button "Select" at bounding box center [1004, 444] width 135 height 30
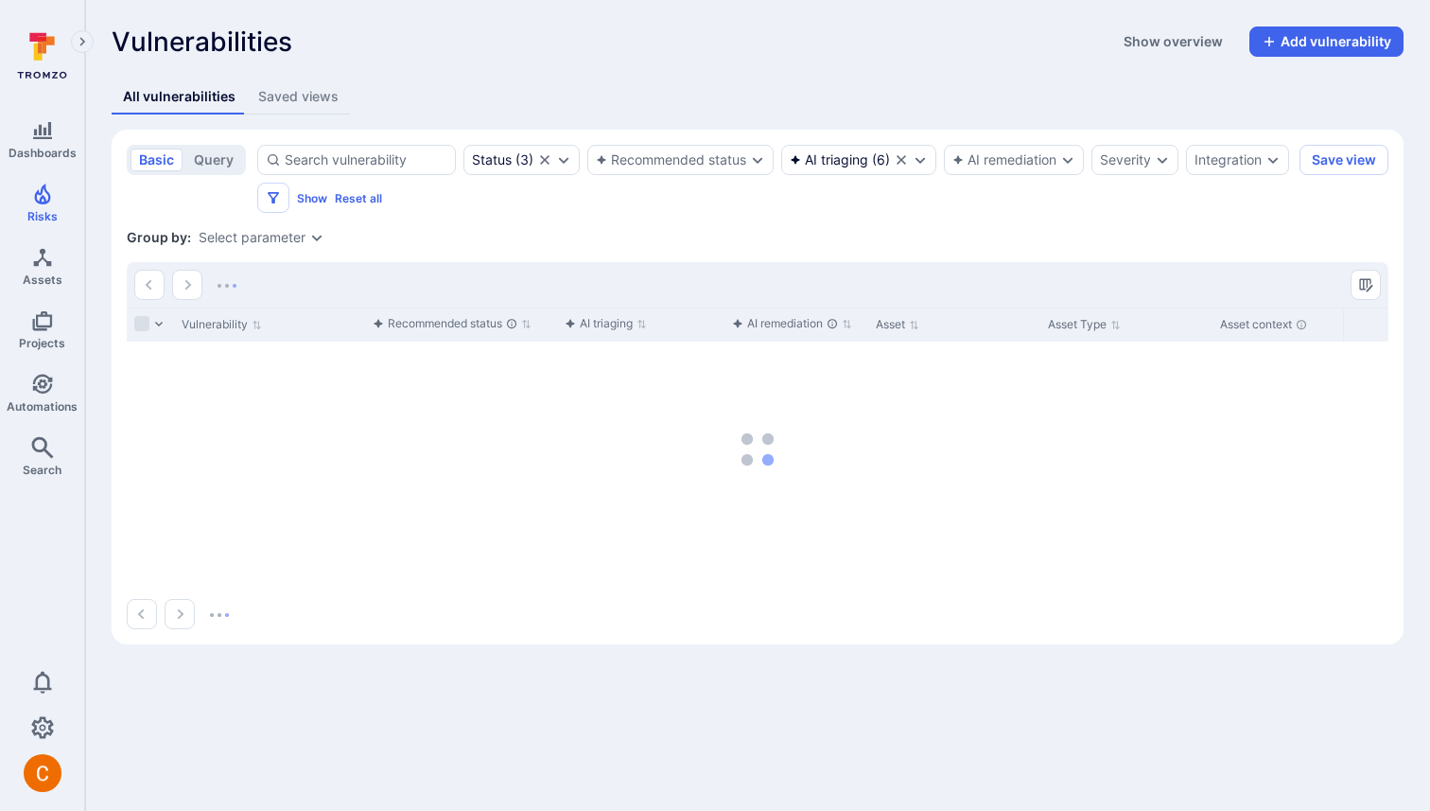
click at [768, 224] on section "basic query Status ( 3 ) Recommended status AI triaging ( 6 ) AI remediation Se…" at bounding box center [758, 387] width 1292 height 515
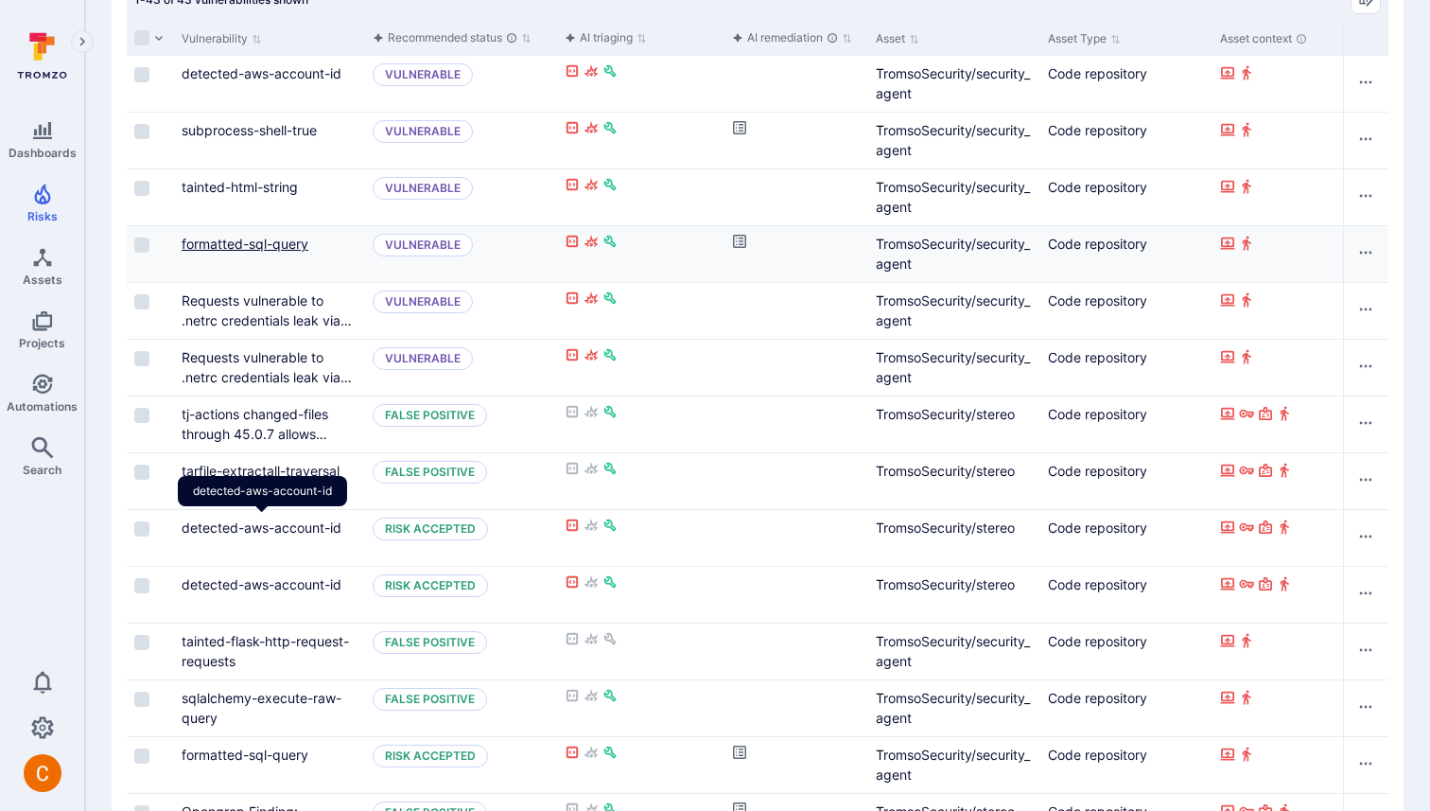
scroll to position [284, 0]
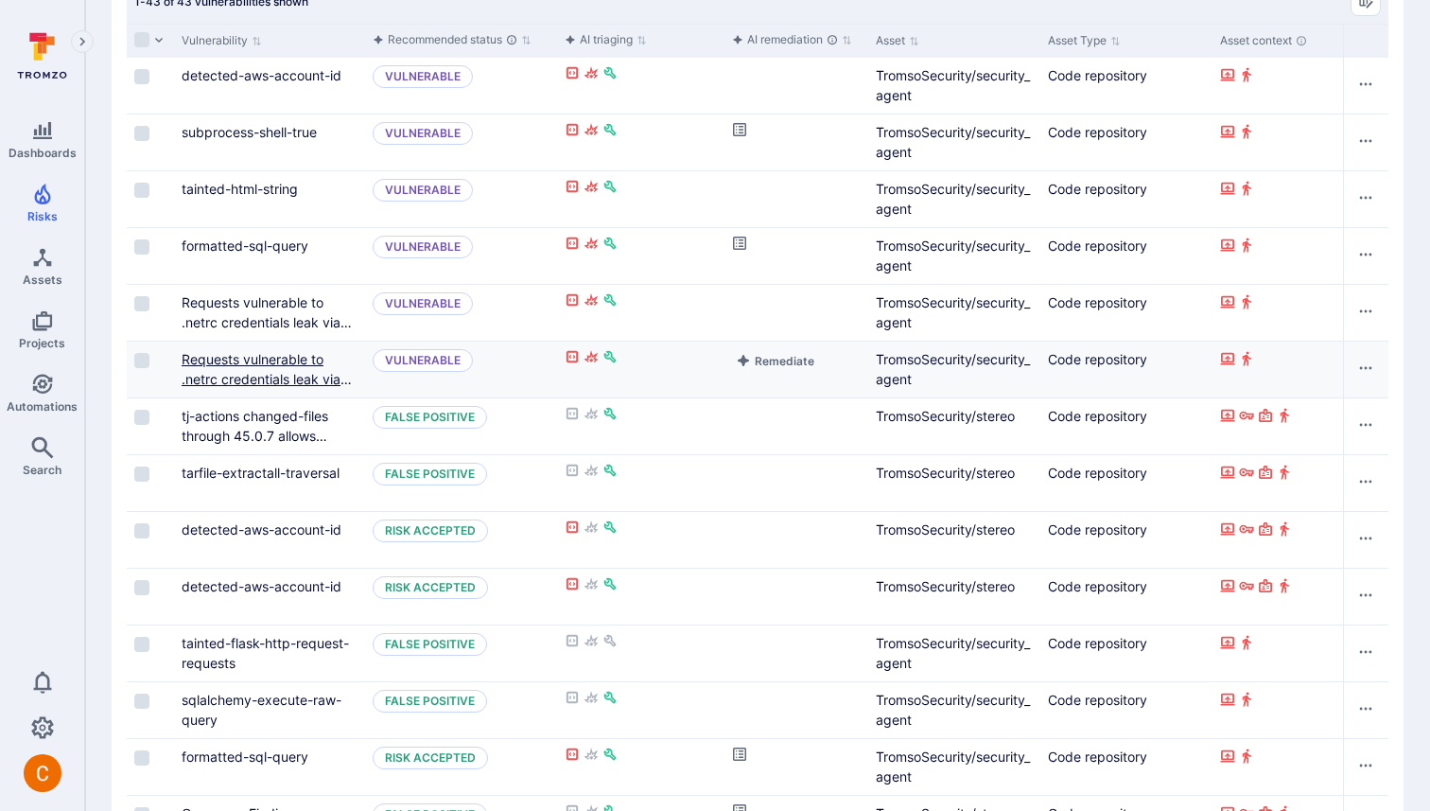
click at [290, 373] on link "Requests vulnerable to .netrc credentials leak via malicious URLs" at bounding box center [267, 379] width 170 height 56
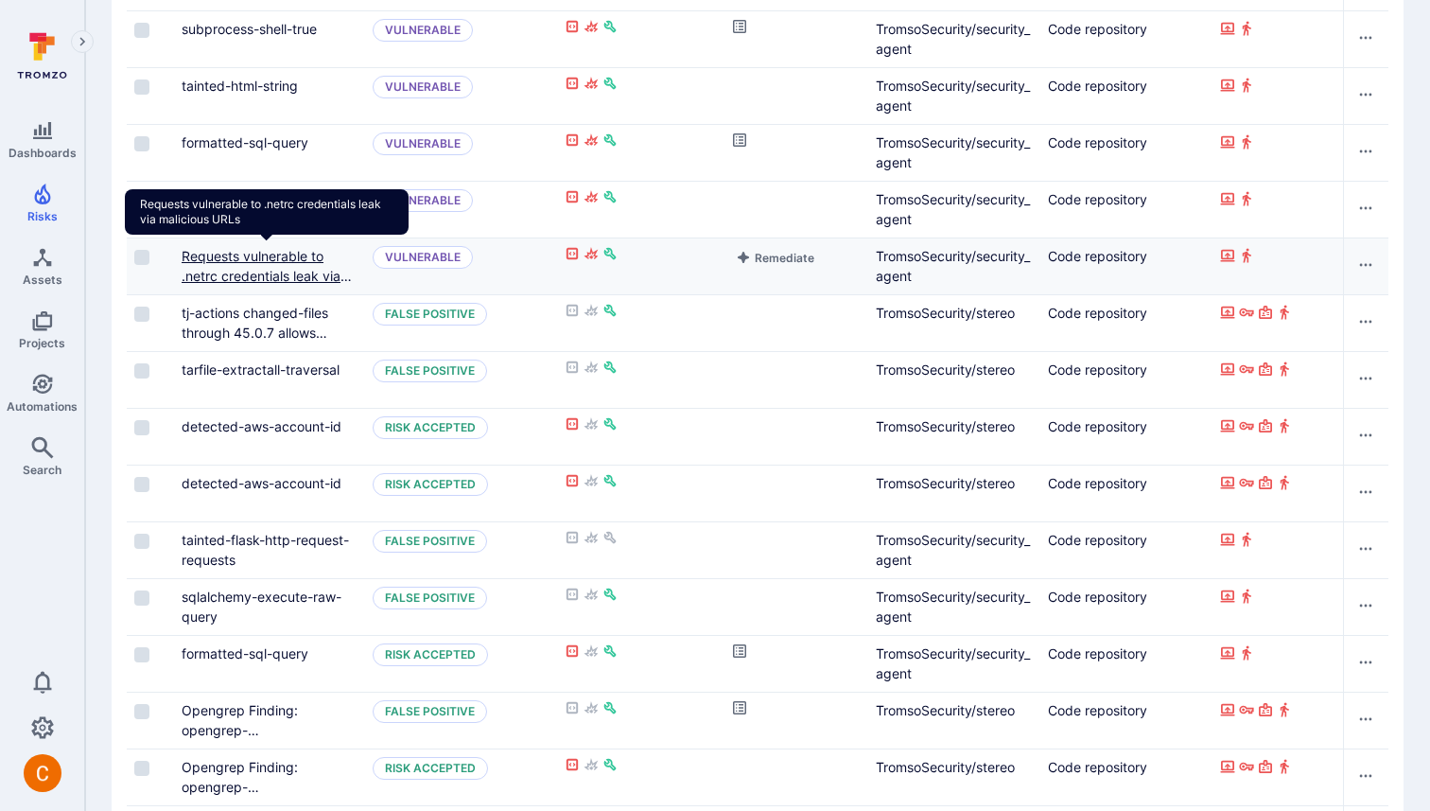
scroll to position [908, 0]
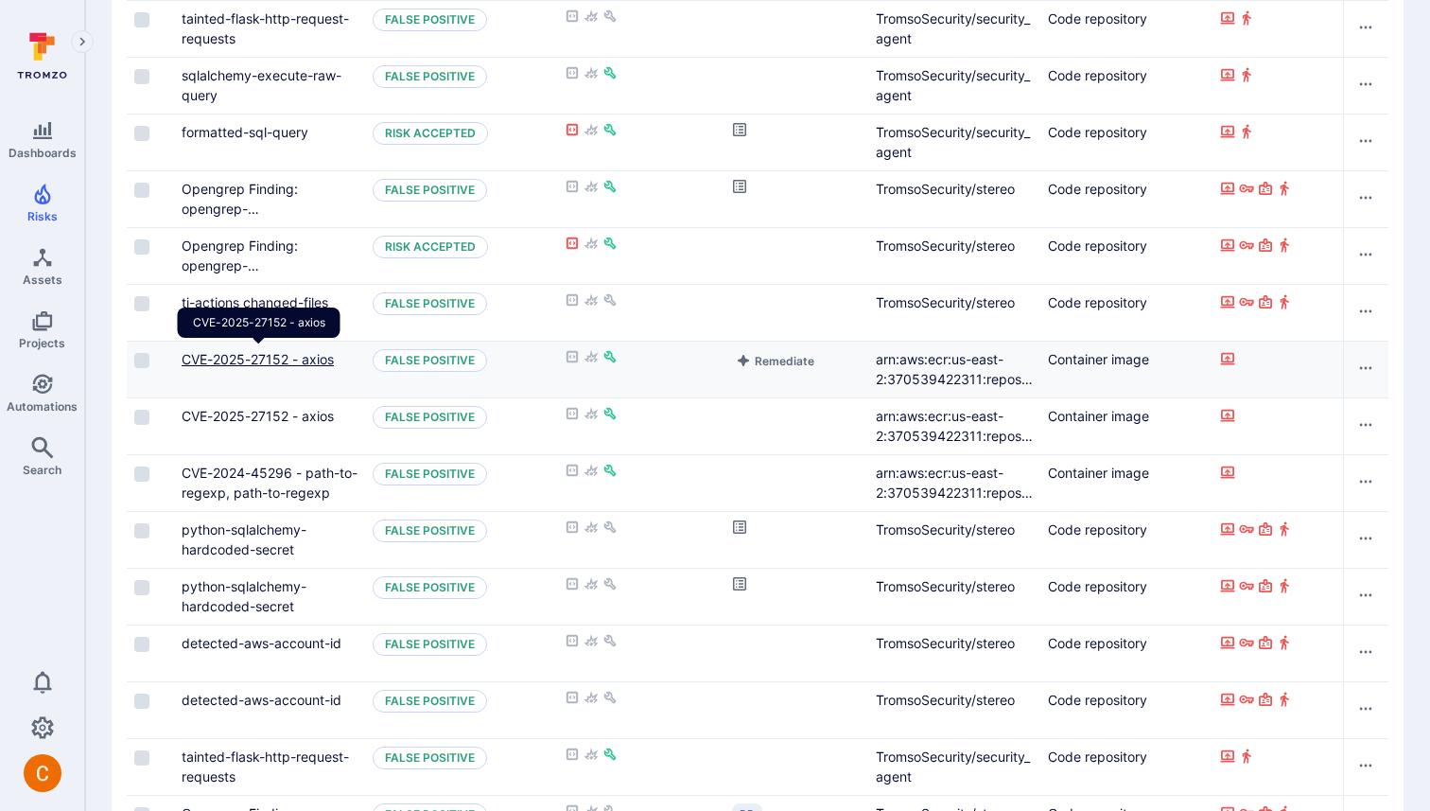
click at [248, 352] on link "CVE-2025-27152 - axios" at bounding box center [258, 359] width 152 height 16
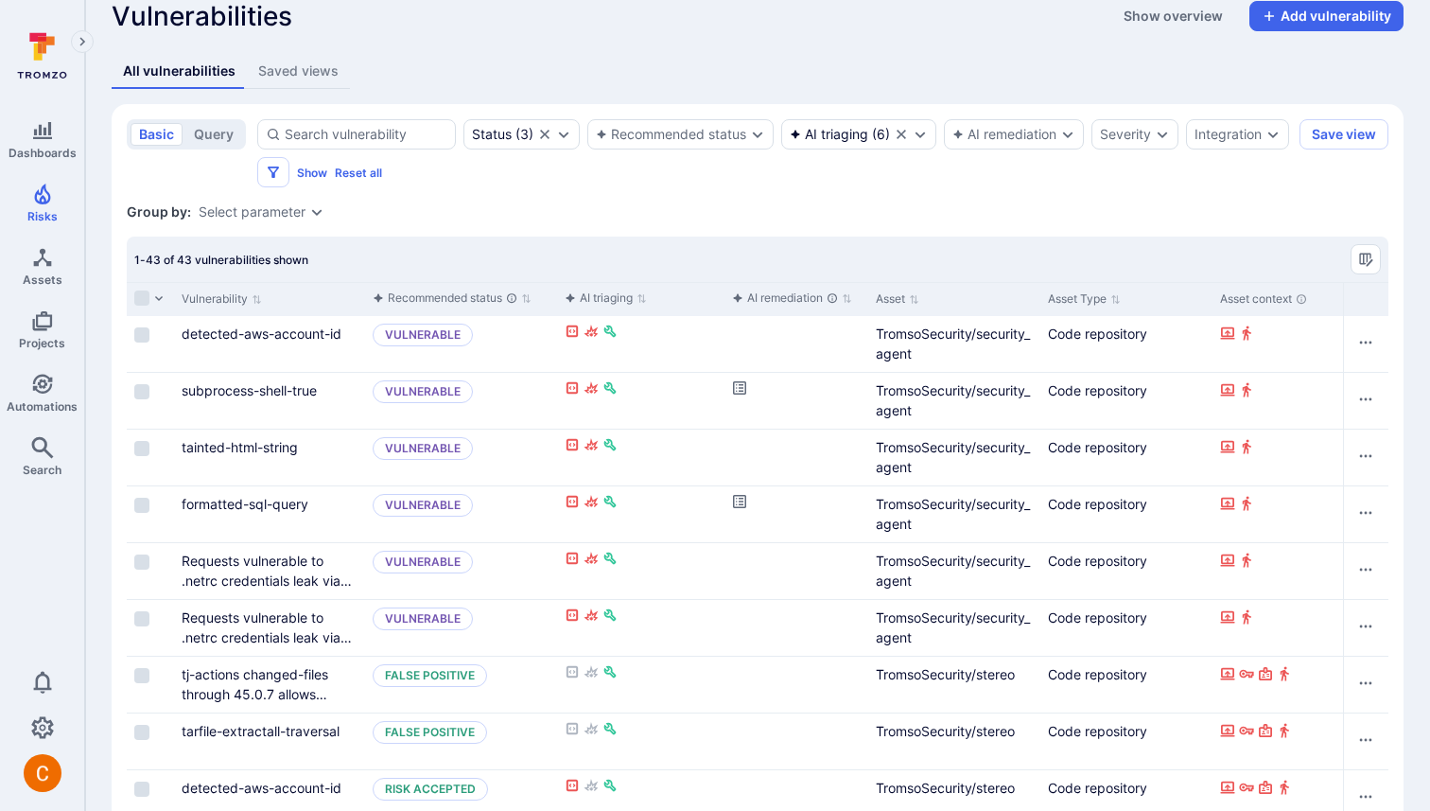
scroll to position [0, 0]
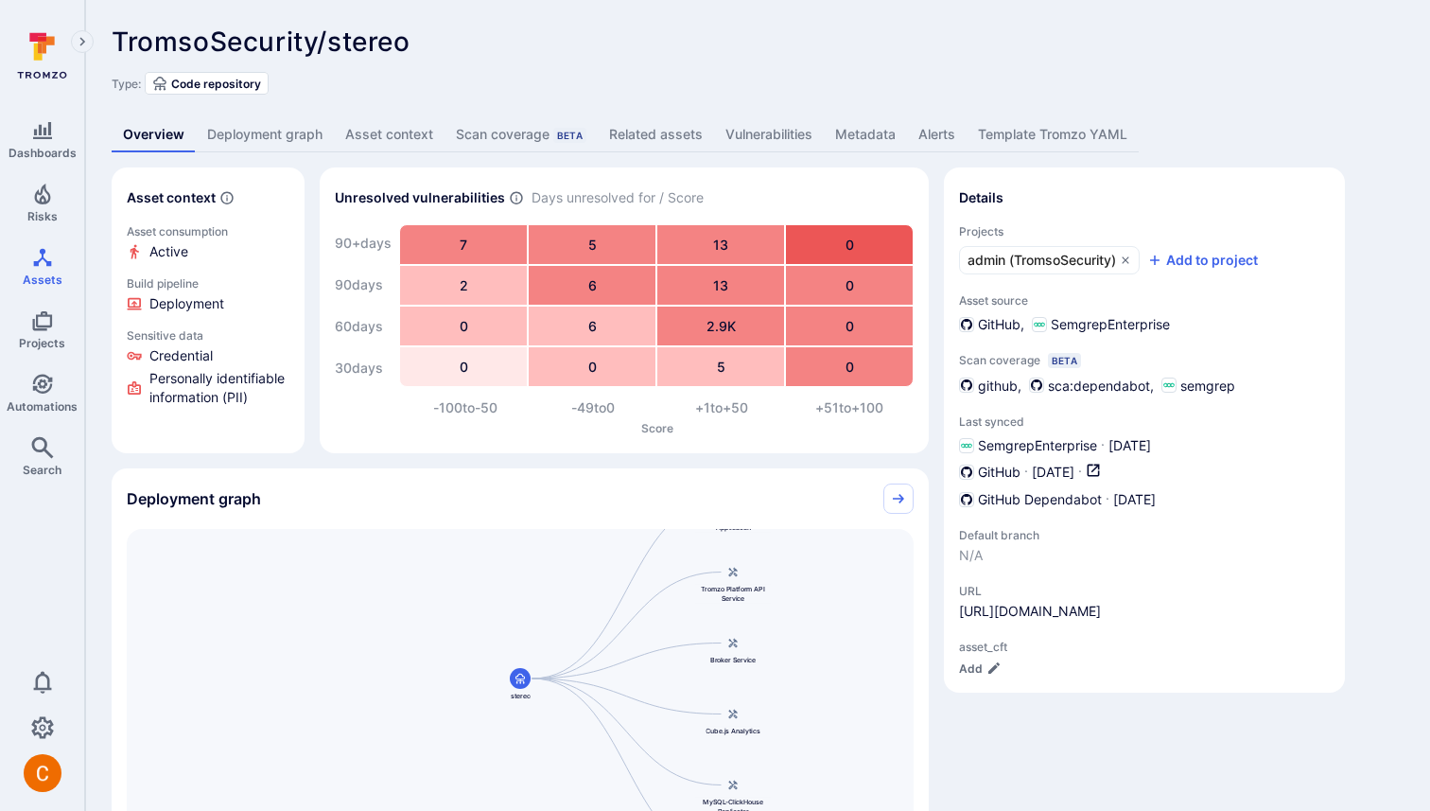
click at [937, 344] on div "Asset context Asset consumption Active Build pipeline Deployment Sensitive data…" at bounding box center [758, 648] width 1292 height 963
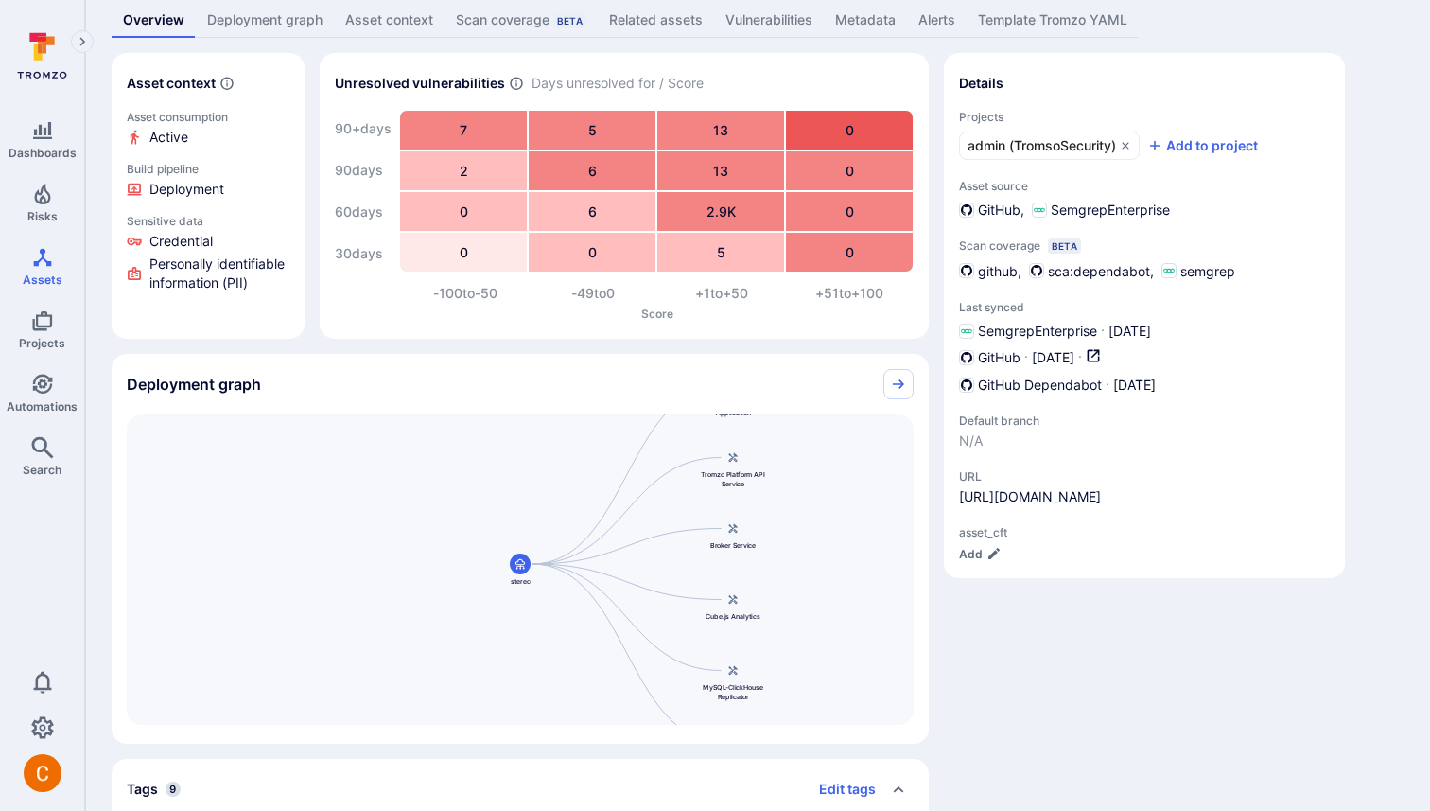
scroll to position [114, 0]
click at [936, 437] on div "Asset context Asset consumption Active Build pipeline Deployment Sensitive data…" at bounding box center [758, 535] width 1292 height 963
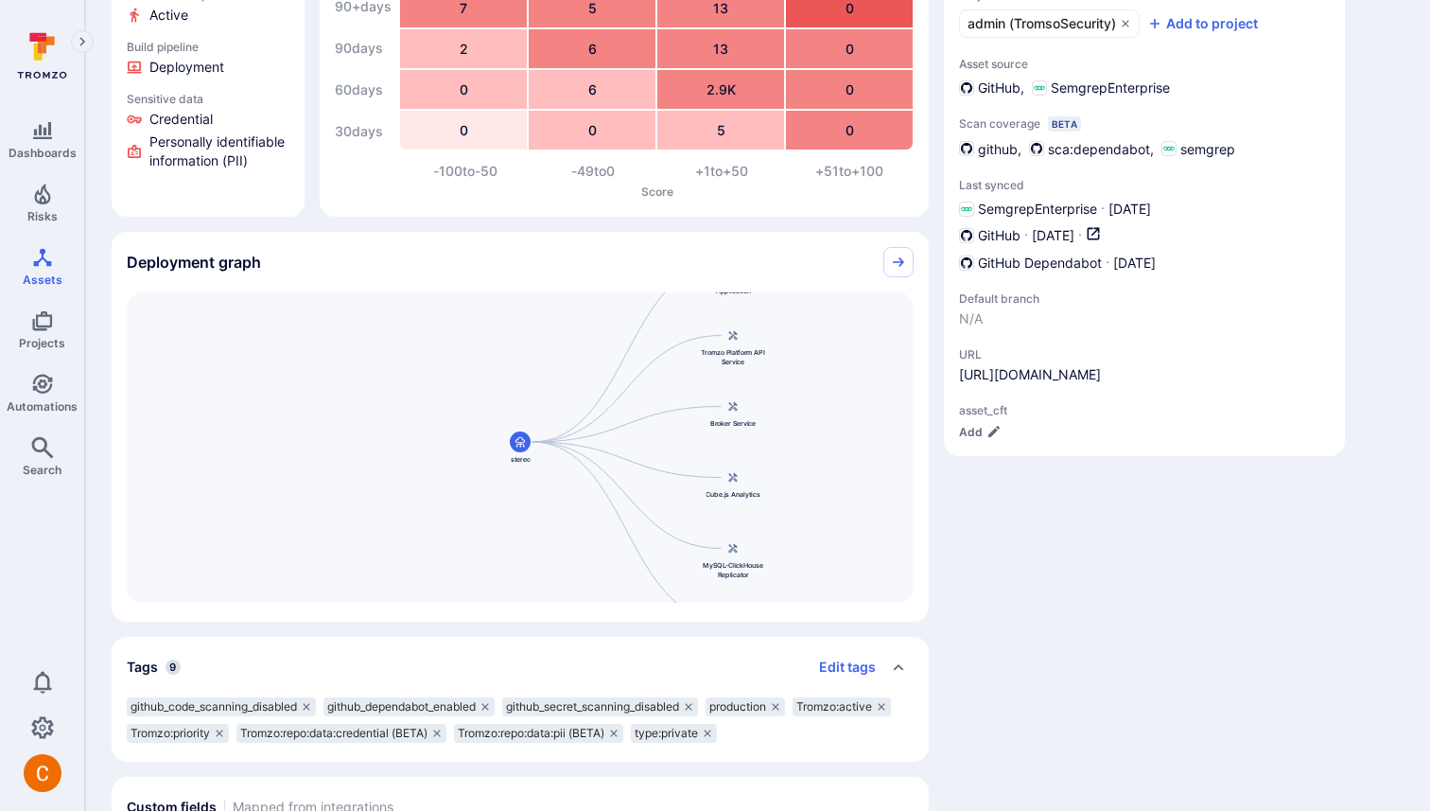
scroll to position [231, 0]
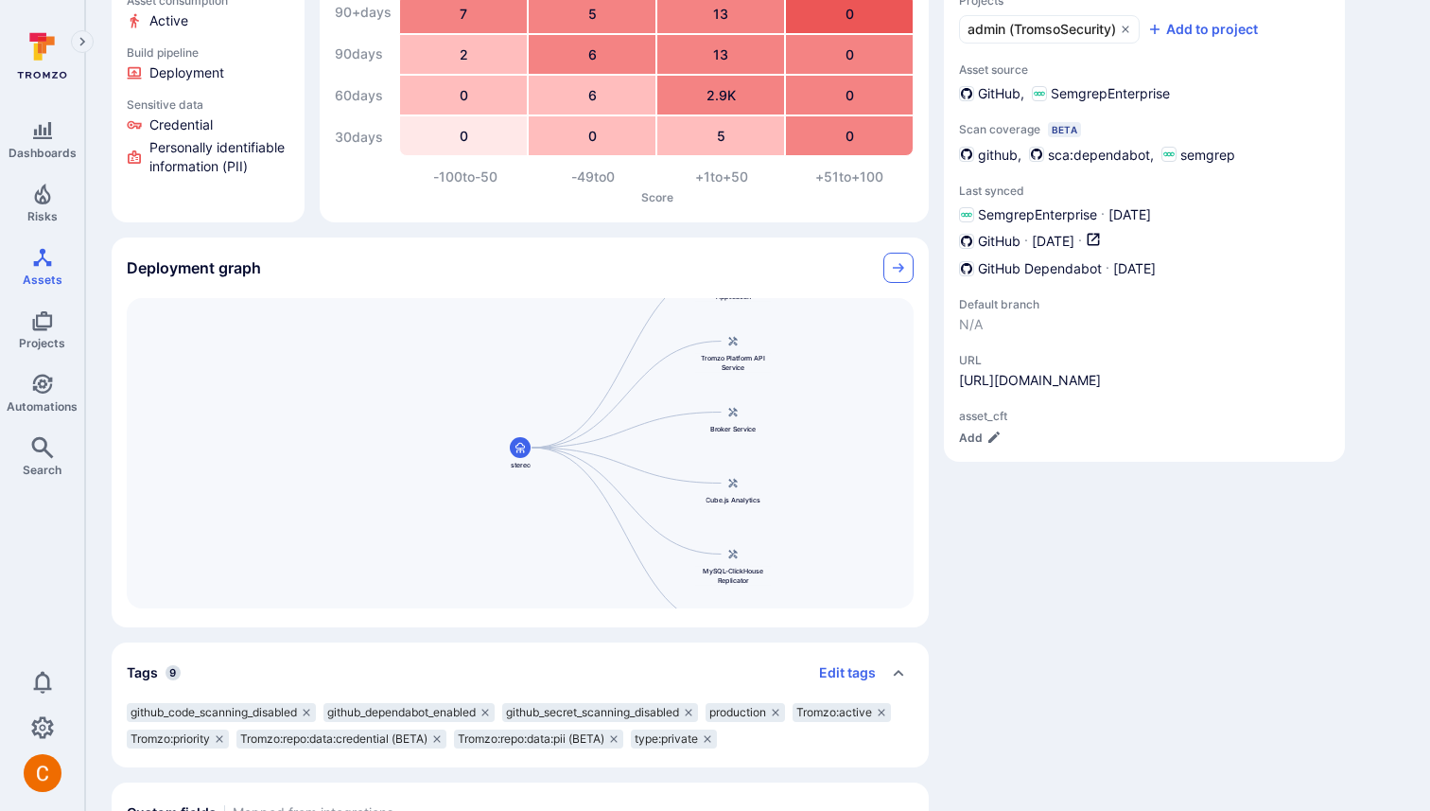
click at [891, 270] on icon "Collapse" at bounding box center [898, 267] width 15 height 15
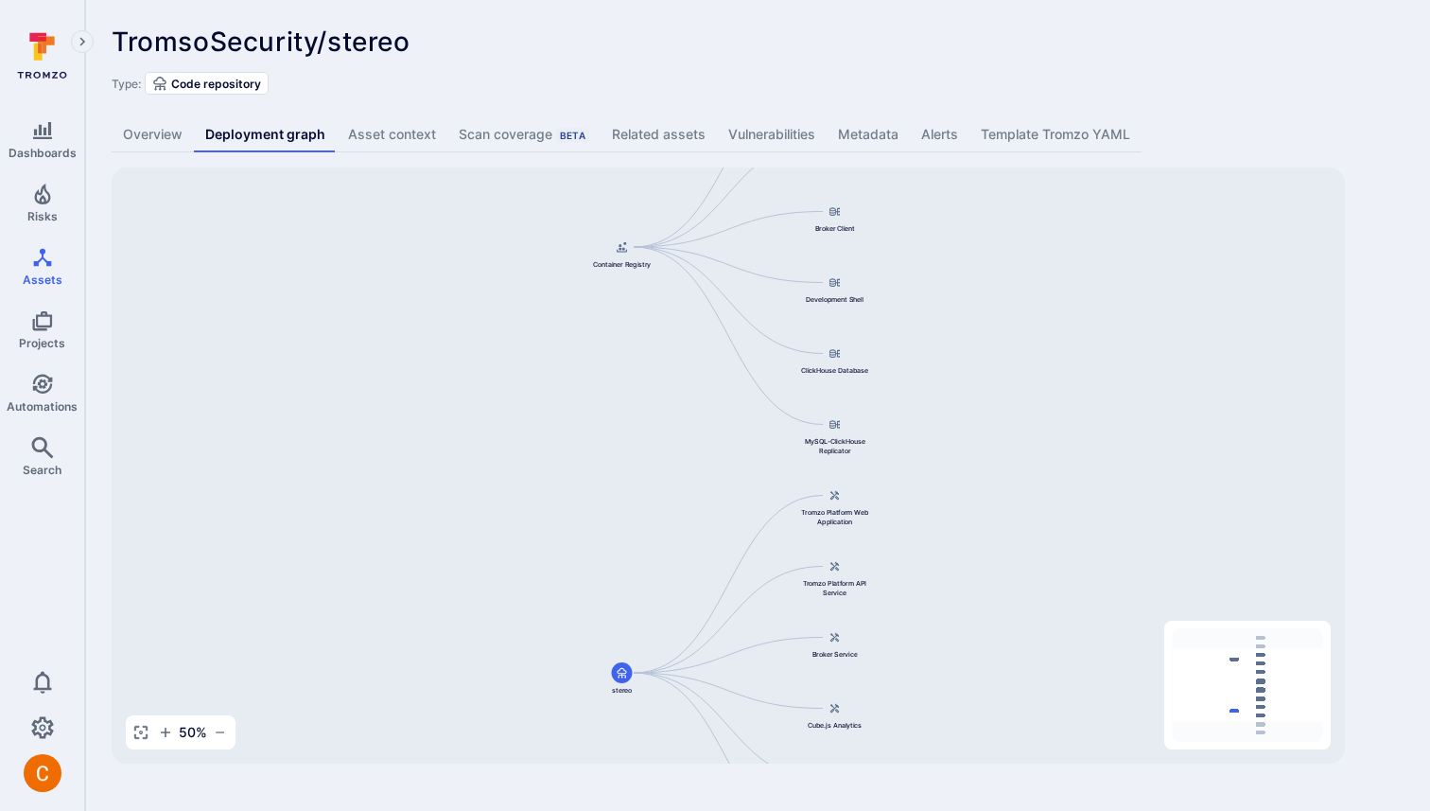
click at [177, 131] on link "Overview" at bounding box center [153, 134] width 82 height 35
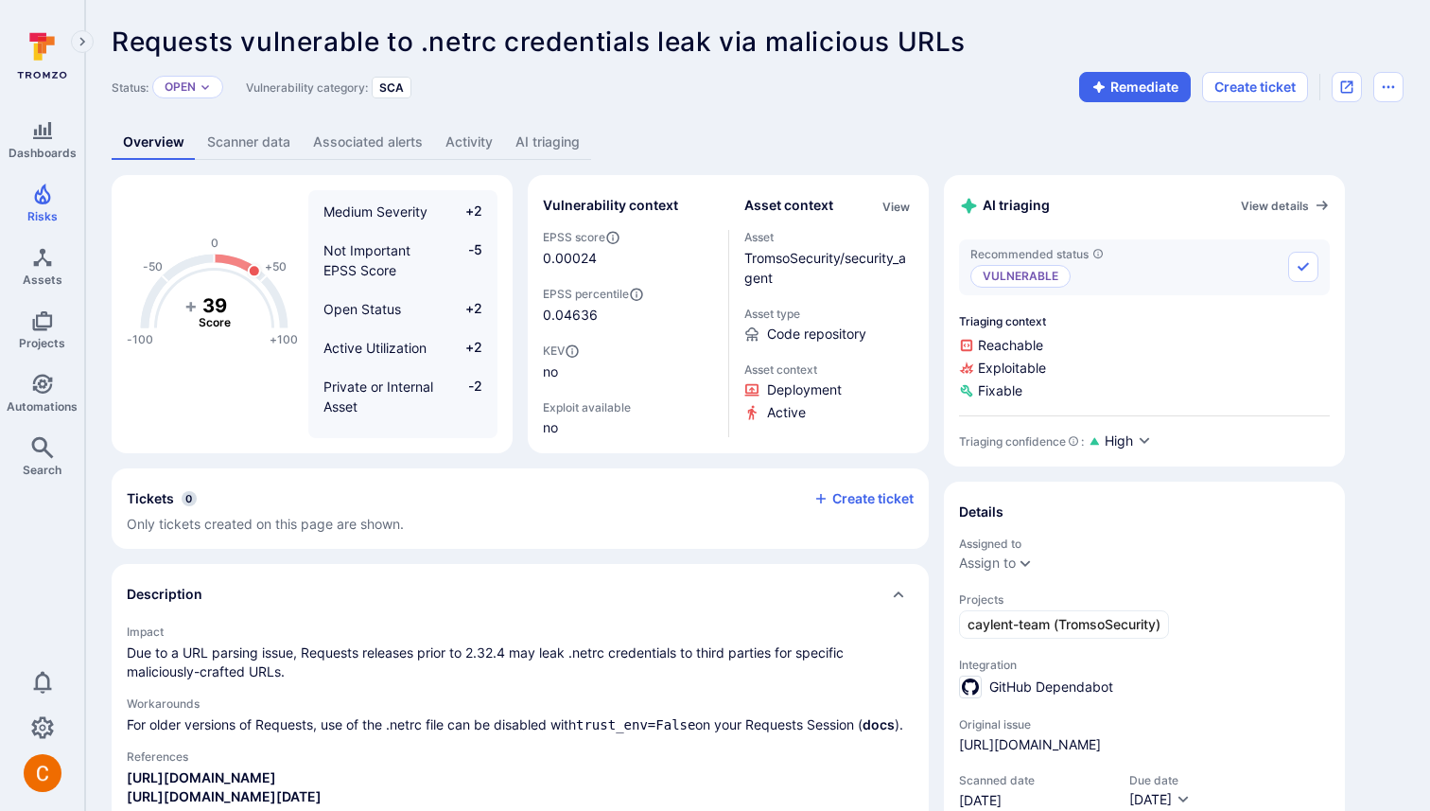
click at [541, 145] on link "AI triaging" at bounding box center [547, 142] width 87 height 35
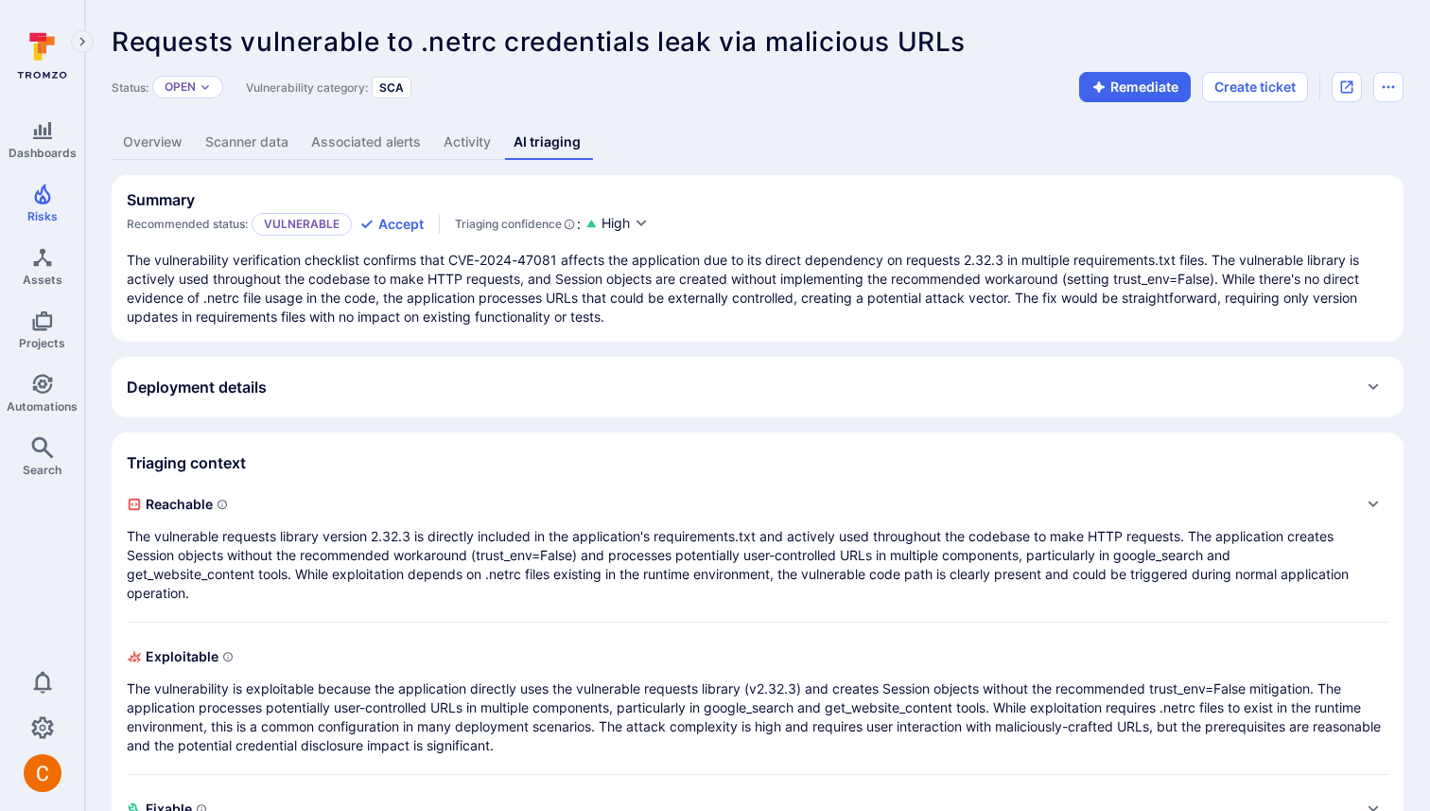
click at [156, 147] on link "Overview" at bounding box center [153, 142] width 82 height 35
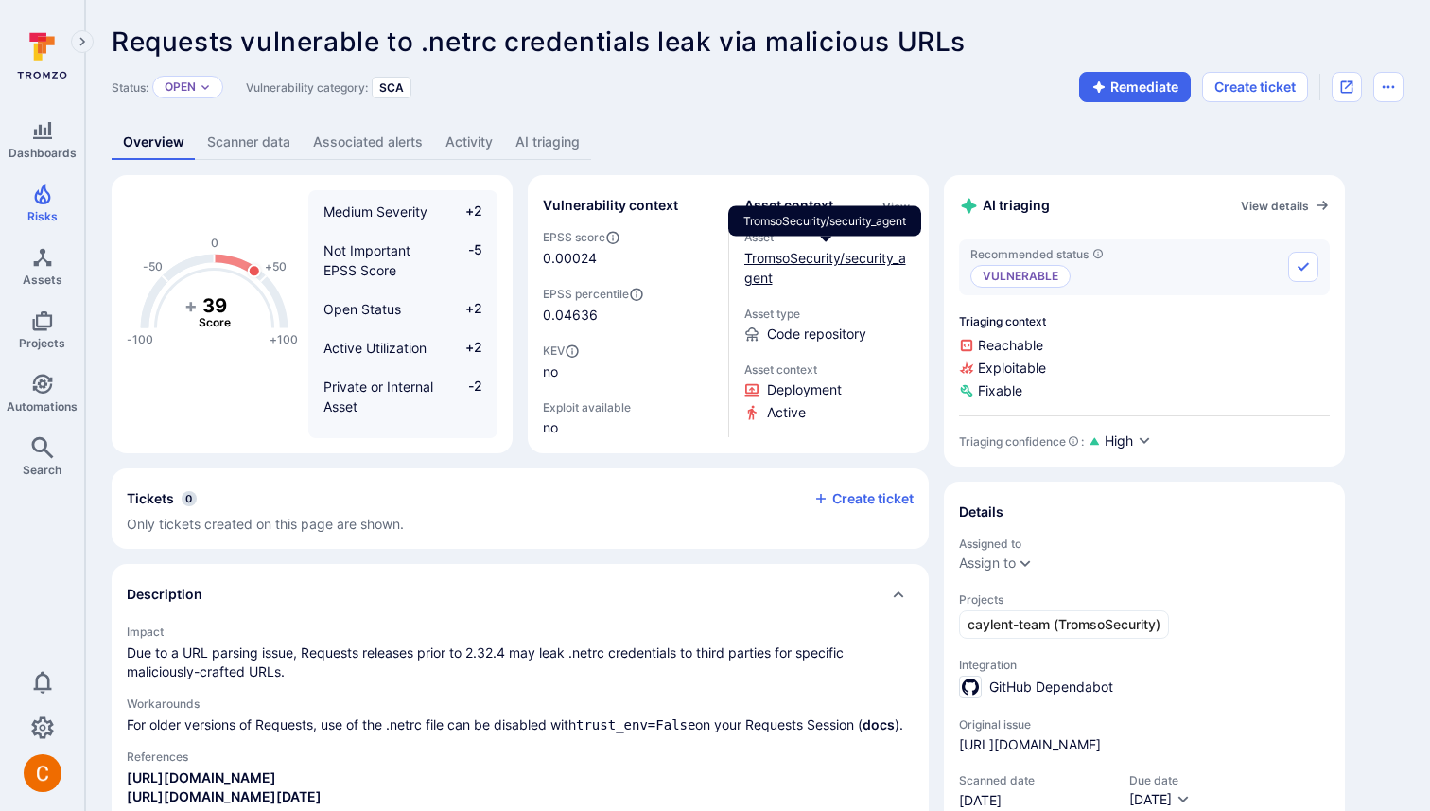
click at [841, 260] on link "TromsoSecurity/security_agent" at bounding box center [825, 268] width 162 height 36
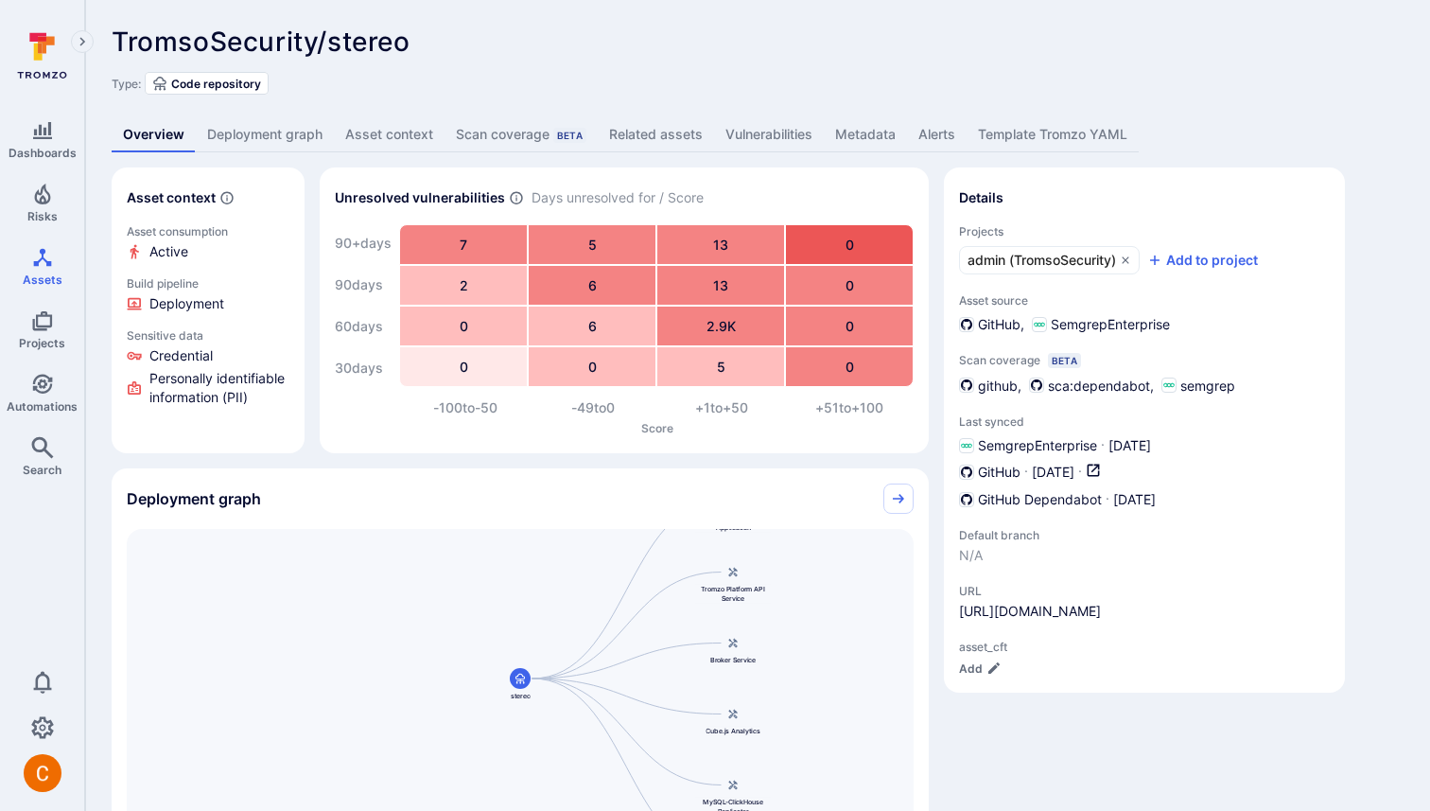
click at [825, 53] on div "TromsoSecurity/stereo ... Show more" at bounding box center [623, 41] width 1022 height 30
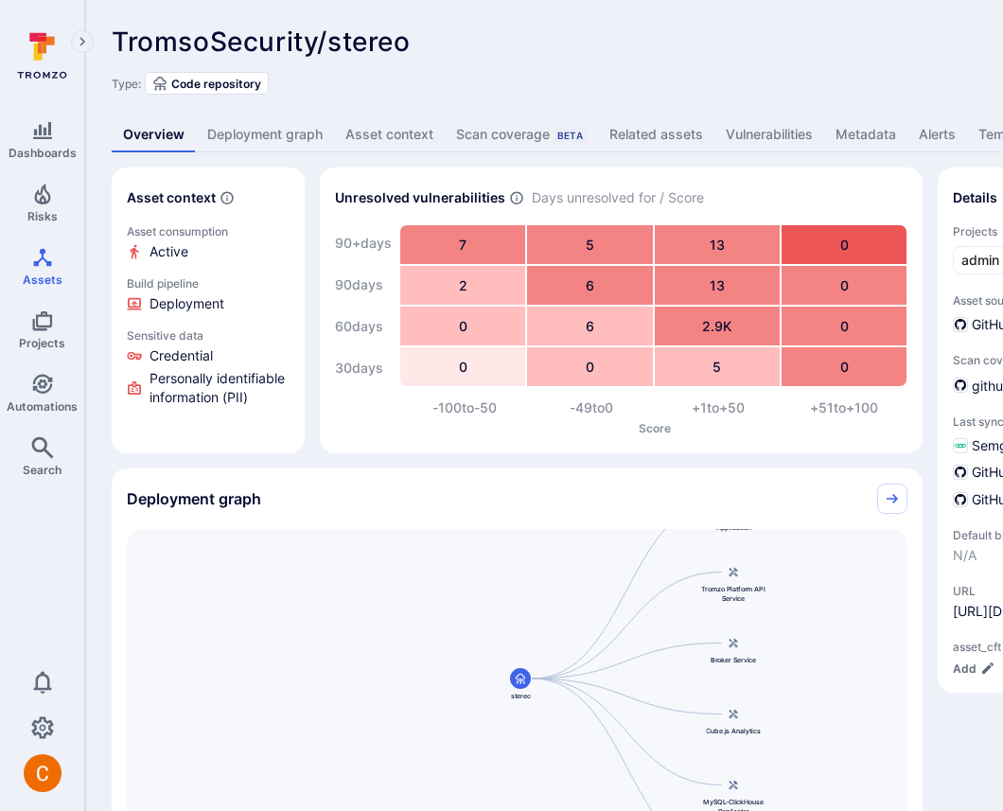
click at [781, 100] on div "TromsoSecurity/stereo ... Show more Type: Code repository Overview Deployment g…" at bounding box center [723, 578] width 1277 height 1157
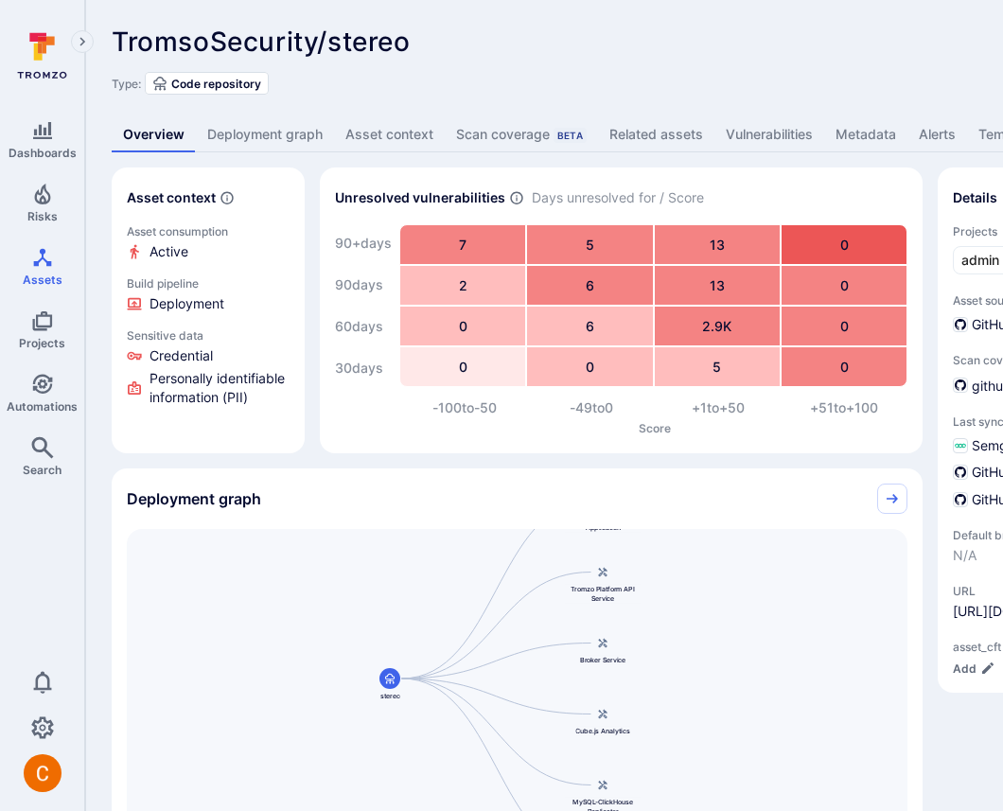
click at [253, 138] on link "Deployment graph" at bounding box center [265, 134] width 138 height 35
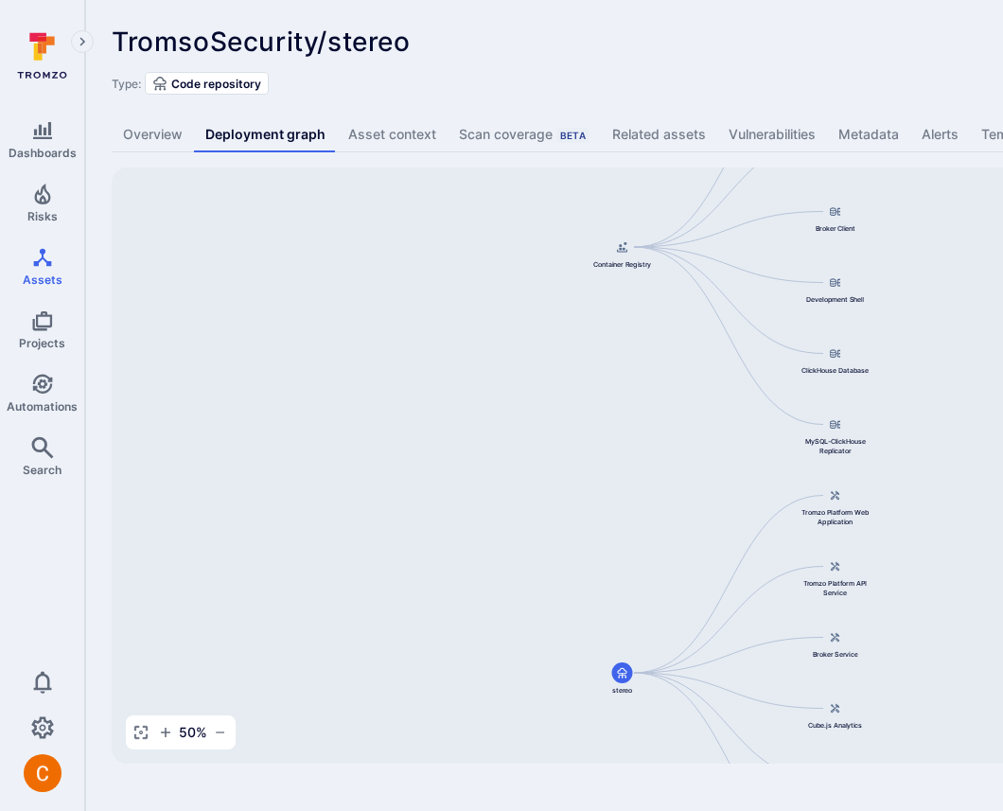
click at [670, 32] on div "TromsoSecurity/stereo ... Show more" at bounding box center [588, 41] width 953 height 30
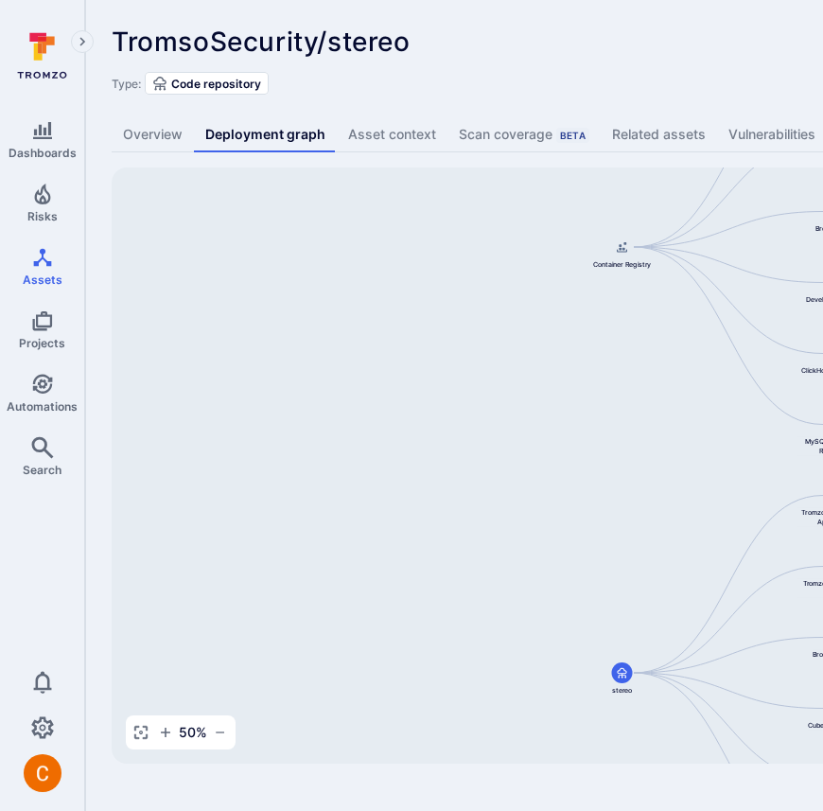
click at [651, 66] on div "TromsoSecurity/stereo ... Show more Type: Code repository" at bounding box center [724, 60] width 1224 height 68
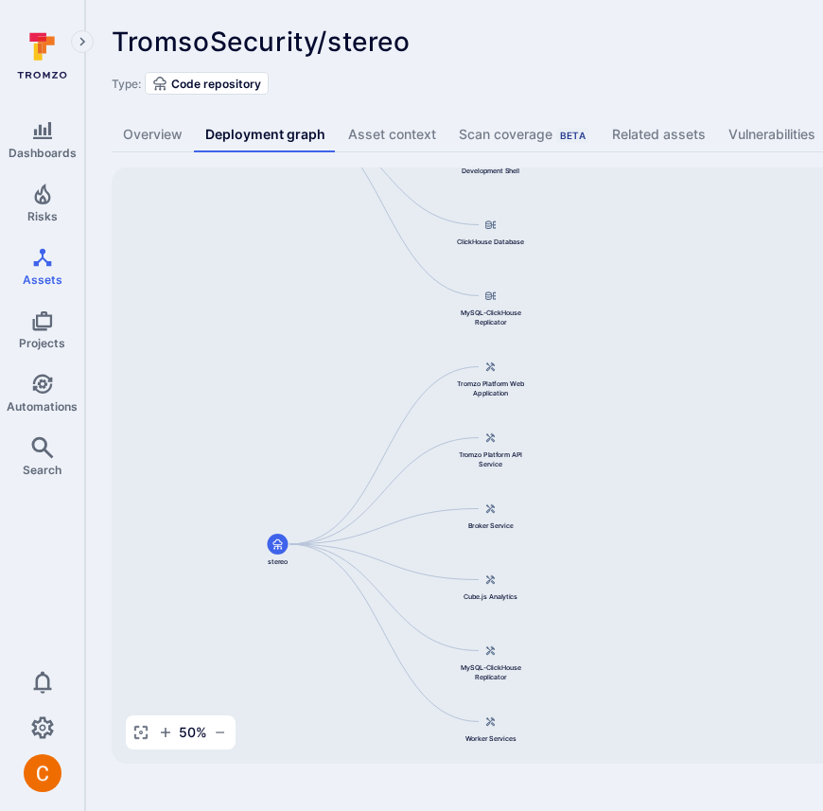
drag, startPoint x: 686, startPoint y: 487, endPoint x: 342, endPoint y: 359, distance: 366.7
click at [341, 359] on div "Cube.js Analytics Container Registry Broker Service Broker Client Development S…" at bounding box center [728, 465] width 1233 height 596
click at [550, 21] on div "TromsoSecurity/stereo ... Show more Type: Code repository Overview Deployment g…" at bounding box center [723, 395] width 1277 height 790
